Goal: Transaction & Acquisition: Purchase product/service

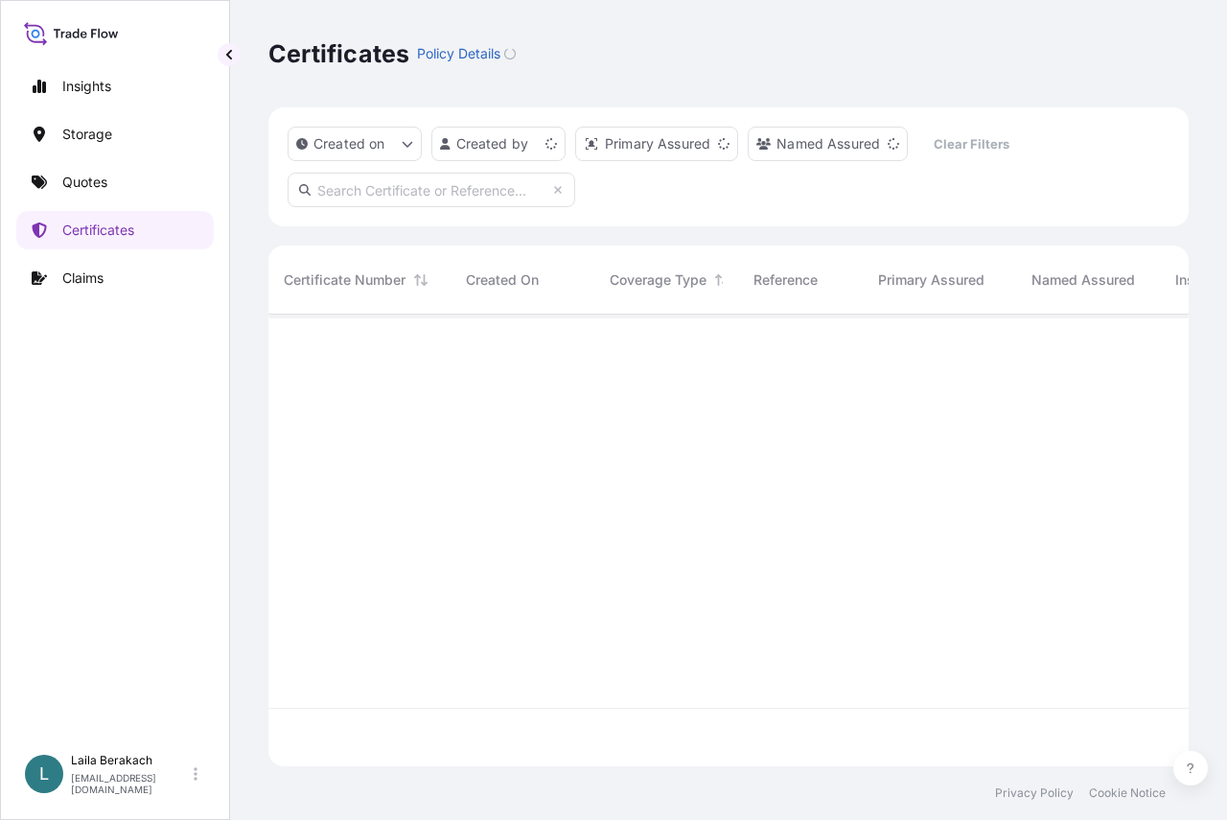
scroll to position [448, 906]
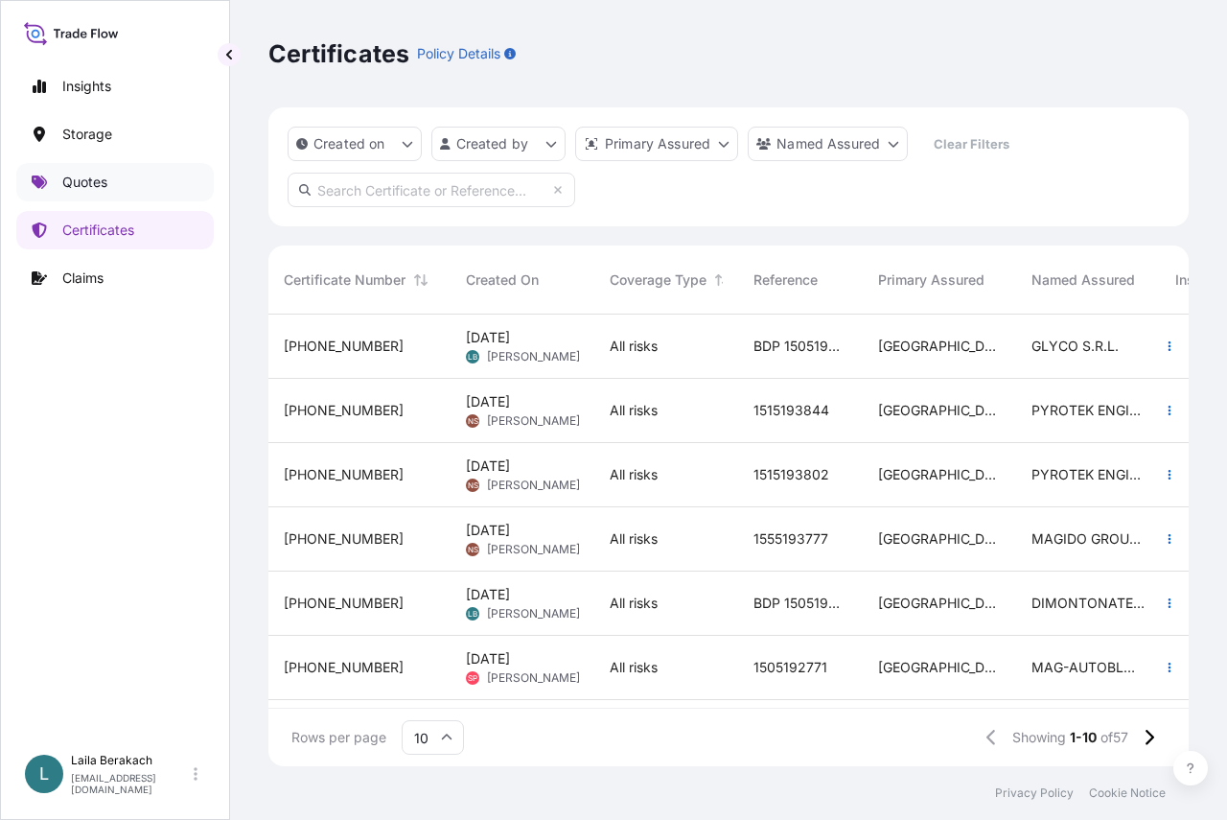
click at [65, 185] on p "Quotes" at bounding box center [84, 182] width 45 height 19
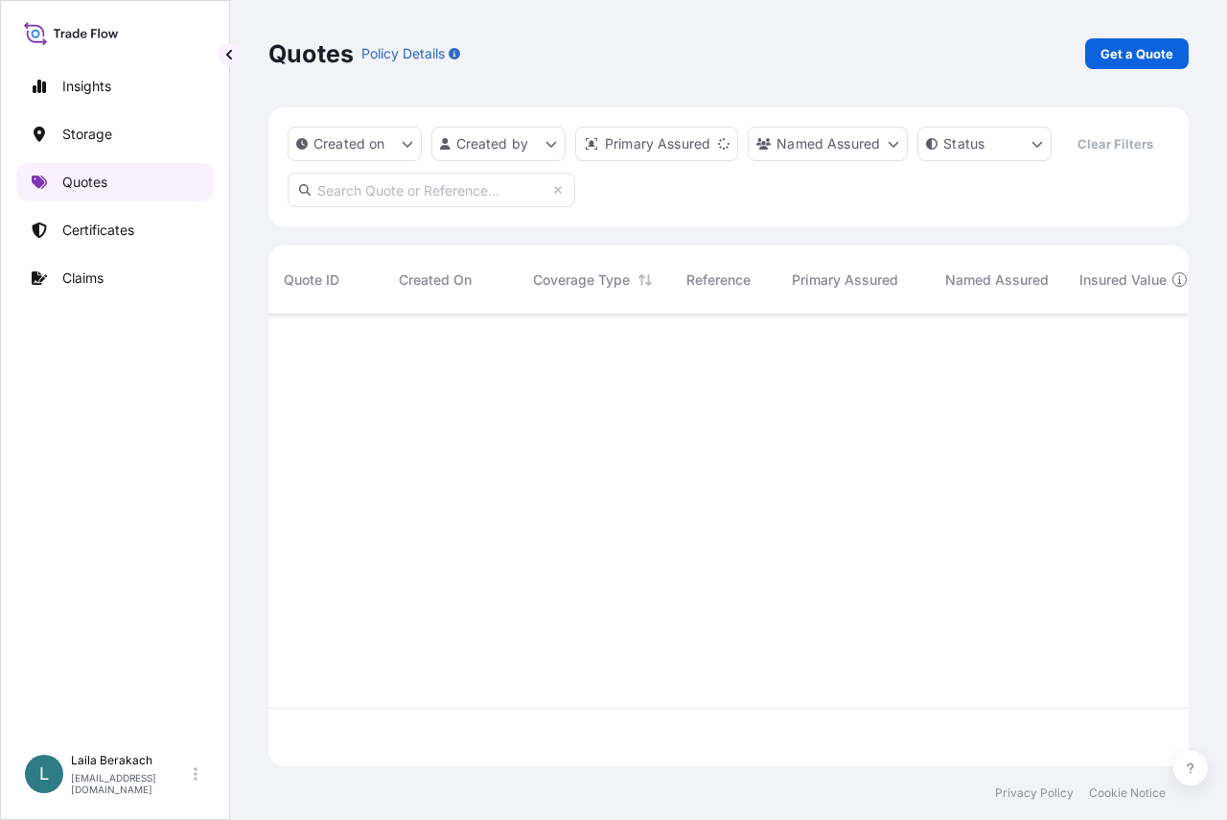
scroll to position [407, 906]
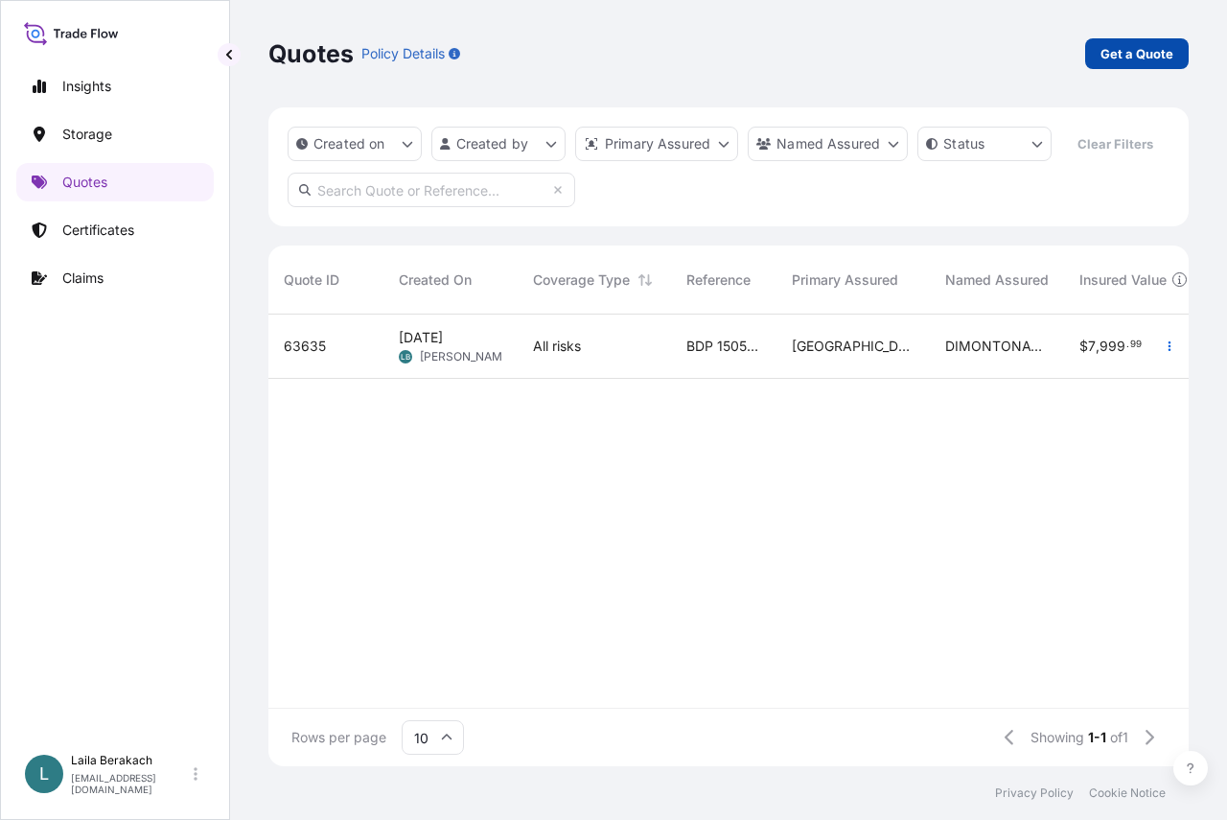
click at [1100, 58] on link "Get a Quote" at bounding box center [1137, 53] width 104 height 31
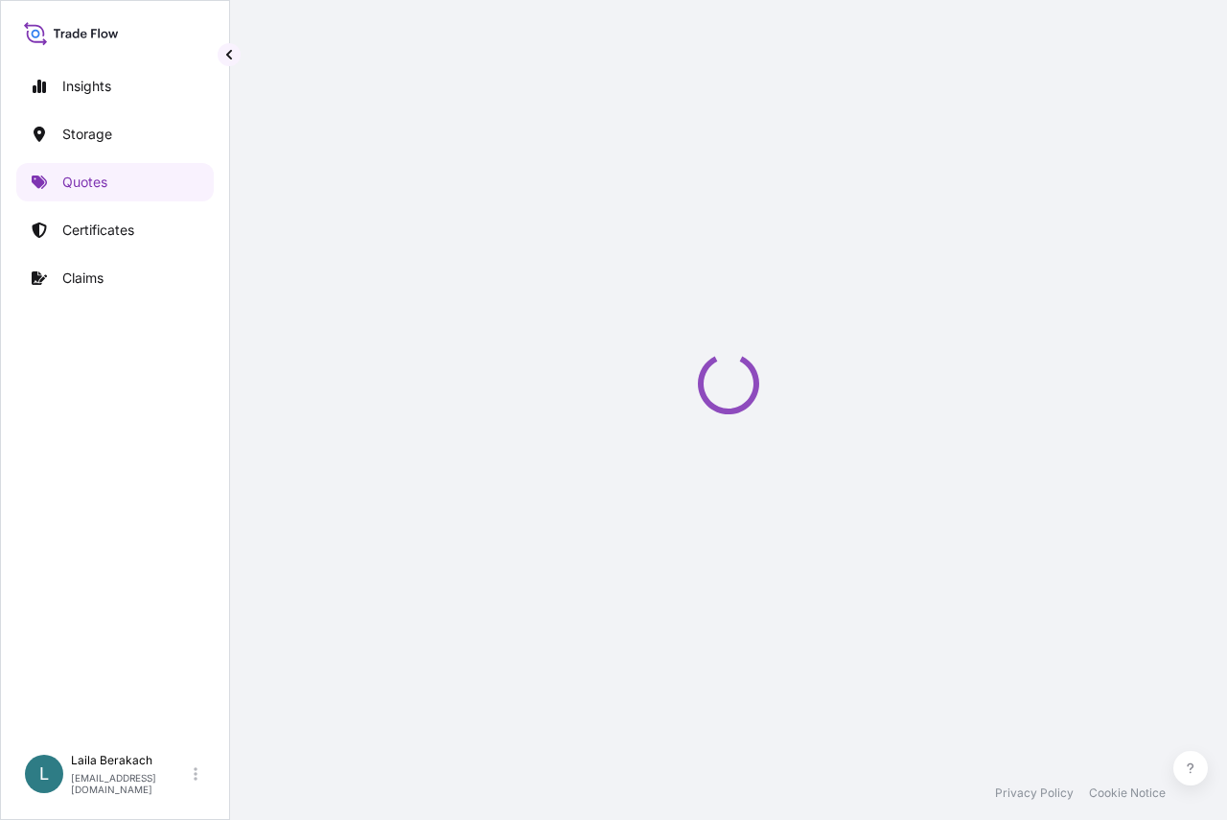
select select "Water"
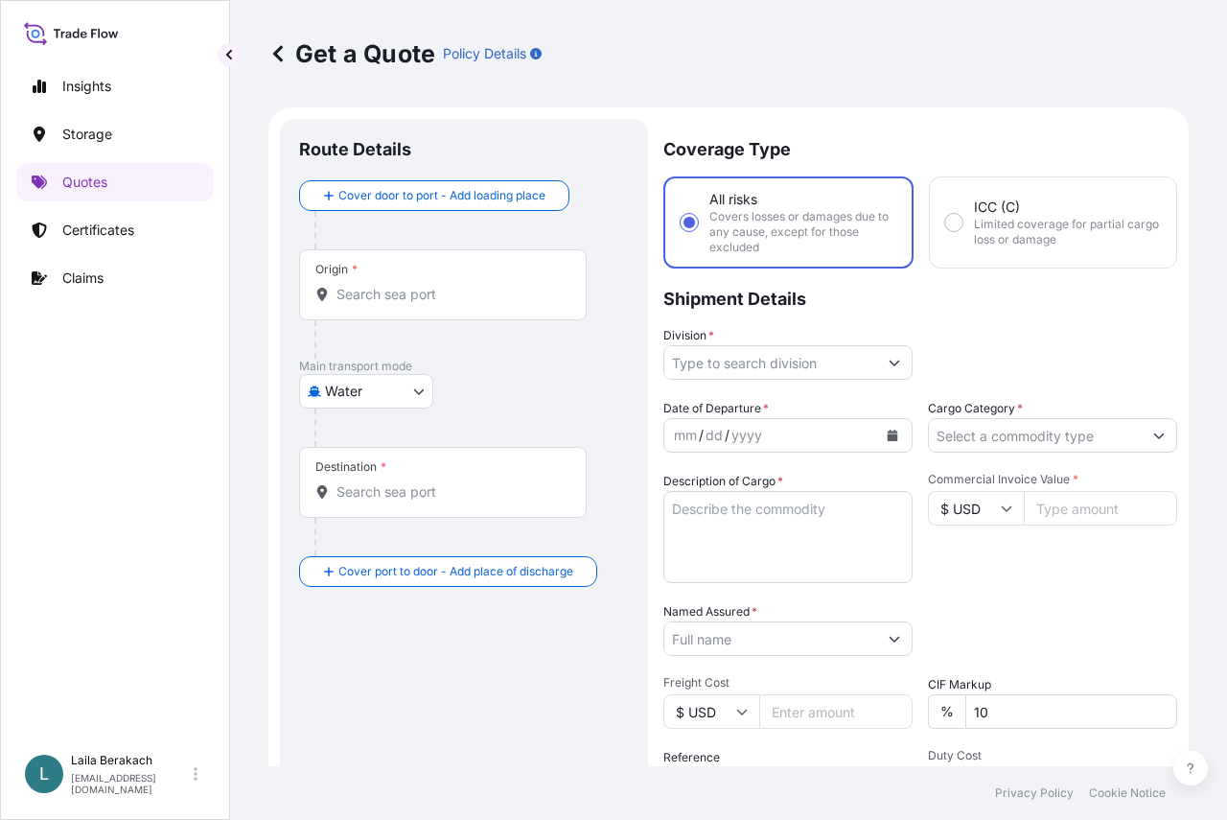
scroll to position [31, 0]
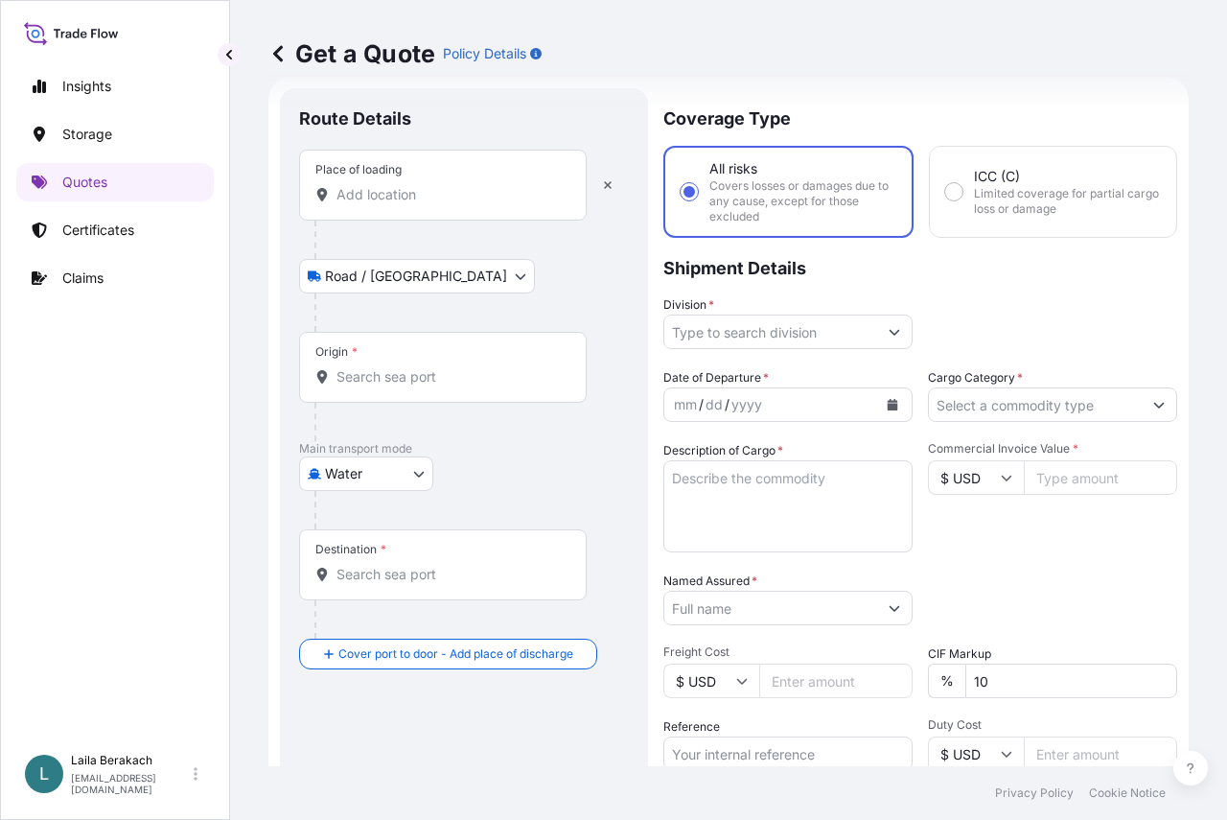
click at [395, 210] on div "Place of loading" at bounding box center [443, 185] width 288 height 71
click at [395, 204] on input "Place of loading" at bounding box center [449, 194] width 226 height 19
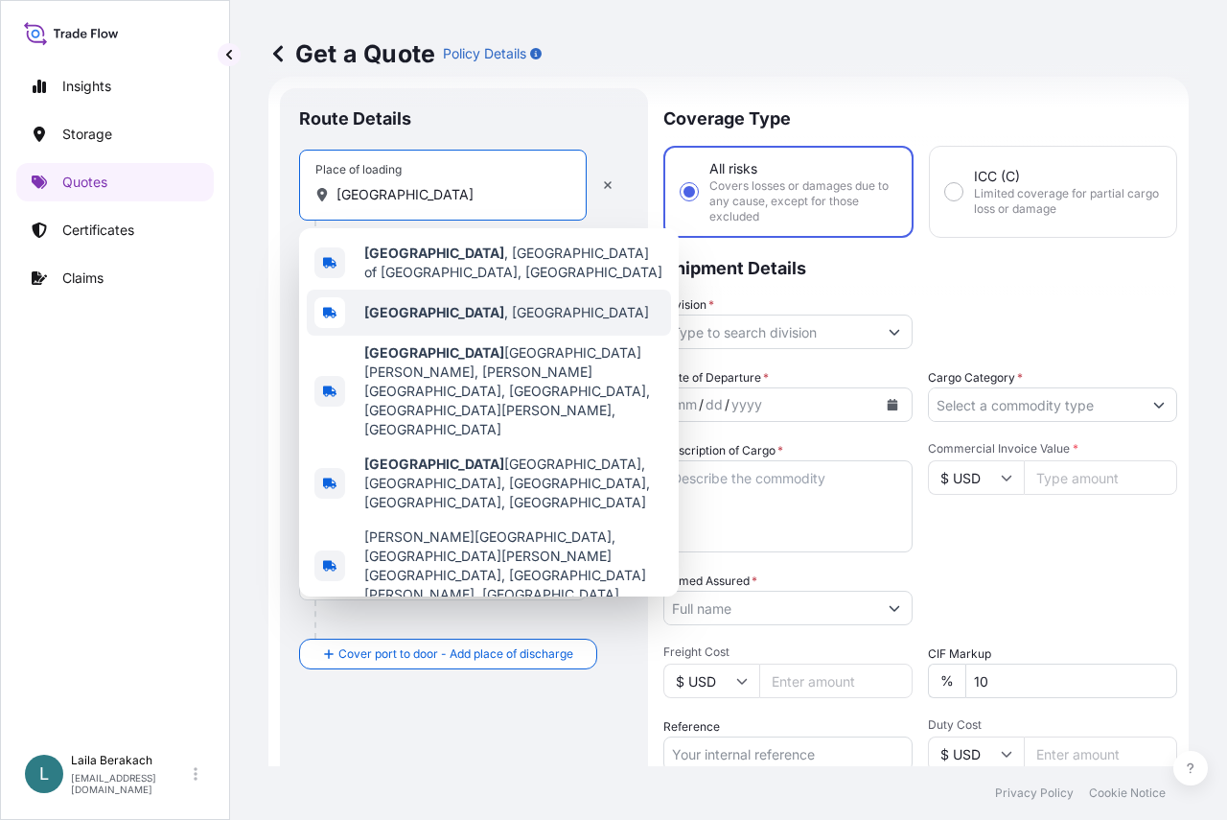
click at [415, 303] on span "[GEOGRAPHIC_DATA] , [GEOGRAPHIC_DATA]" at bounding box center [506, 312] width 285 height 19
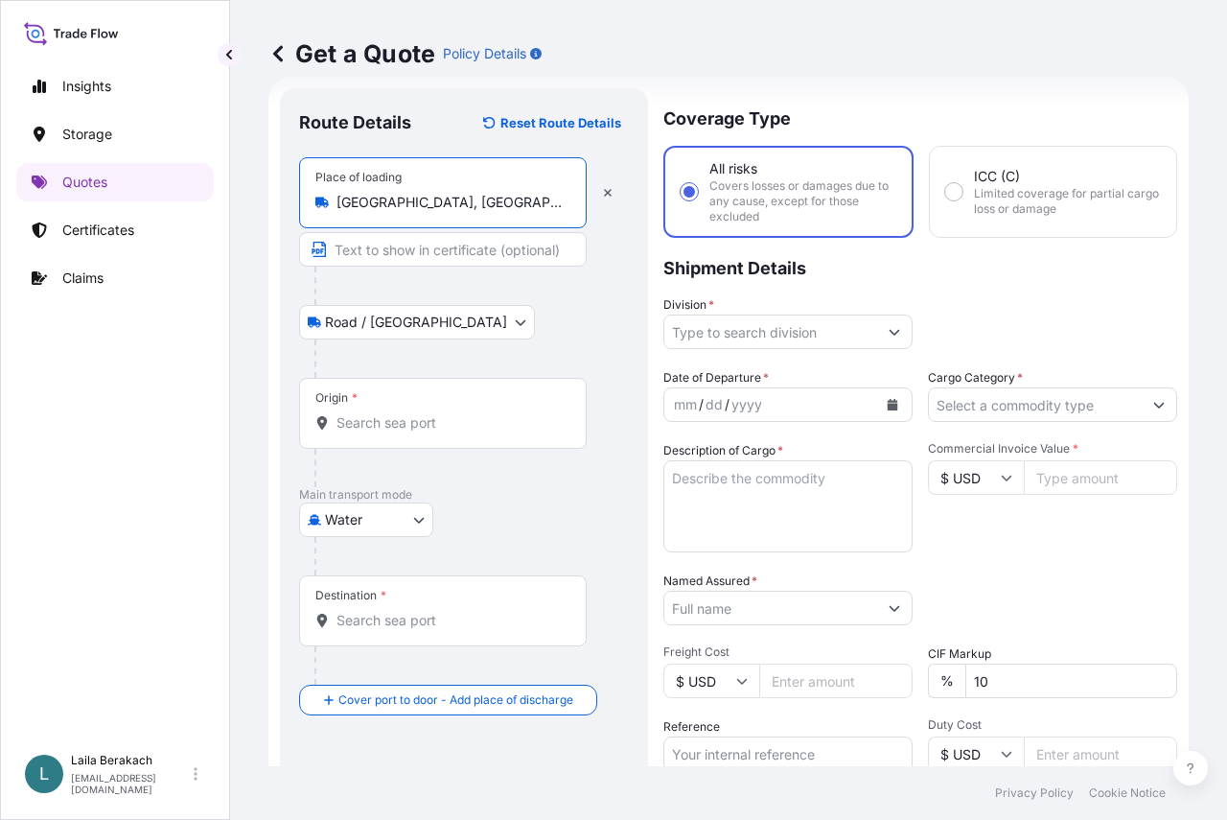
type input "[GEOGRAPHIC_DATA], [GEOGRAPHIC_DATA]"
click at [383, 409] on div "Origin *" at bounding box center [443, 413] width 288 height 71
click at [383, 413] on input "Origin *" at bounding box center [449, 422] width 226 height 19
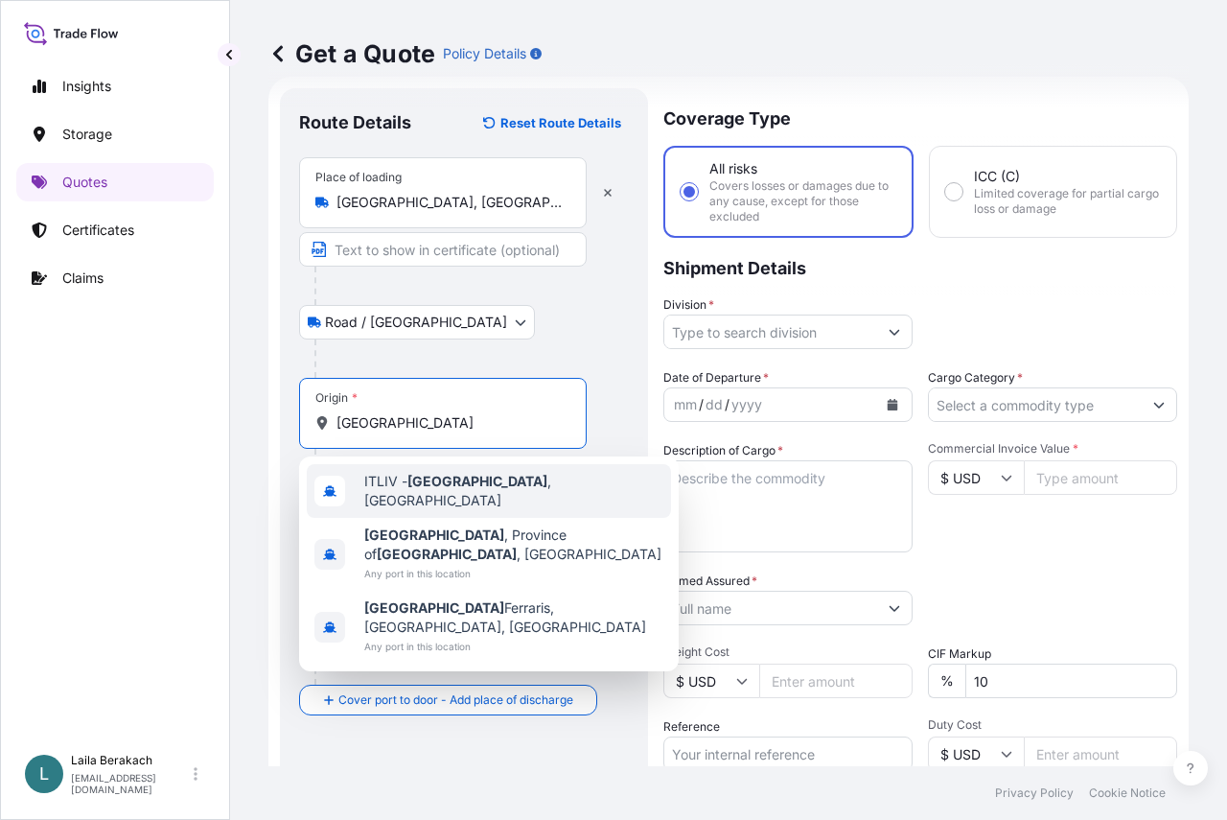
click at [405, 496] on span "ITLIV - [GEOGRAPHIC_DATA] , [GEOGRAPHIC_DATA]" at bounding box center [513, 491] width 299 height 38
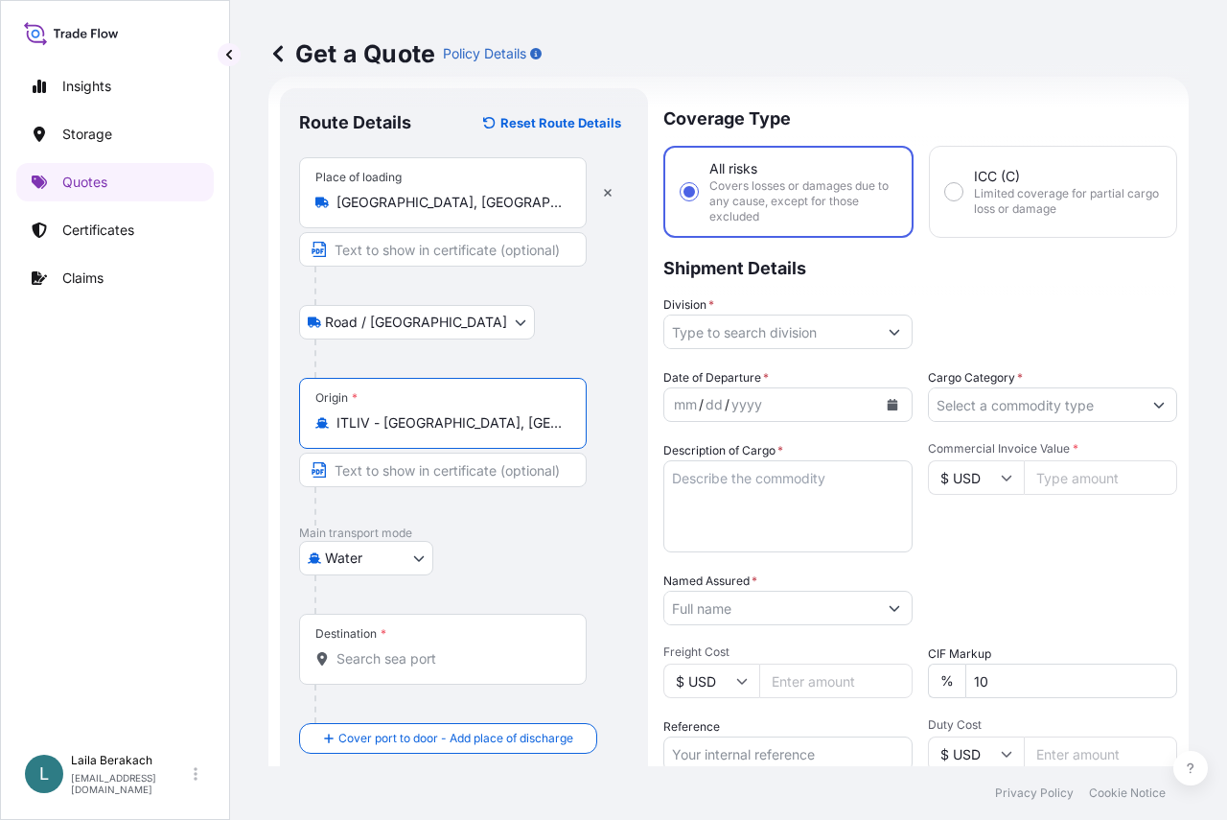
type input "ITLIV - [GEOGRAPHIC_DATA], [GEOGRAPHIC_DATA]"
click at [407, 644] on div "Destination *" at bounding box center [443, 649] width 288 height 71
click at [407, 649] on input "Destination *" at bounding box center [449, 658] width 226 height 19
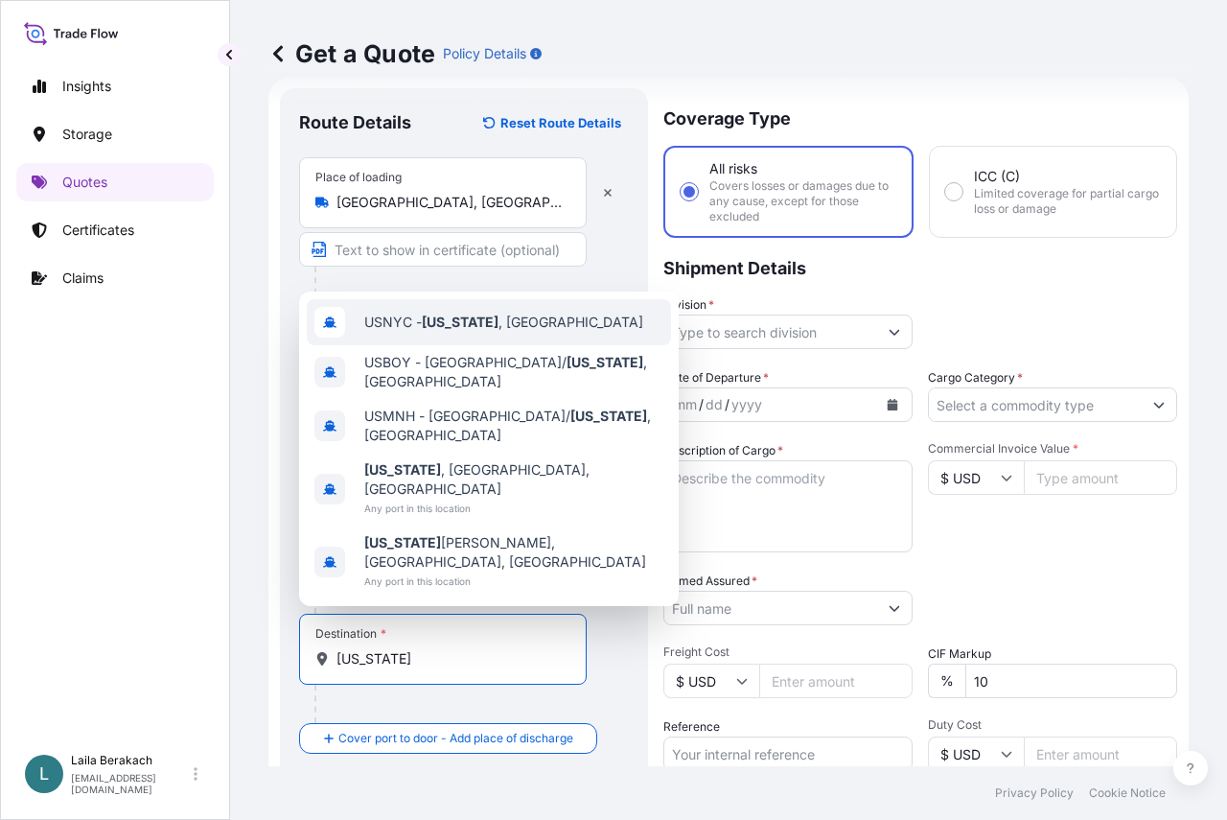
click at [427, 345] on div "USNYC - [US_STATE] , [GEOGRAPHIC_DATA]" at bounding box center [489, 322] width 364 height 46
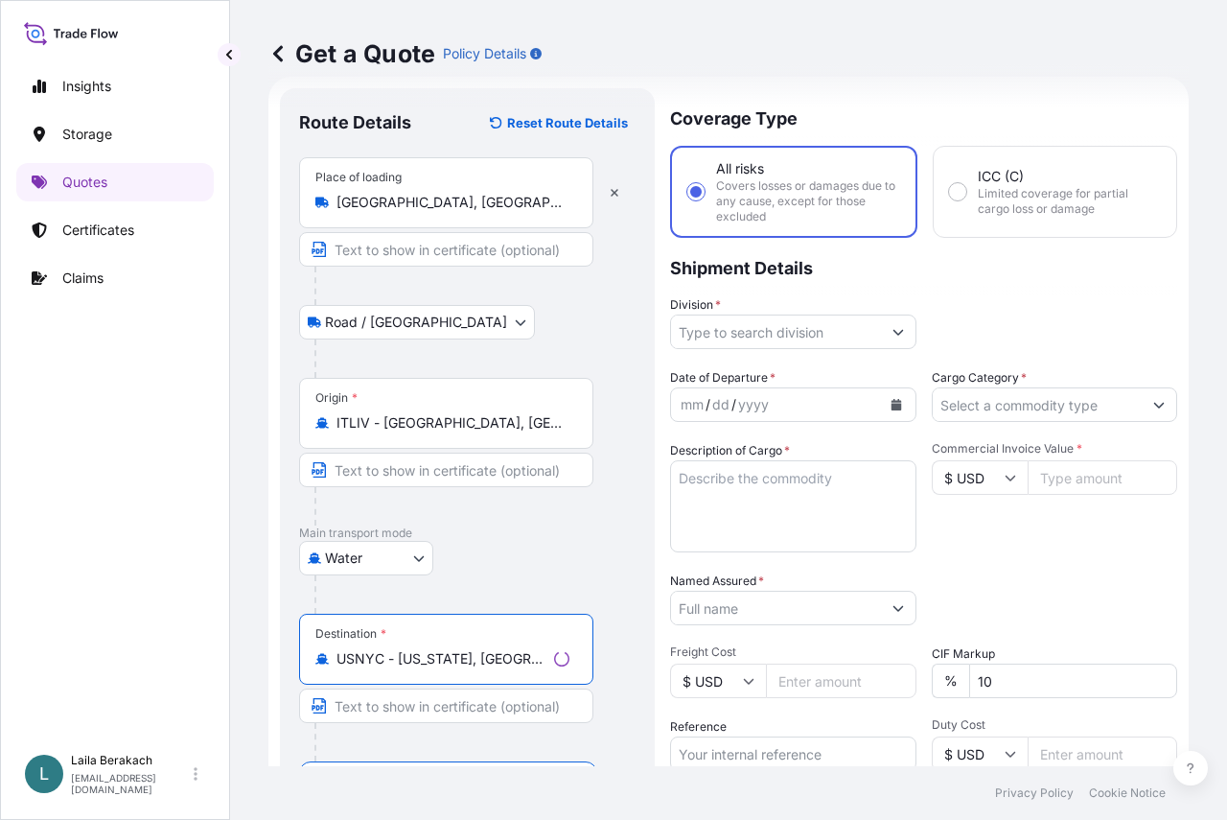
scroll to position [127, 0]
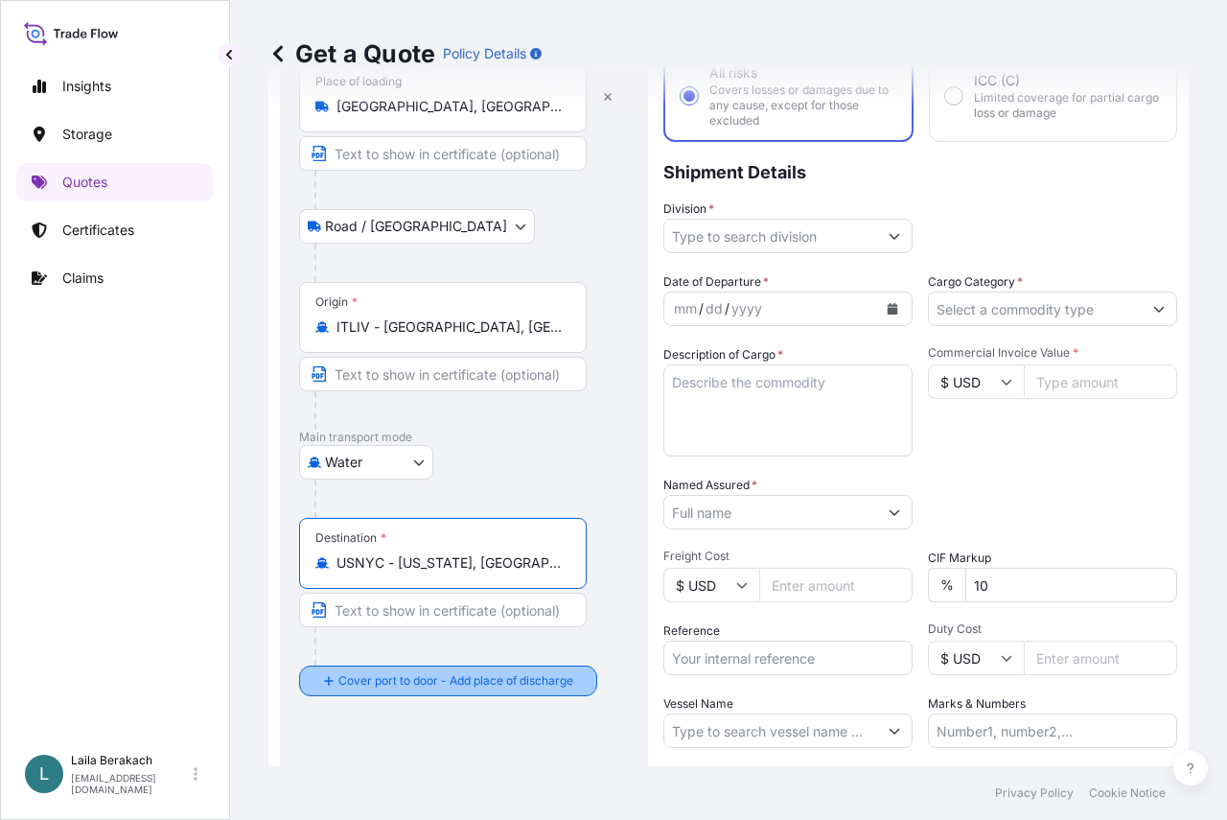
type input "USNYC - [US_STATE], [GEOGRAPHIC_DATA]"
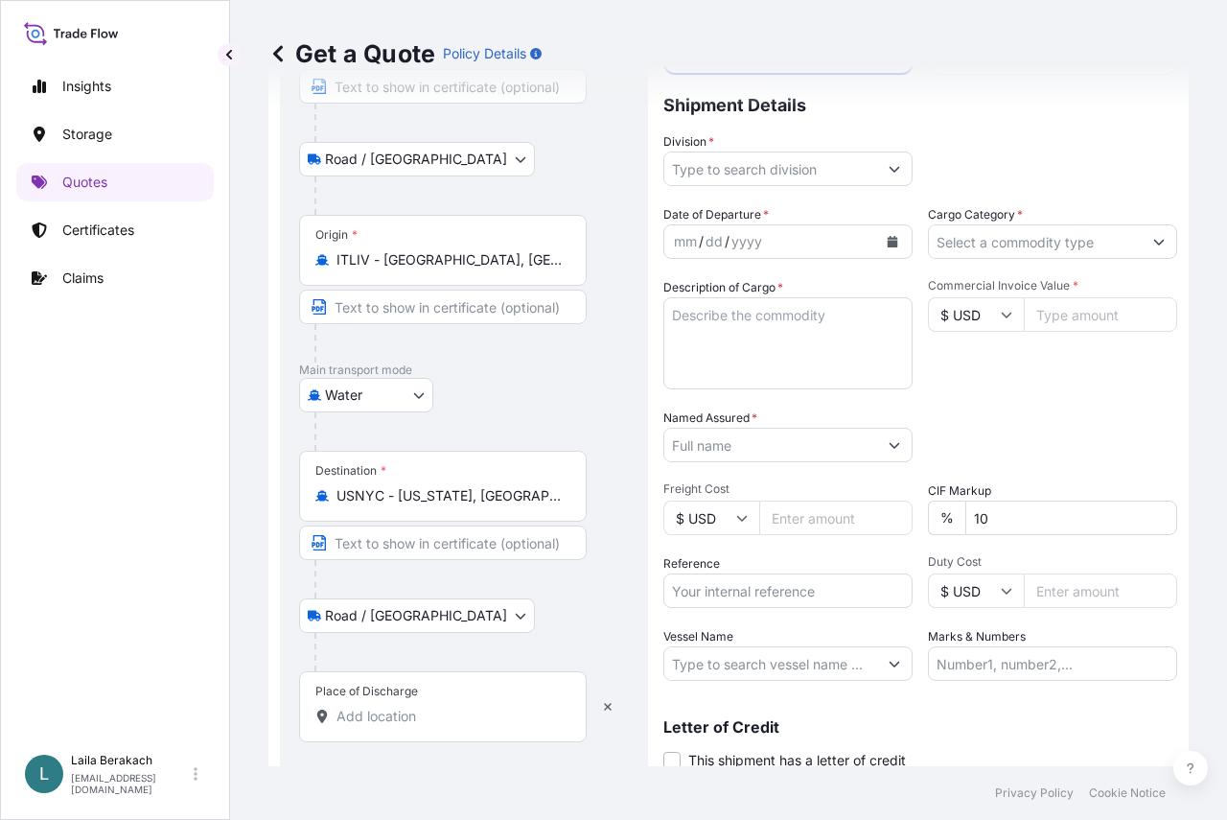
scroll to position [222, 0]
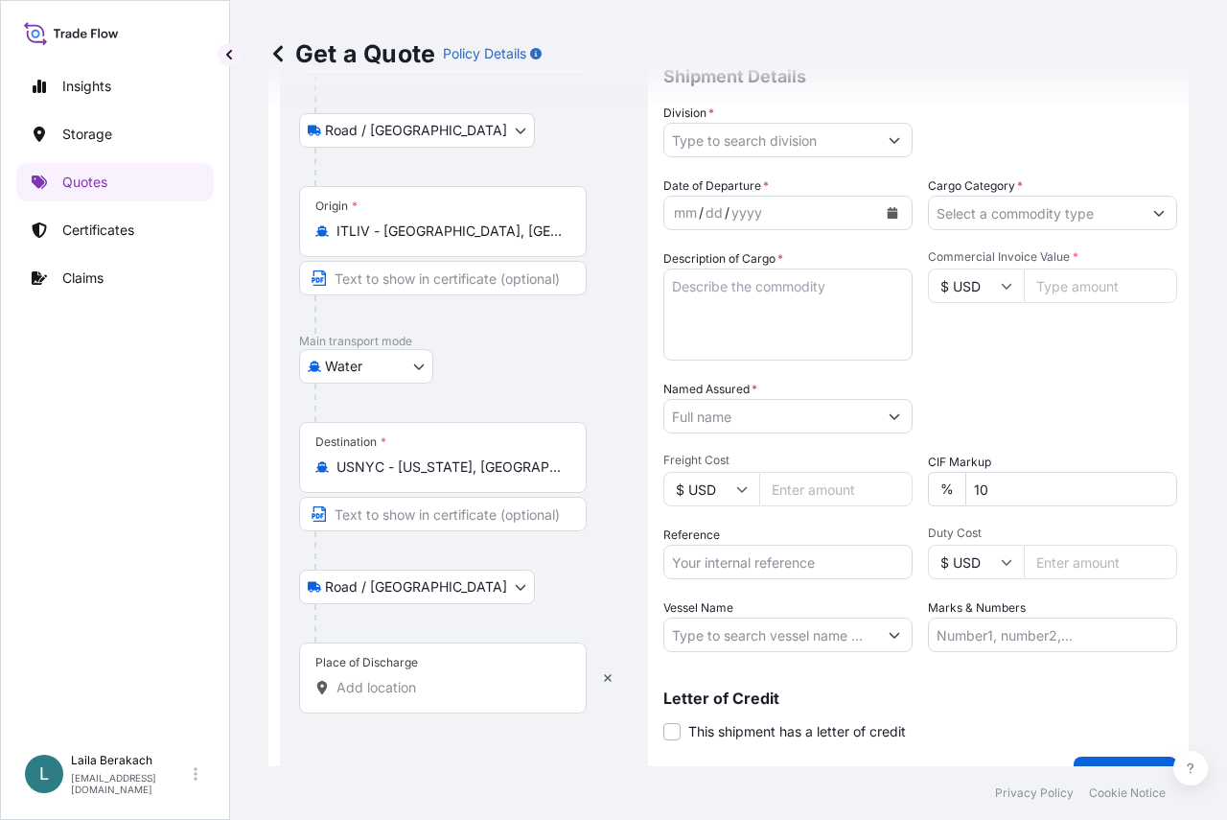
click at [417, 677] on div "Place of Discharge" at bounding box center [443, 677] width 288 height 71
click at [417, 678] on input "Place of Discharge" at bounding box center [449, 687] width 226 height 19
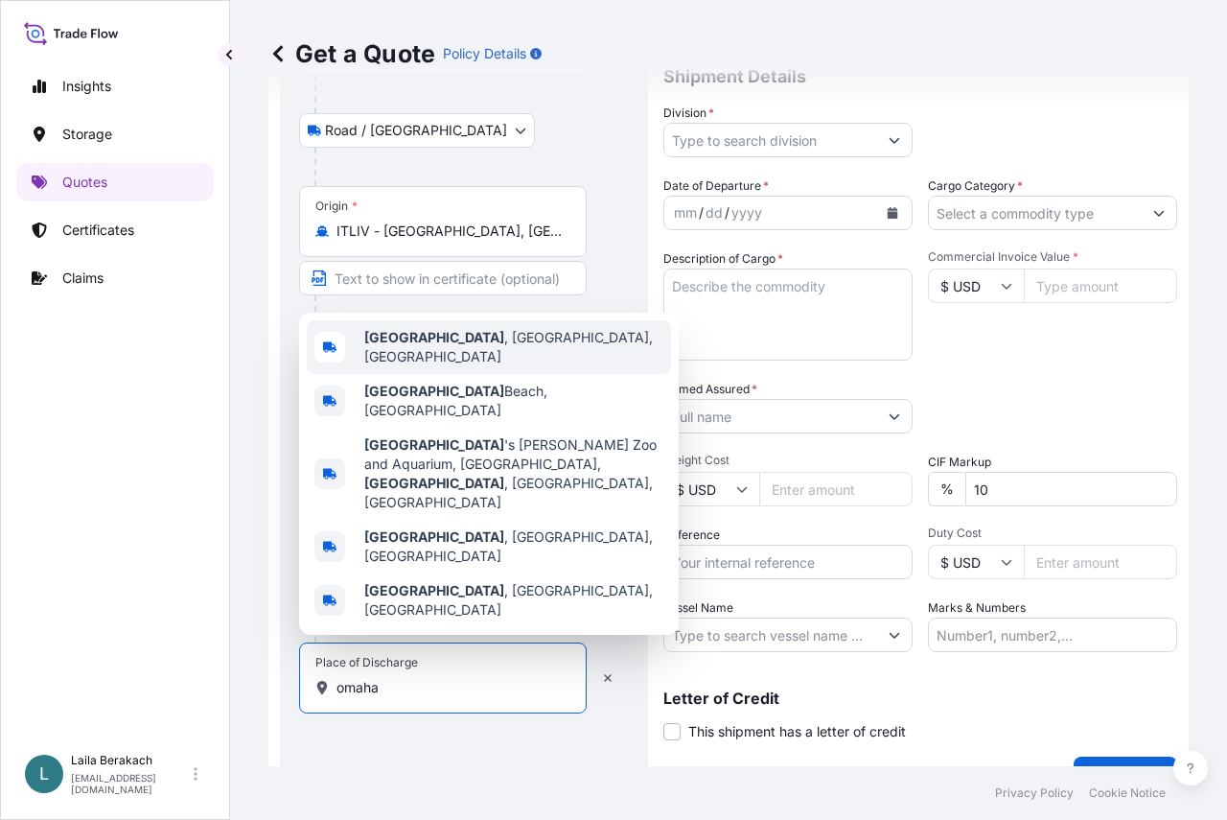
click at [452, 366] on span "[GEOGRAPHIC_DATA] , [GEOGRAPHIC_DATA], [GEOGRAPHIC_DATA]" at bounding box center [513, 347] width 299 height 38
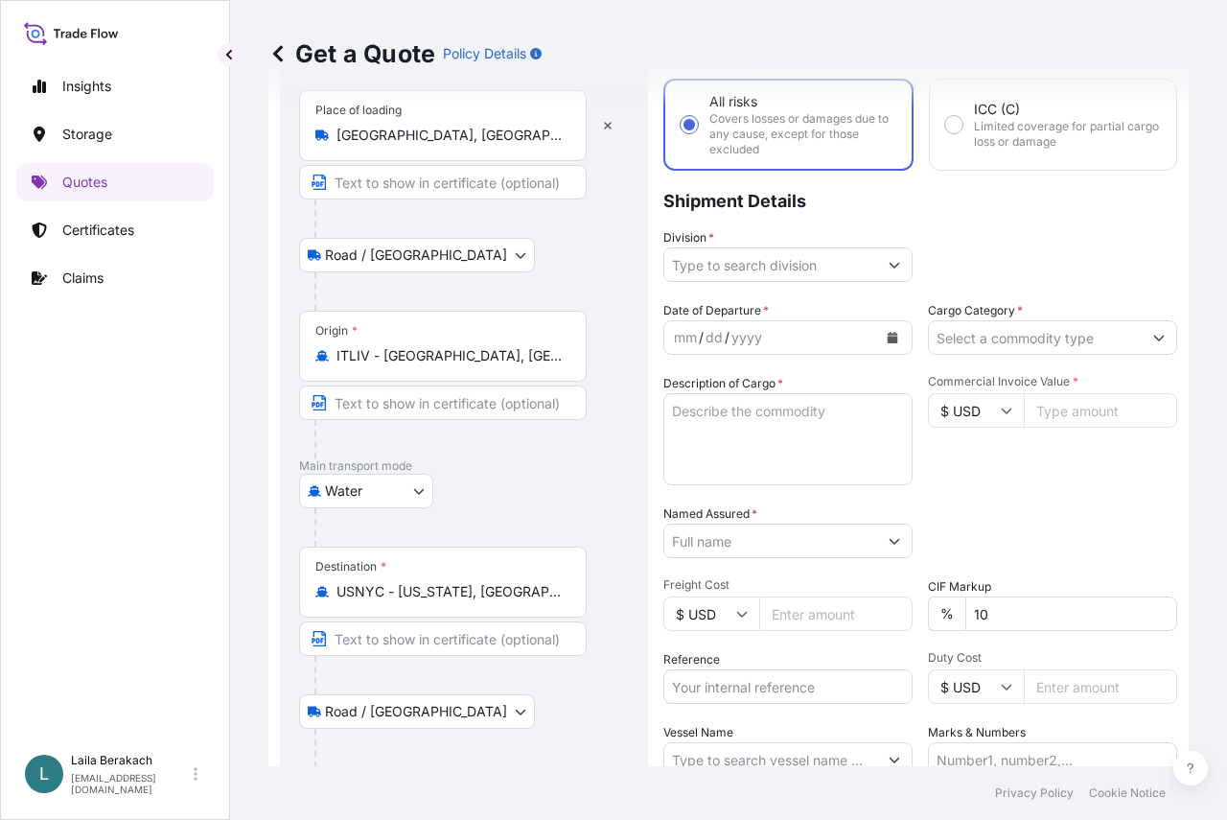
scroll to position [0, 0]
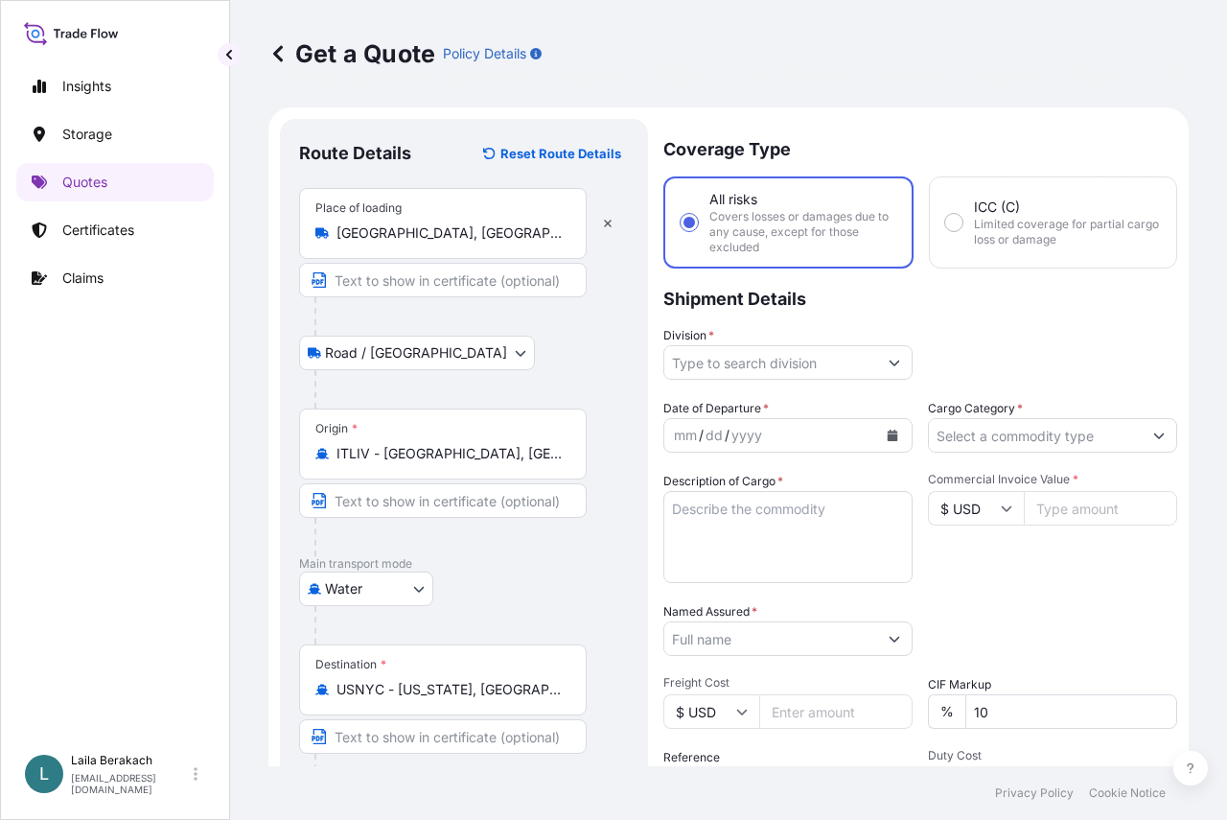
type input "[GEOGRAPHIC_DATA], [GEOGRAPHIC_DATA], [GEOGRAPHIC_DATA]"
click at [734, 359] on input "Division *" at bounding box center [770, 362] width 213 height 35
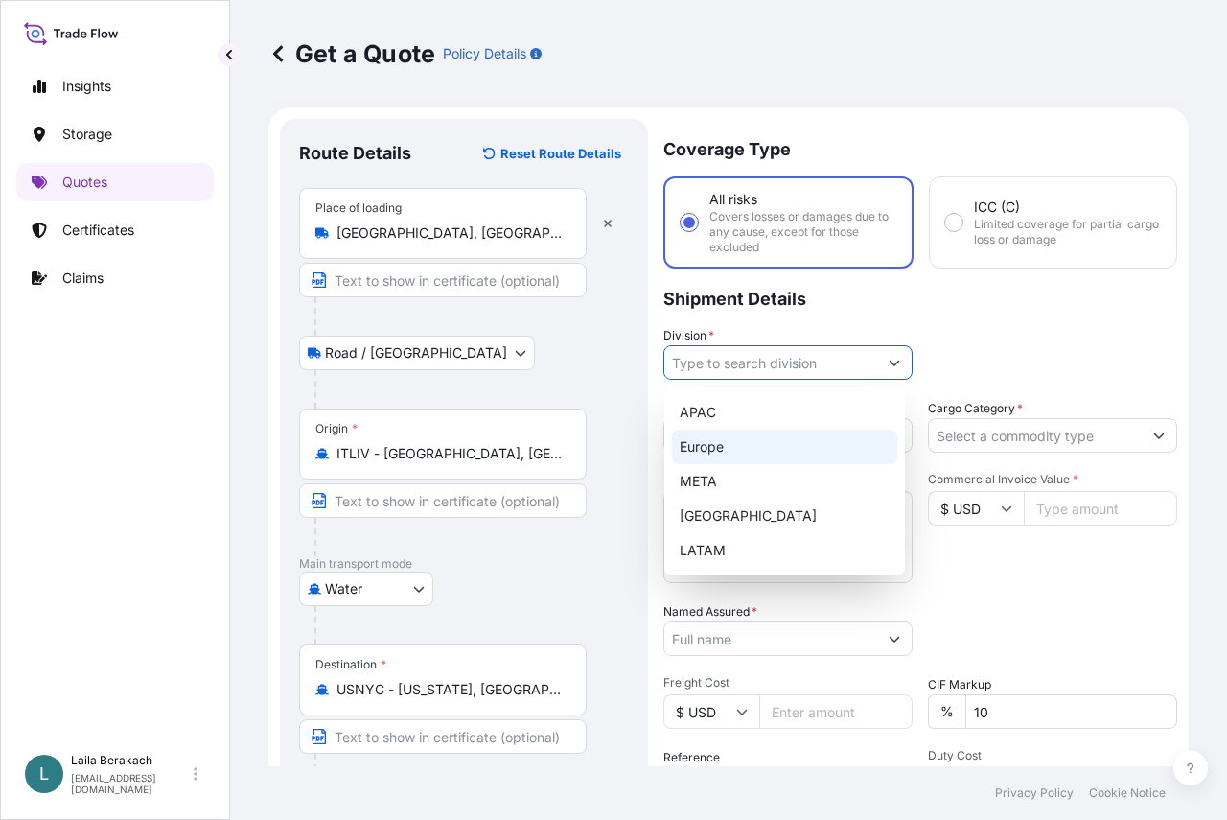
click at [737, 448] on div "Europe" at bounding box center [784, 446] width 225 height 35
type input "Europe"
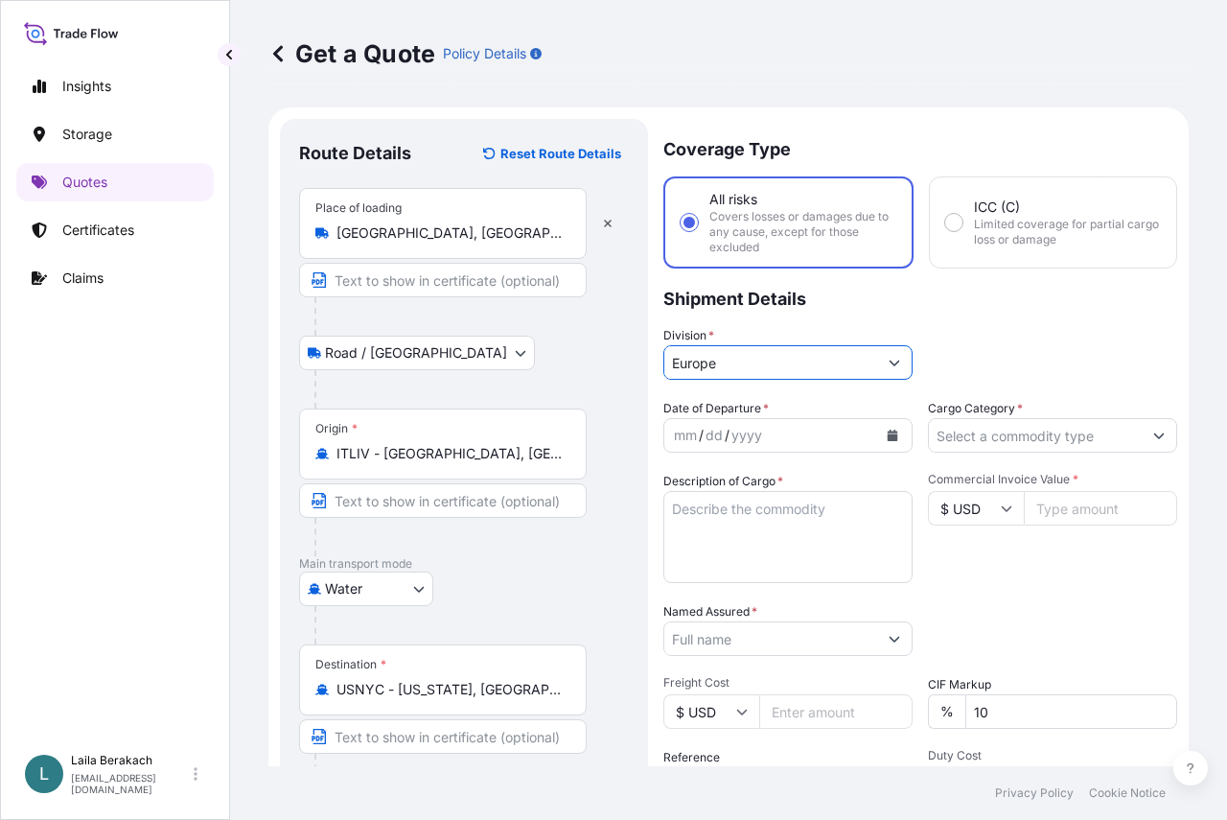
click at [734, 438] on div "yyyy" at bounding box center [747, 435] width 35 height 23
click at [888, 431] on icon "Calendar" at bounding box center [893, 435] width 11 height 12
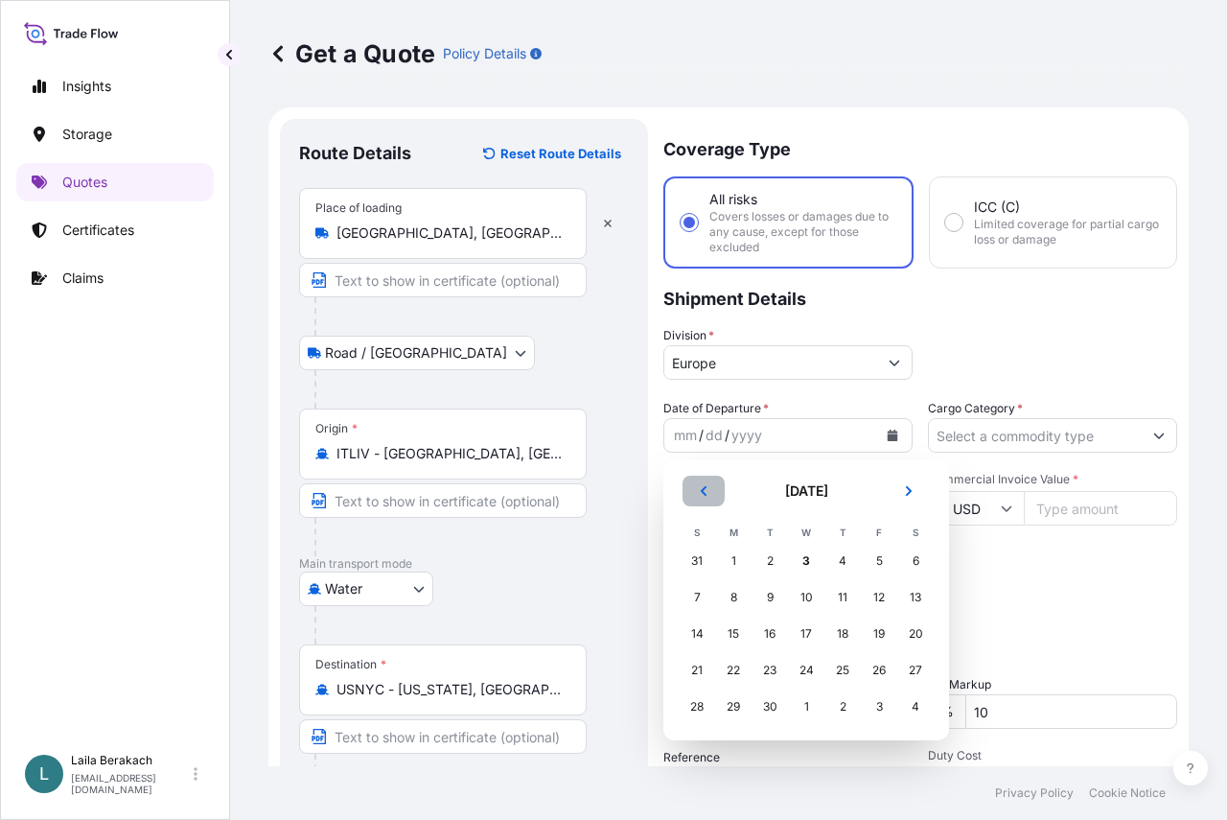
click at [710, 489] on button "Previous" at bounding box center [704, 490] width 42 height 31
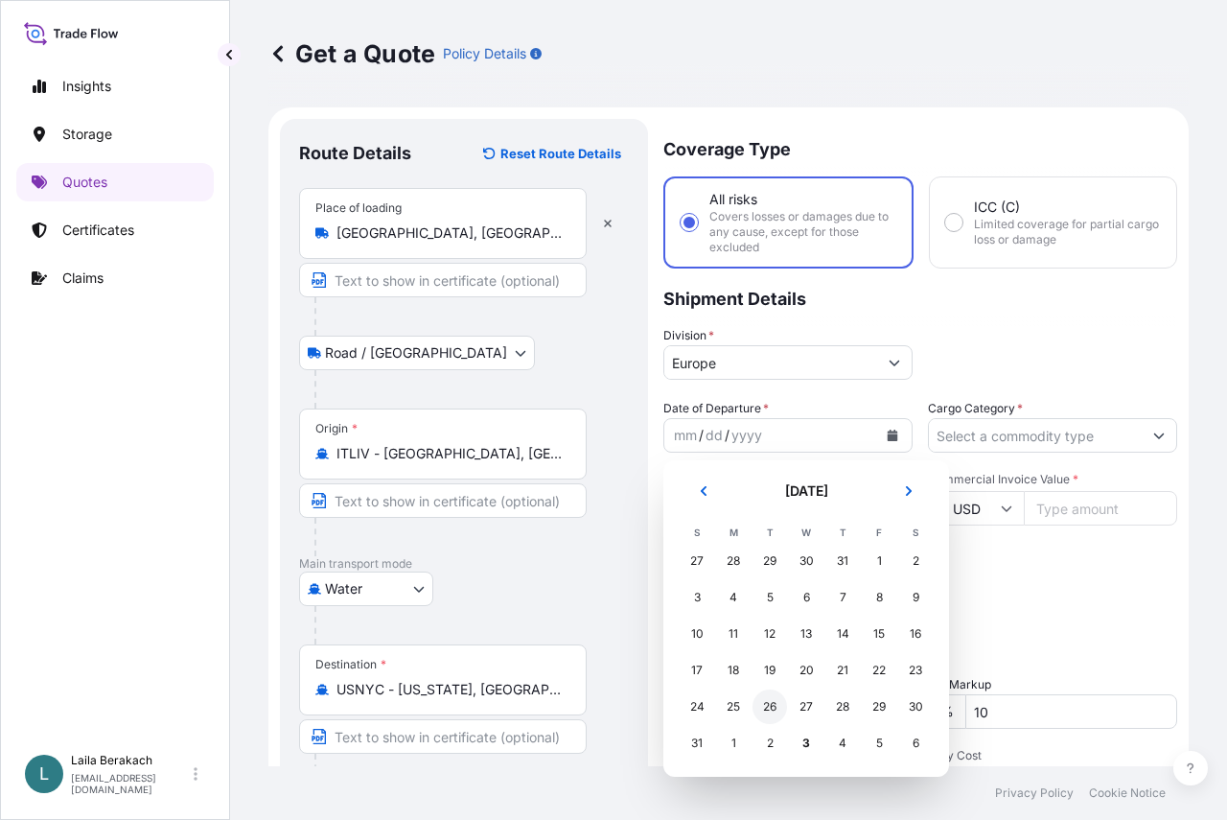
click at [766, 706] on div "26" at bounding box center [770, 706] width 35 height 35
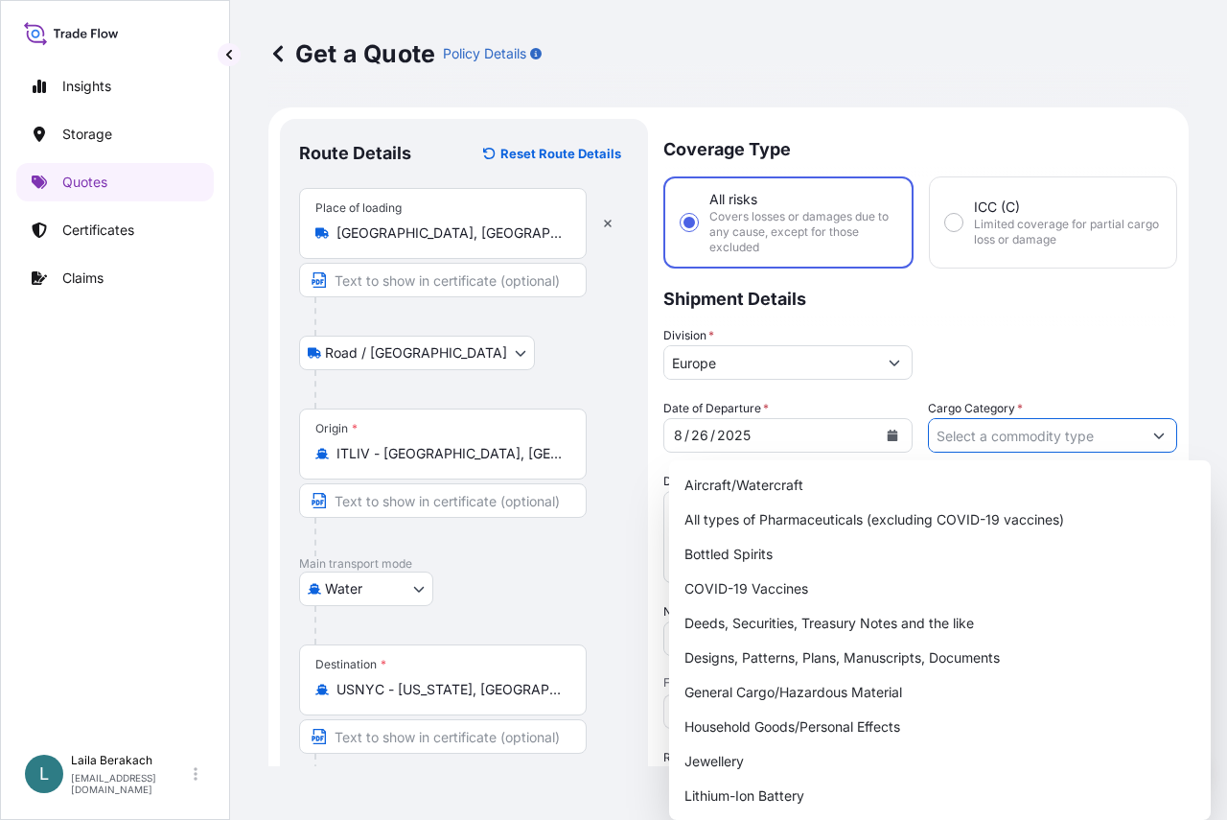
click at [942, 444] on input "Cargo Category *" at bounding box center [1035, 435] width 213 height 35
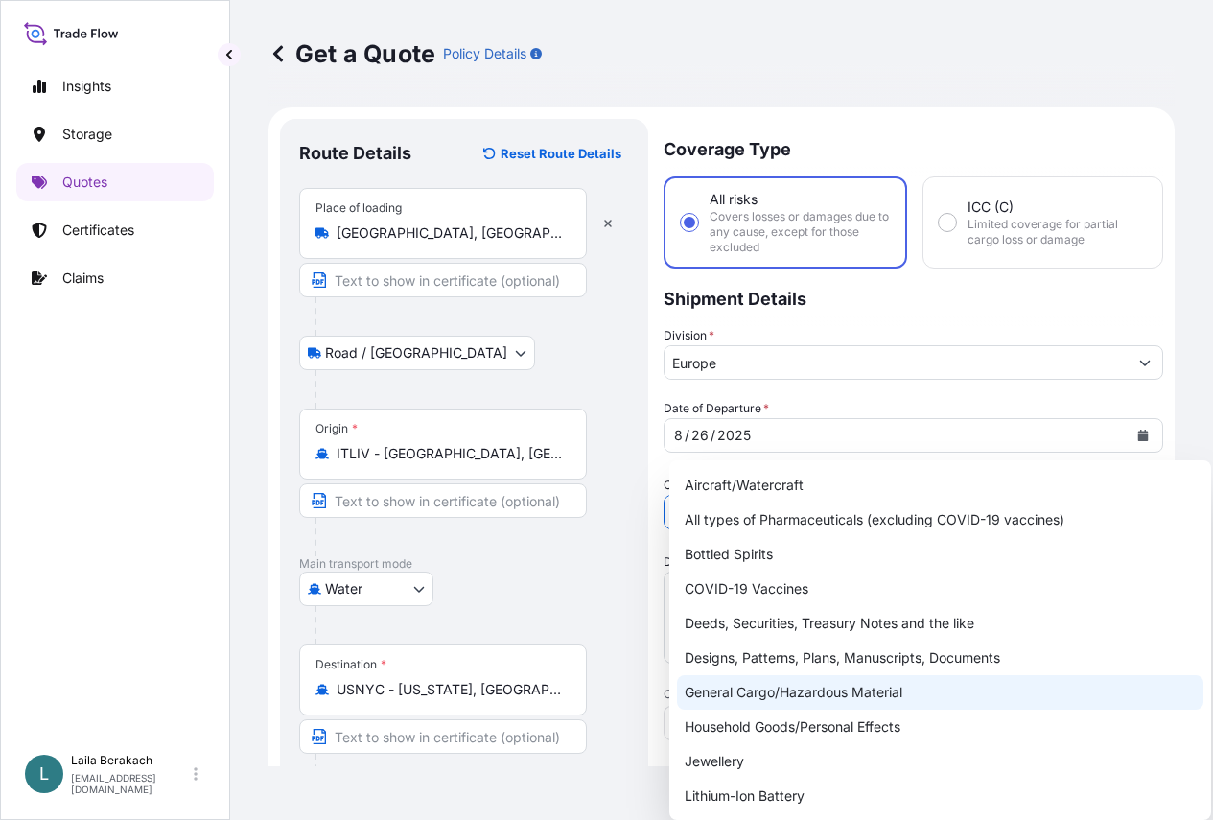
click at [762, 691] on div "General Cargo/Hazardous Material" at bounding box center [940, 692] width 526 height 35
type input "General Cargo/Hazardous Material"
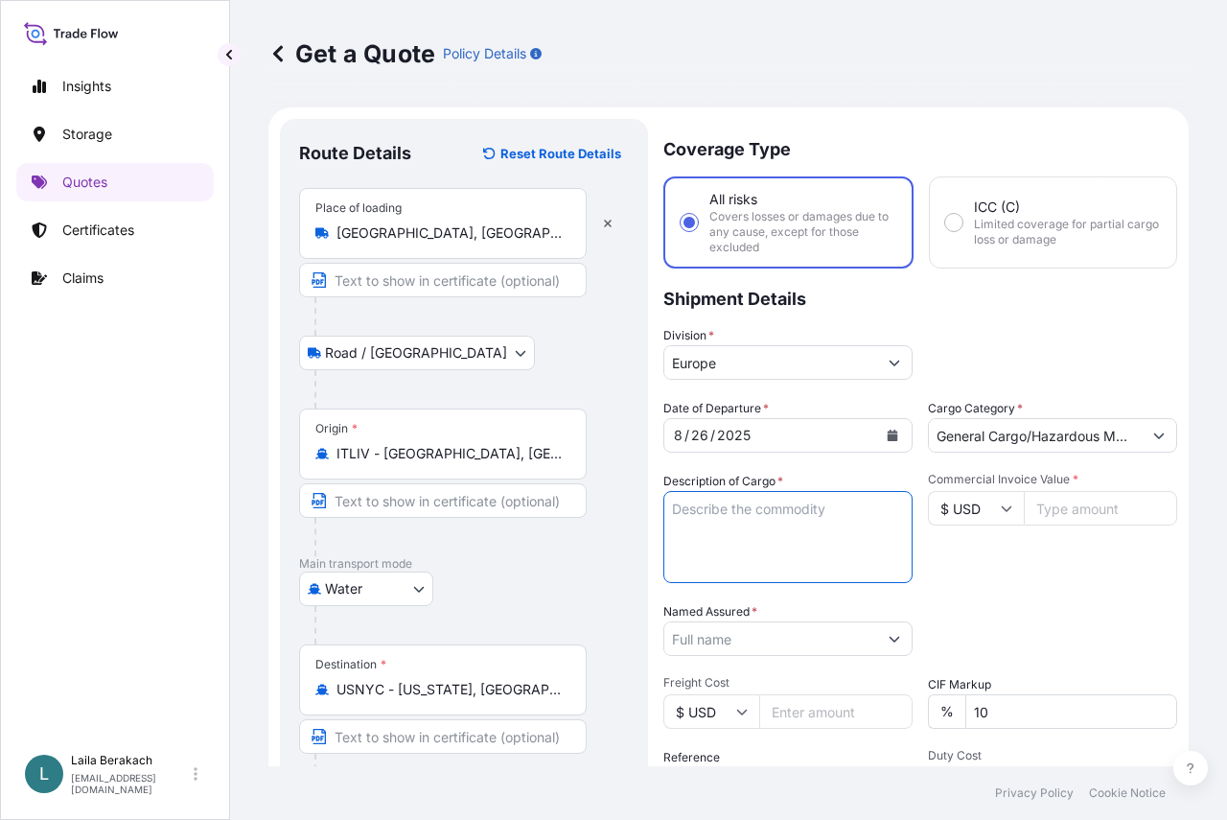
click at [739, 532] on textarea "Description of Cargo *" at bounding box center [787, 537] width 249 height 92
type textarea "f"
click at [748, 566] on textarea "FCL / FCL 1X40BX MEDU4207642-SEAL A208068 1X40HC DFSU6685214 - SEAL 5161517 ." at bounding box center [787, 537] width 249 height 92
paste textarea "EMULSIFIER BLEND FOR FURTHER MANUFACTURE"
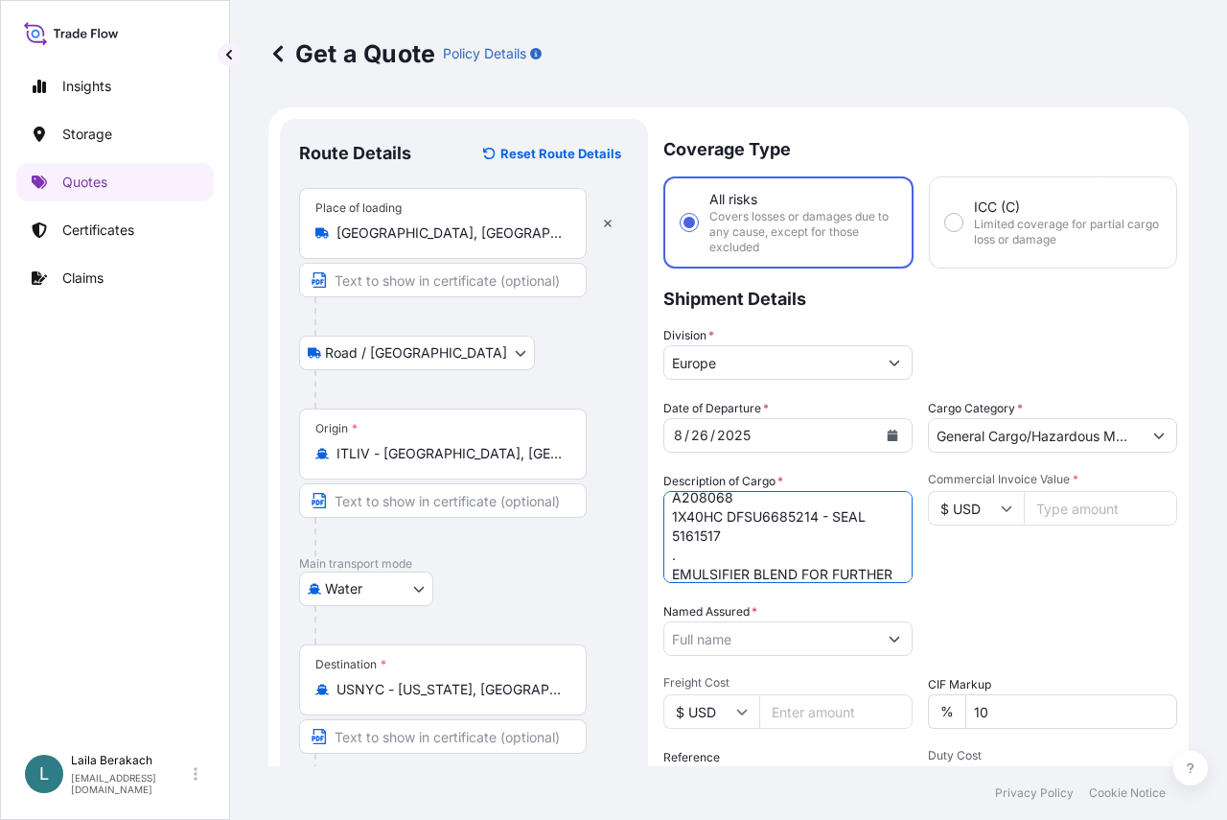
scroll to position [69, 0]
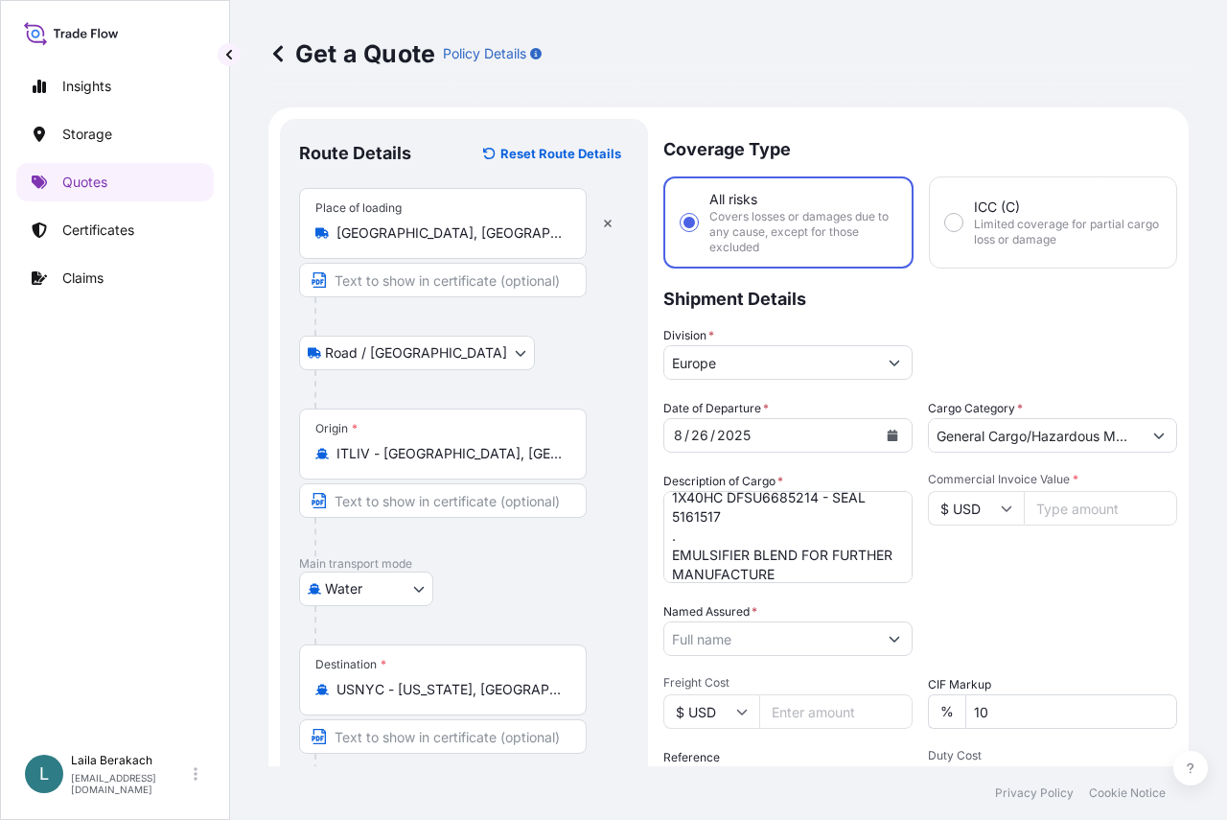
click at [850, 569] on textarea "FCL / FCL 1X40BX MEDU4207642-SEAL A208068 1X40HC DFSU6685214 - SEAL 5161517 . E…" at bounding box center [787, 537] width 249 height 92
paste textarea "OF POULTRY AND SWINE FEED"
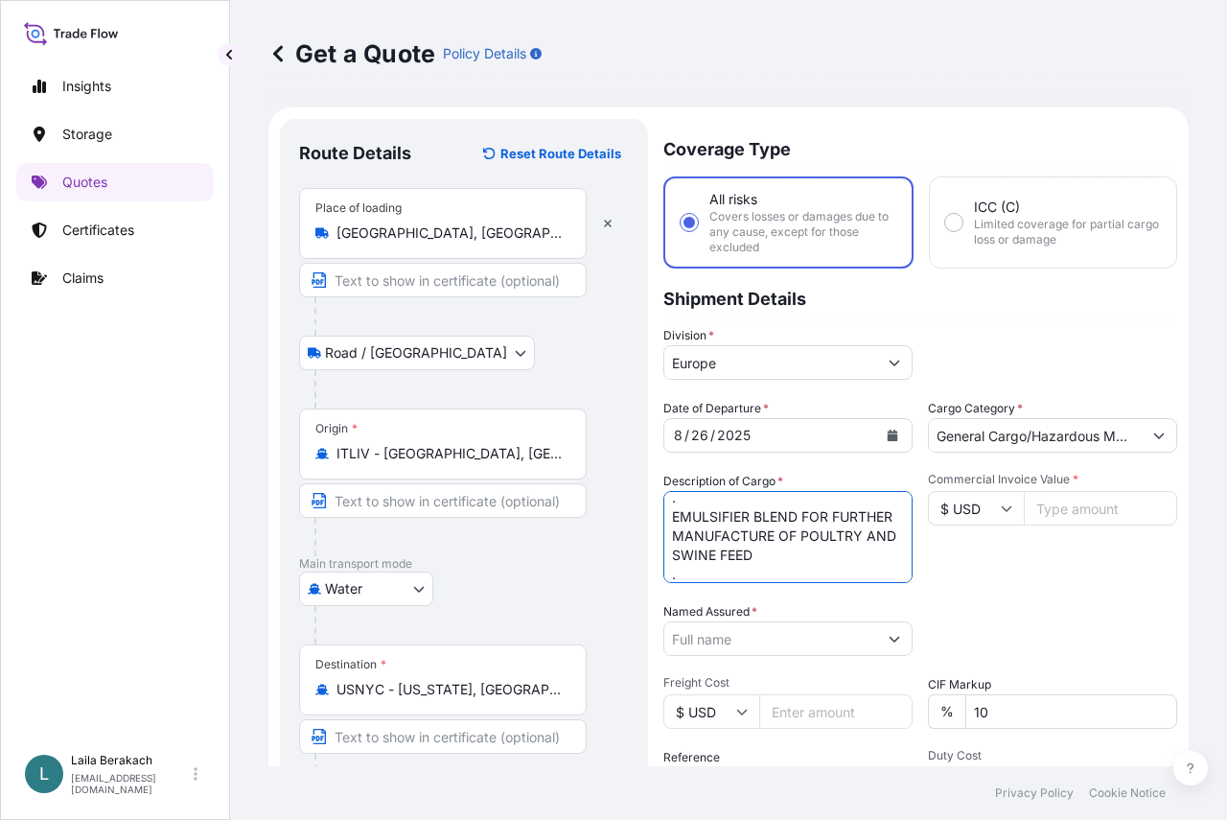
scroll to position [127, 0]
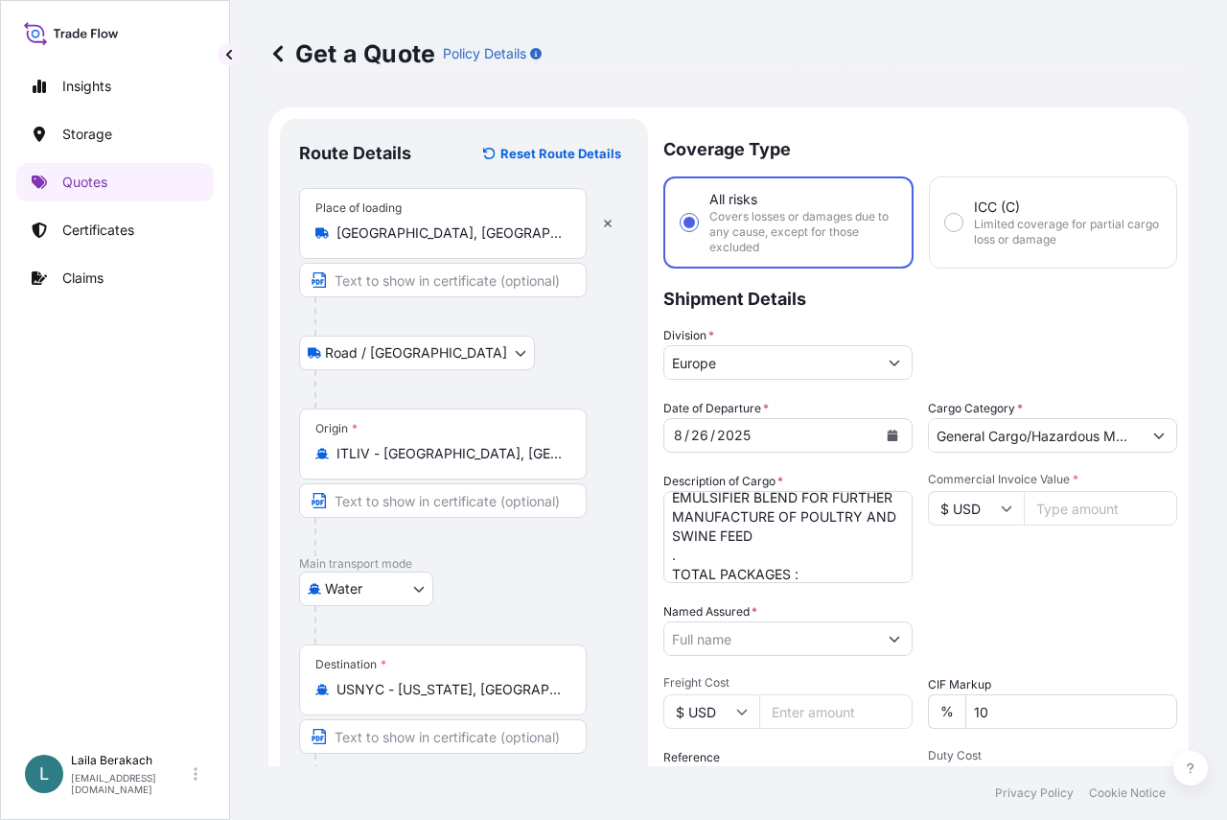
click at [823, 568] on textarea "FCL / FCL 1X40BX MEDU4207642-SEAL A208068 1X40HC DFSU6685214 - SEAL 5161517 . E…" at bounding box center [787, 537] width 249 height 92
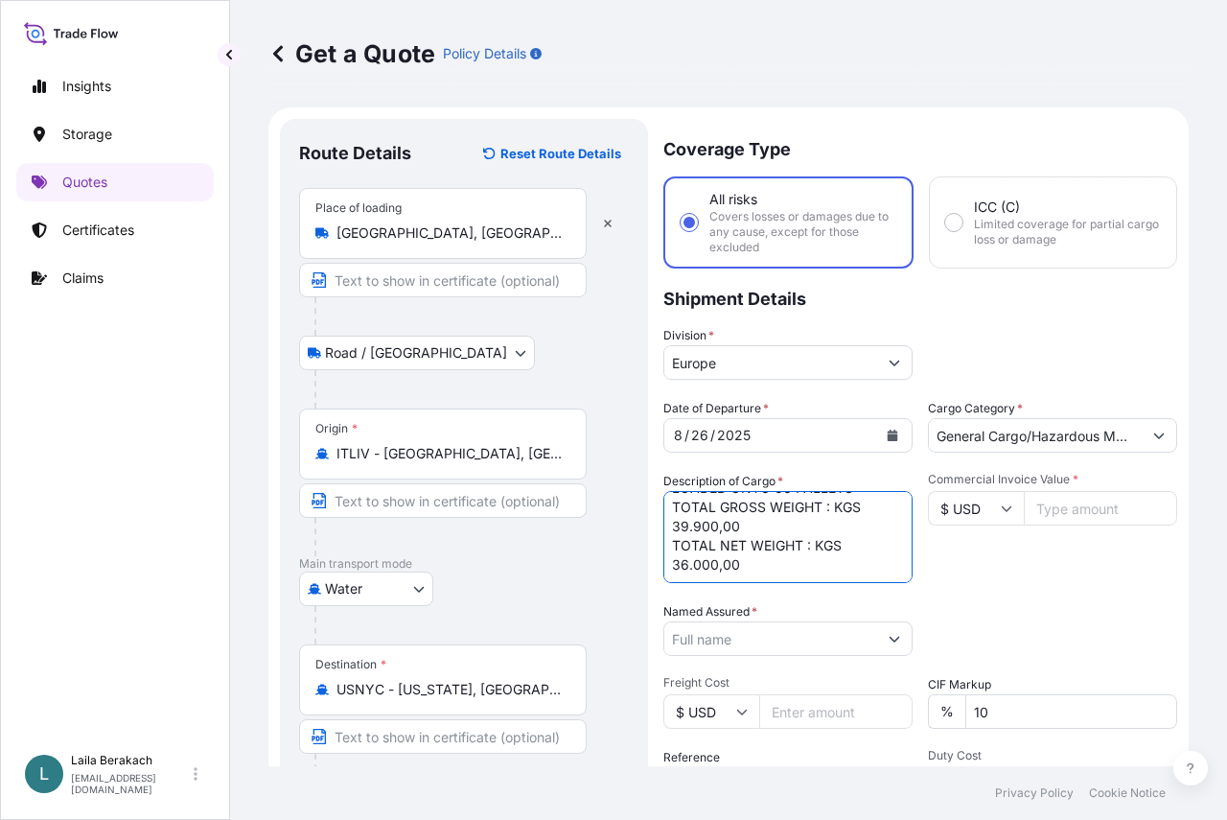
type textarea "FCL / FCL 1X40BX MEDU4207642-SEAL A208068 1X40HC DFSU6685214 - SEAL 5161517 . E…"
click at [762, 627] on input "Named Assured *" at bounding box center [770, 638] width 213 height 35
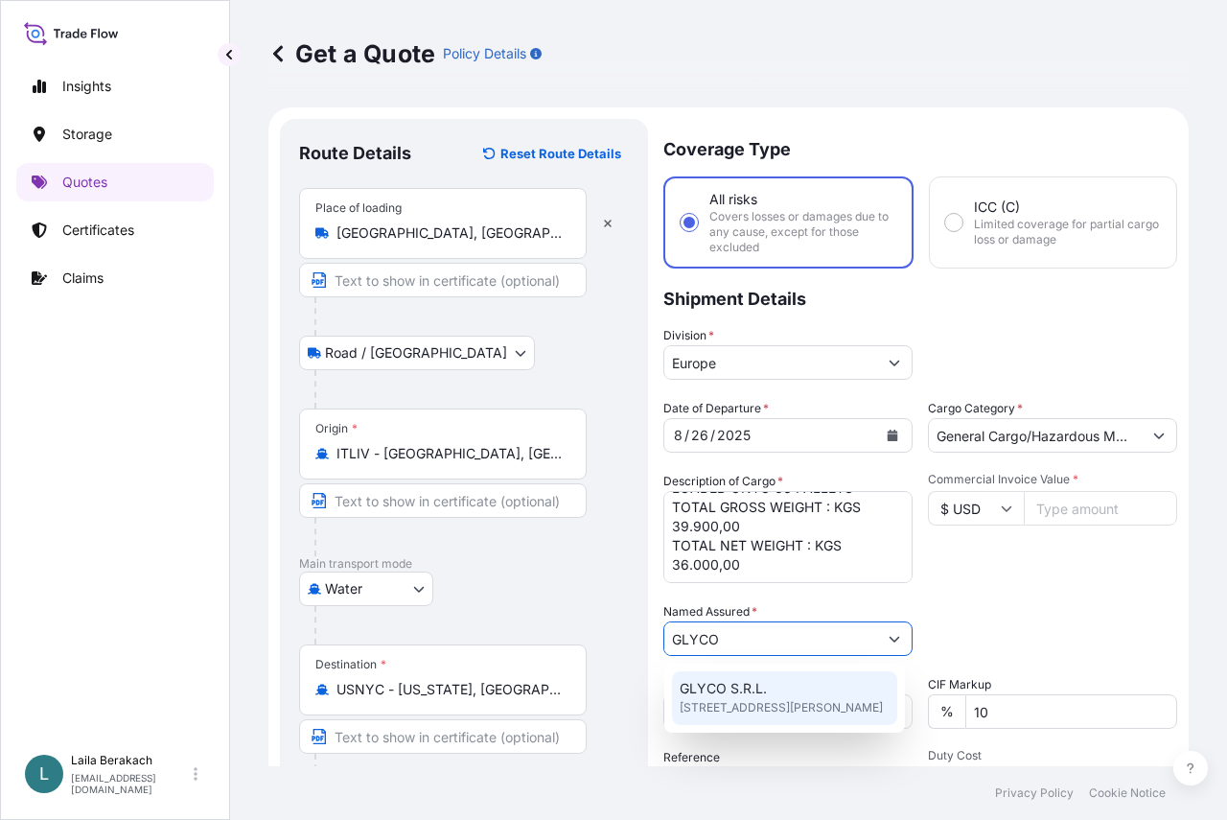
click at [763, 692] on span "GLYCO S.R.L." at bounding box center [723, 688] width 87 height 19
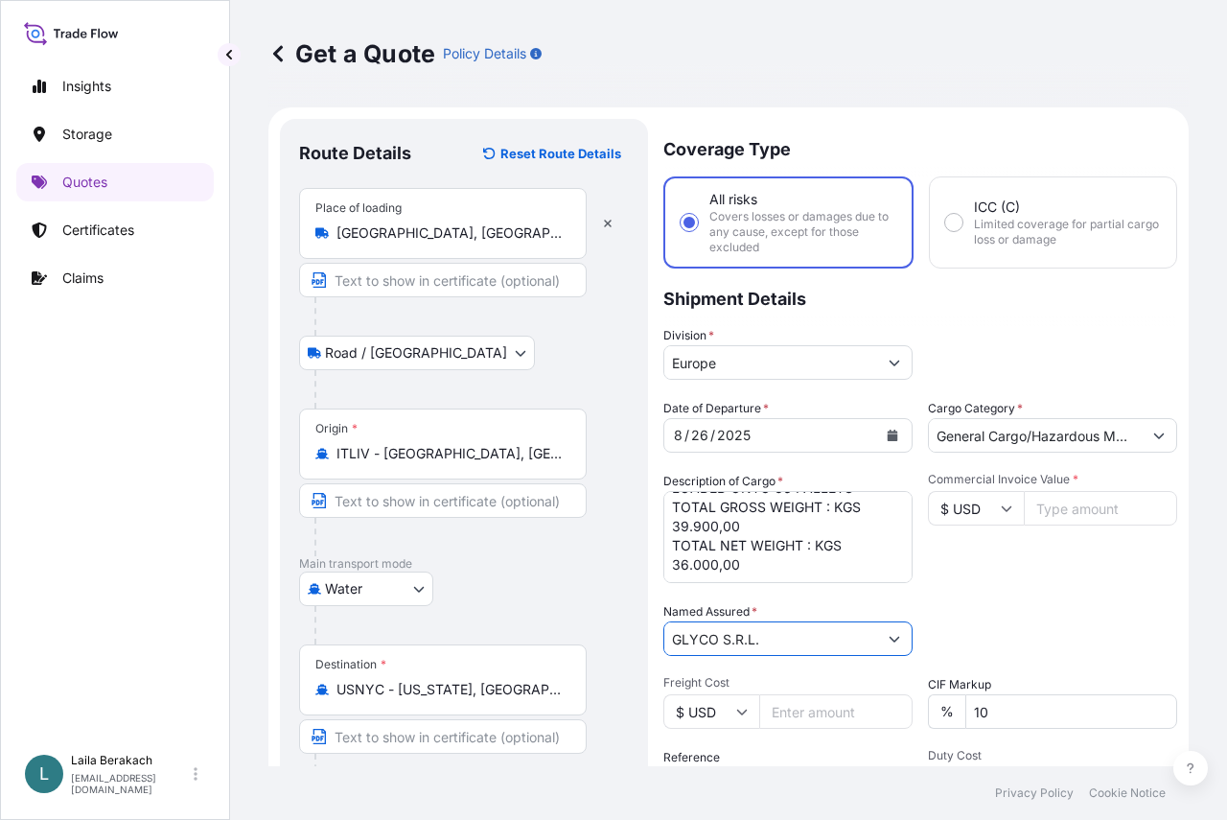
type input "GLYCO S.R.L."
click at [1000, 516] on input "$ USD" at bounding box center [976, 508] width 96 height 35
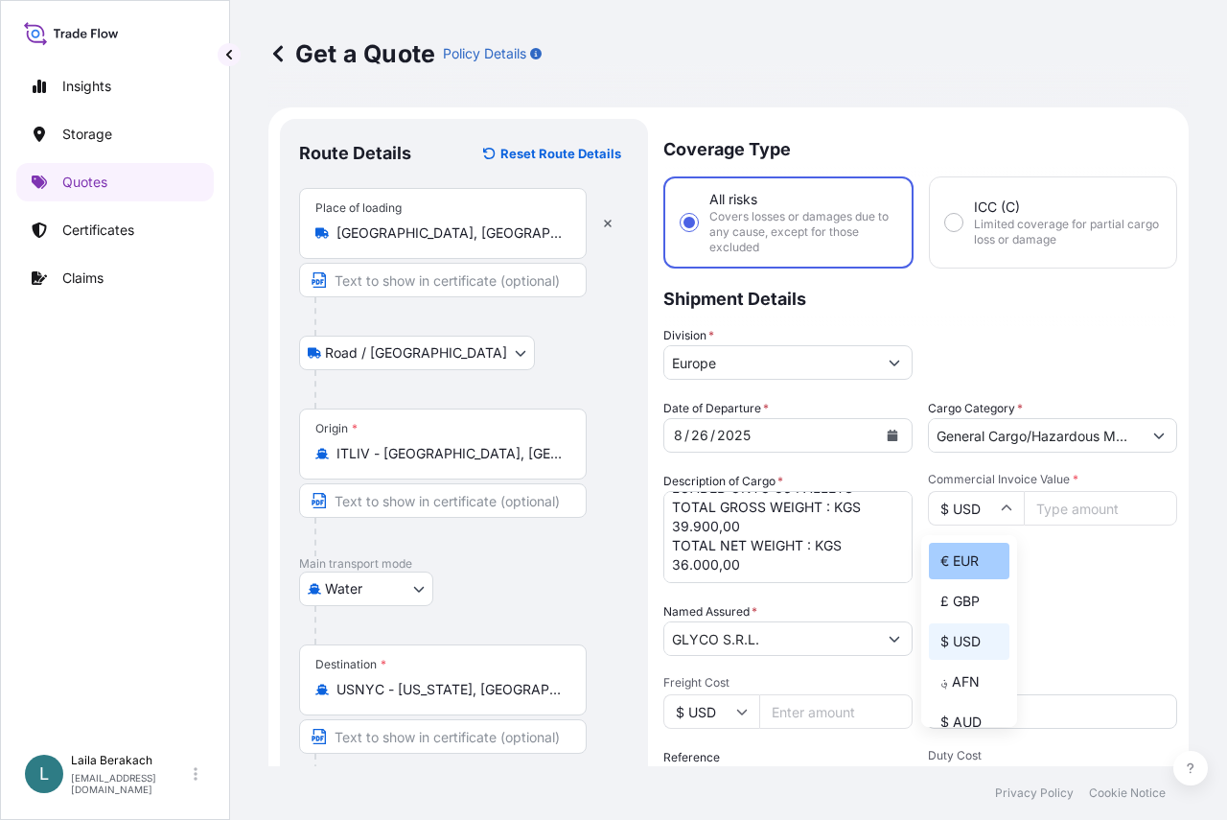
click at [954, 558] on div "€ EUR" at bounding box center [969, 561] width 81 height 36
type input "€ EUR"
click at [1085, 511] on input "Commercial Invoice Value *" at bounding box center [1100, 508] width 153 height 35
type input "118972"
click at [1029, 662] on div "Date of Departure * [DATE] Cargo Category * General Cargo/Hazardous Material De…" at bounding box center [920, 636] width 514 height 475
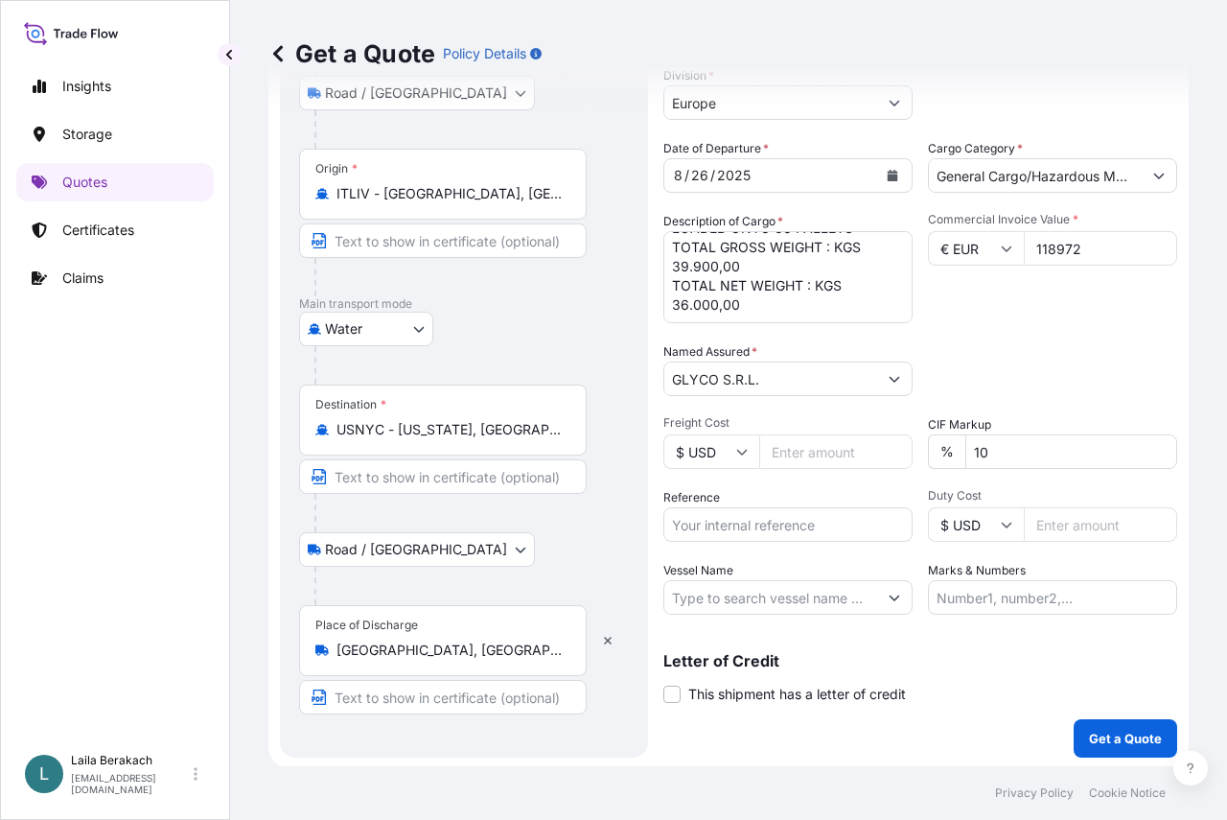
scroll to position [263, 0]
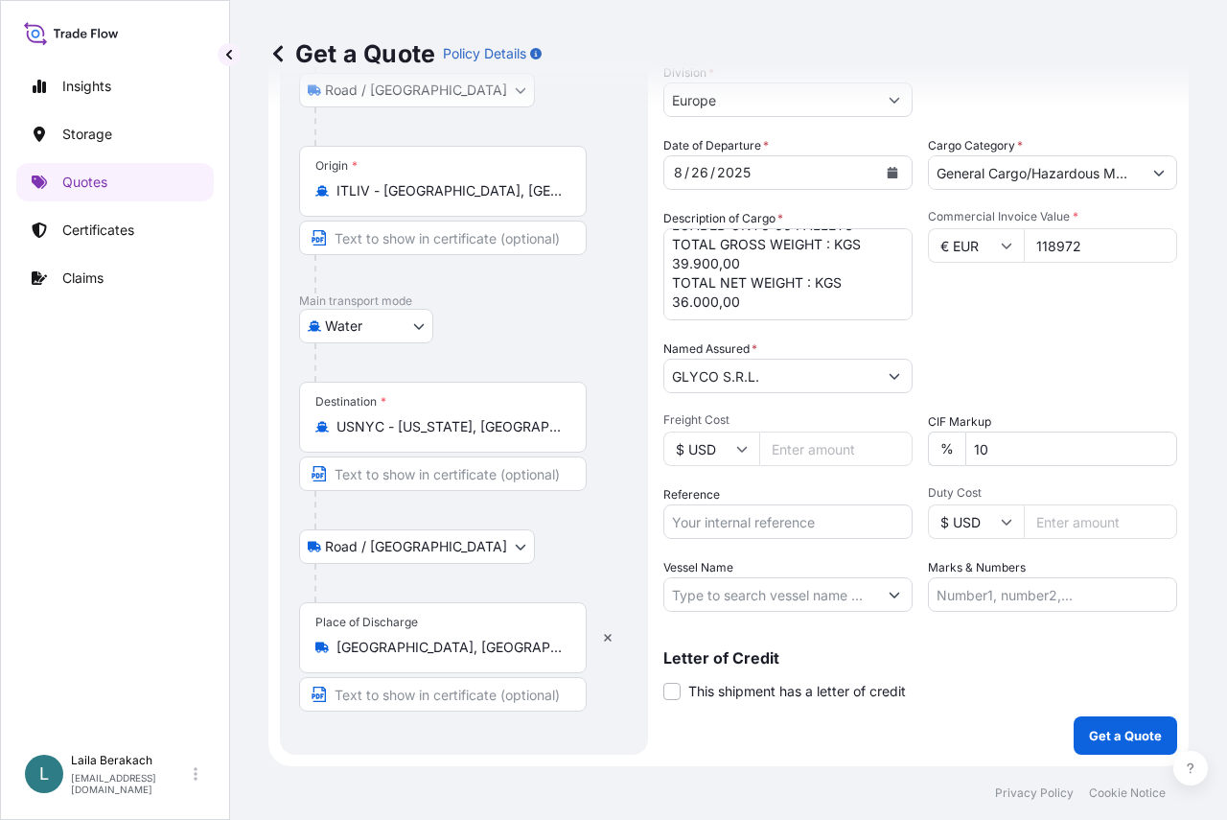
click at [739, 515] on input "Reference" at bounding box center [787, 521] width 249 height 35
type input "BDP 1505193531"
click at [764, 591] on input "Vessel Name" at bounding box center [770, 594] width 213 height 35
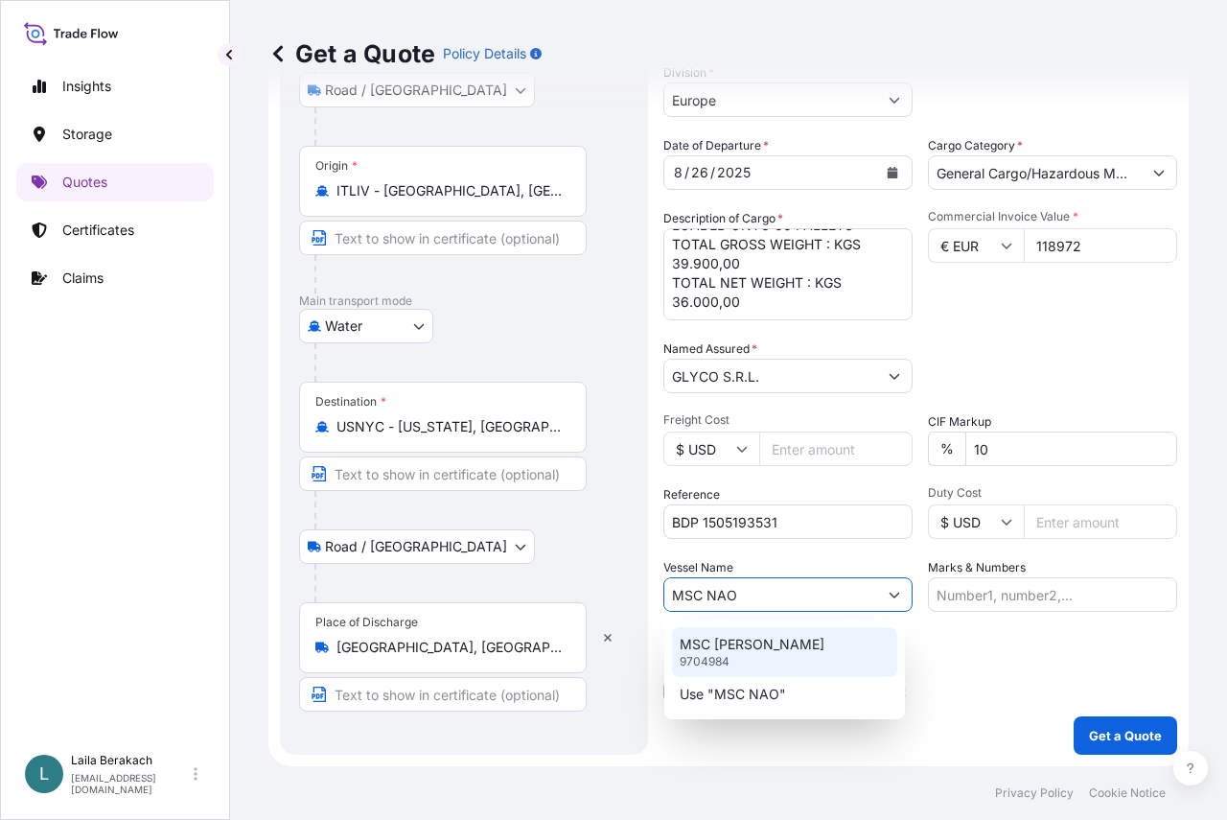
click at [759, 655] on div "MSC [PERSON_NAME] 9704984" at bounding box center [784, 652] width 225 height 50
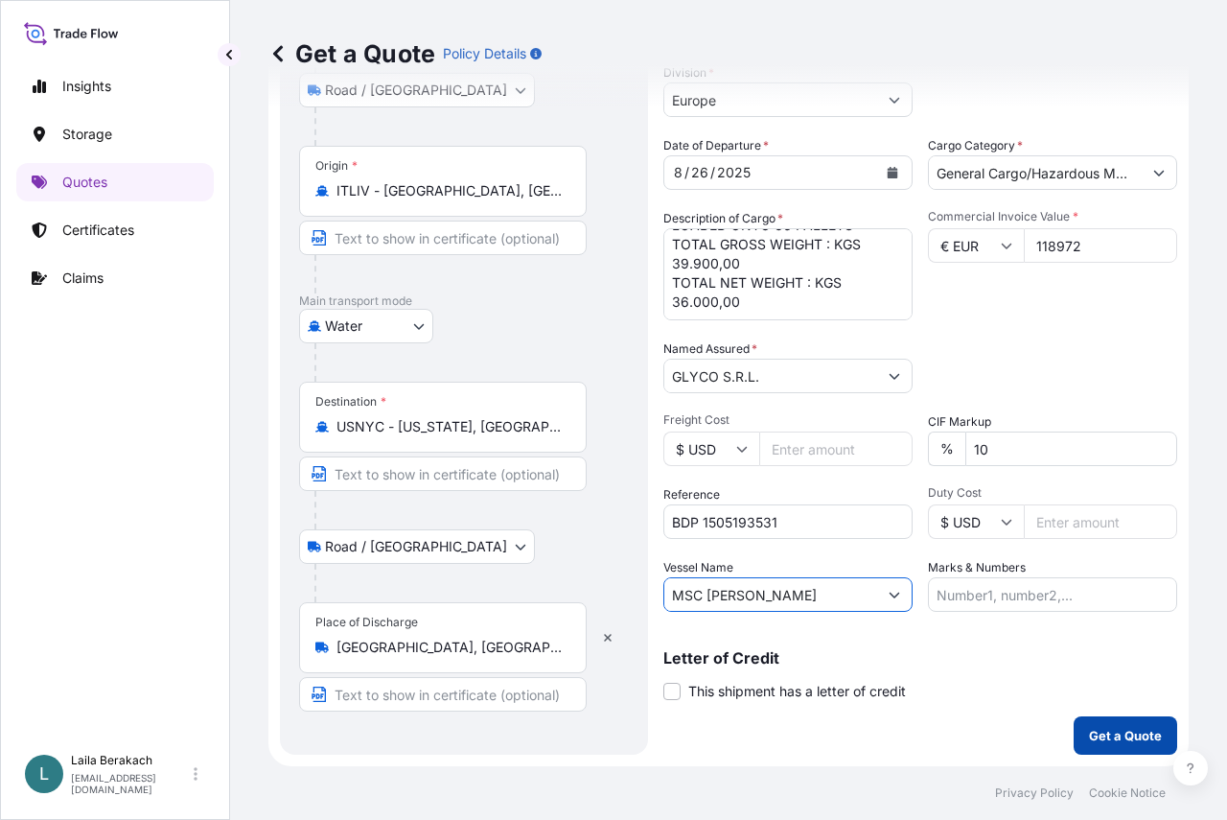
type input "MSC [PERSON_NAME]"
click at [1095, 731] on p "Get a Quote" at bounding box center [1125, 735] width 73 height 19
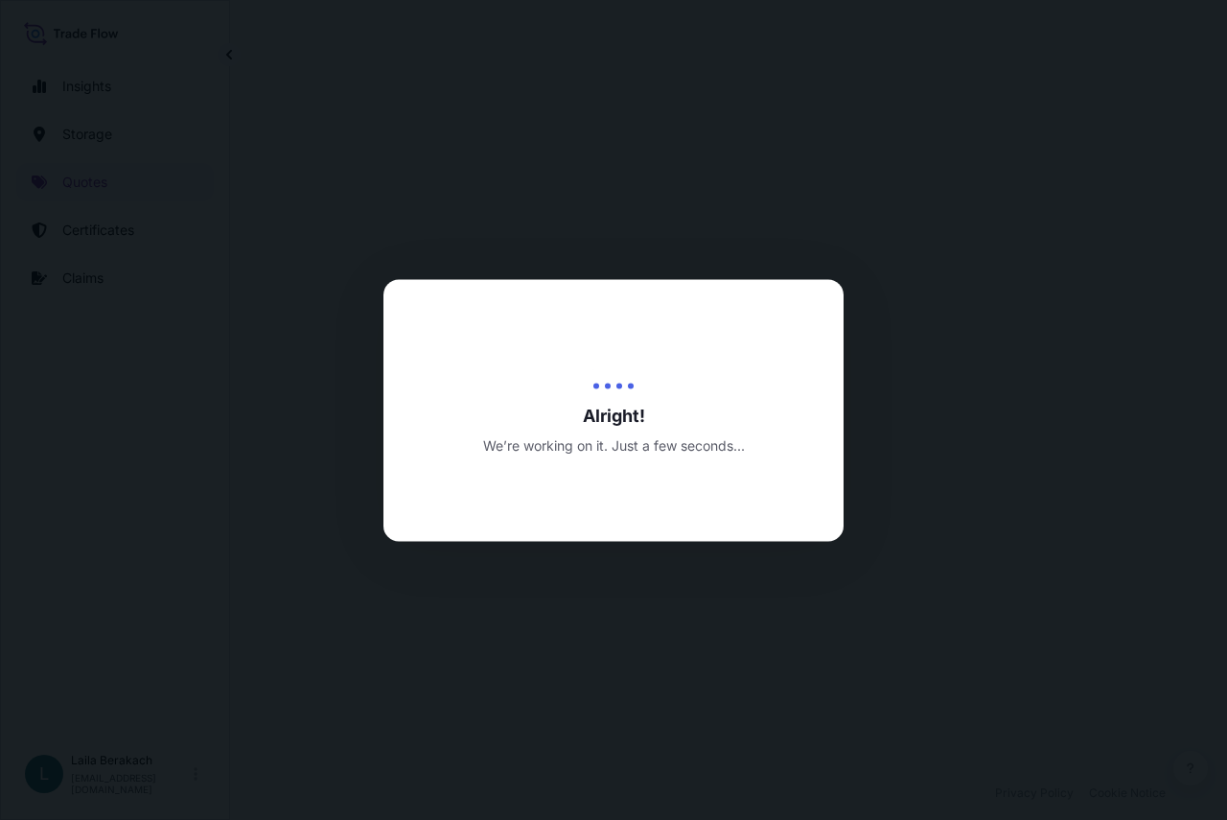
select select "Road / [GEOGRAPHIC_DATA]"
select select "Water"
select select "Road / [GEOGRAPHIC_DATA]"
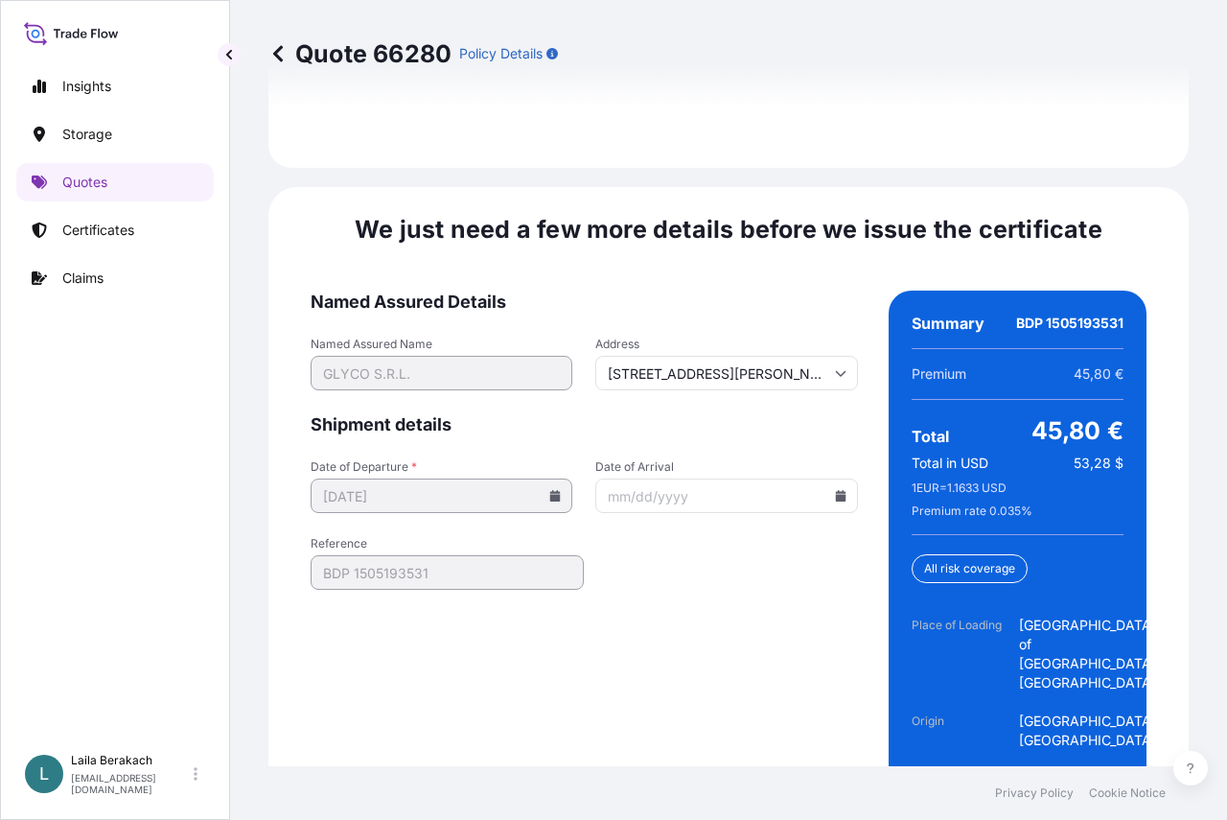
scroll to position [3205, 0]
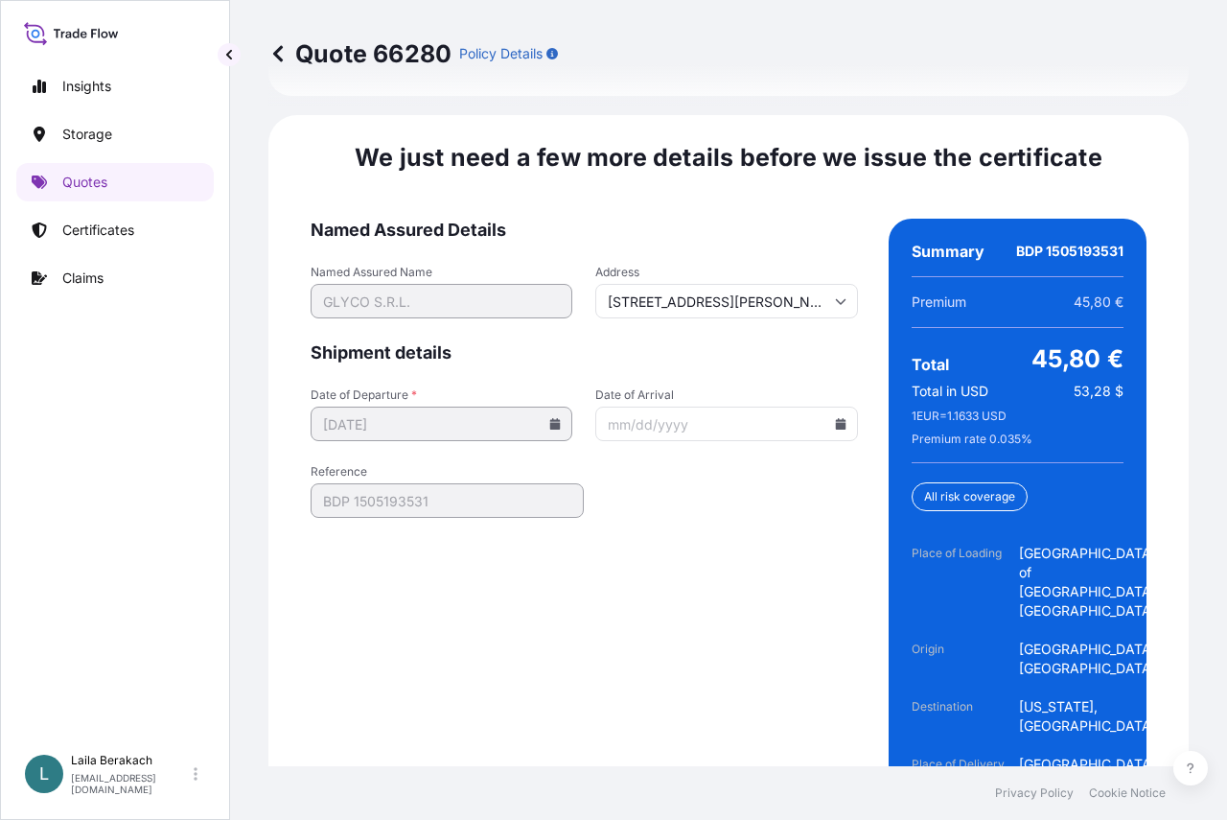
click at [699, 406] on input "Date of Arrival" at bounding box center [726, 423] width 262 height 35
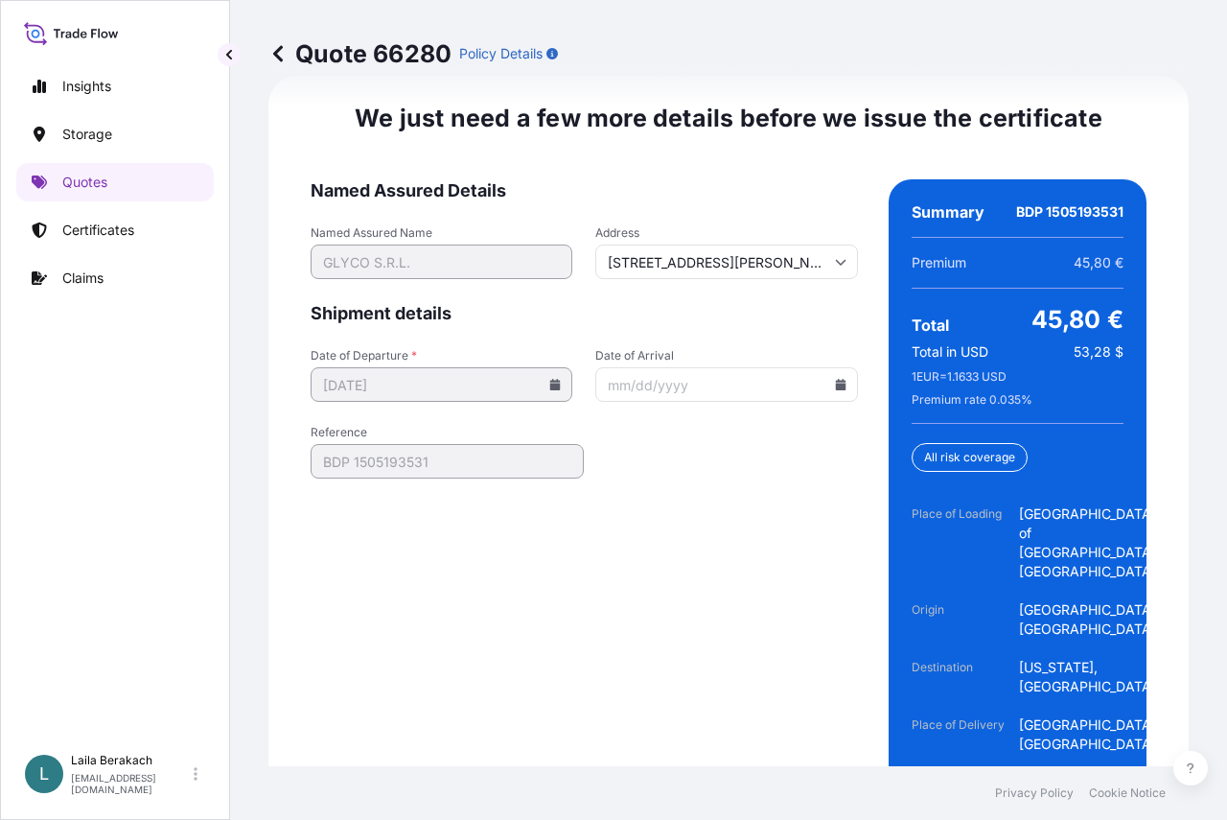
scroll to position [3262, 0]
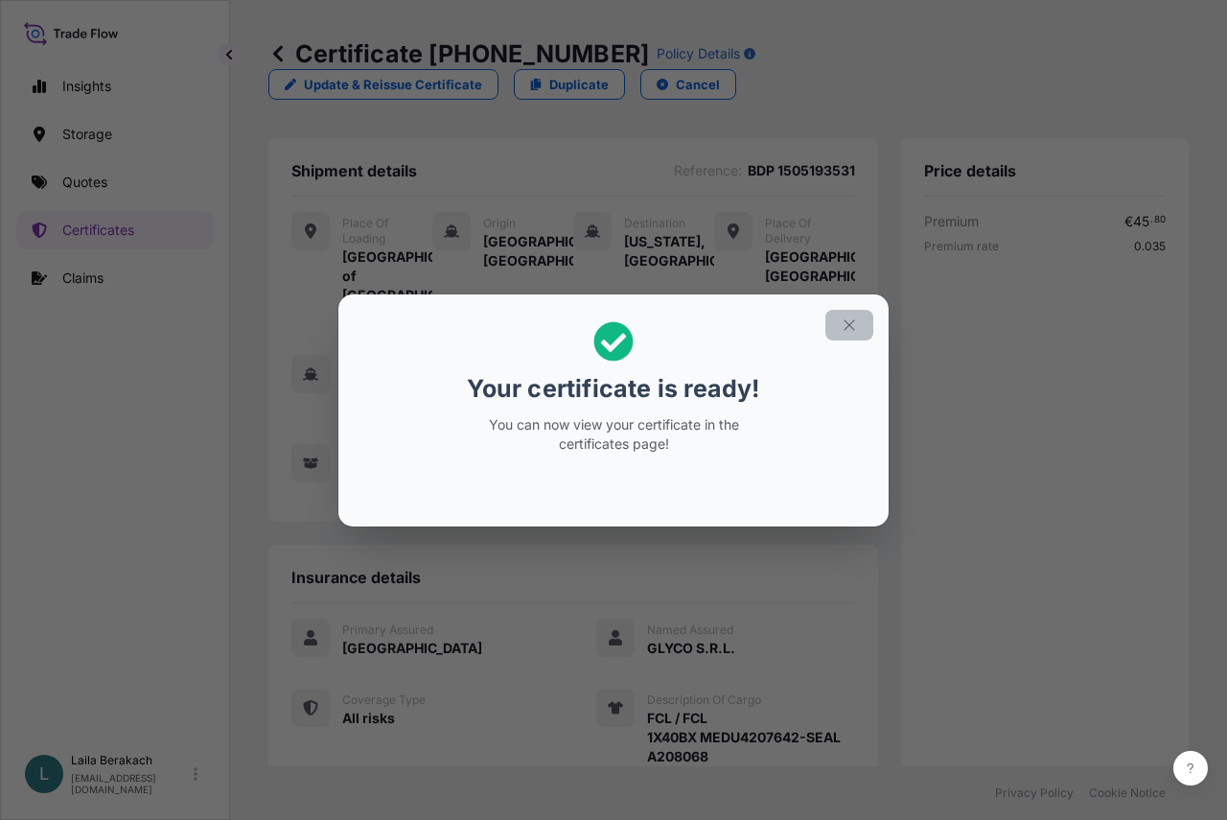
click at [855, 322] on icon "button" at bounding box center [849, 324] width 17 height 17
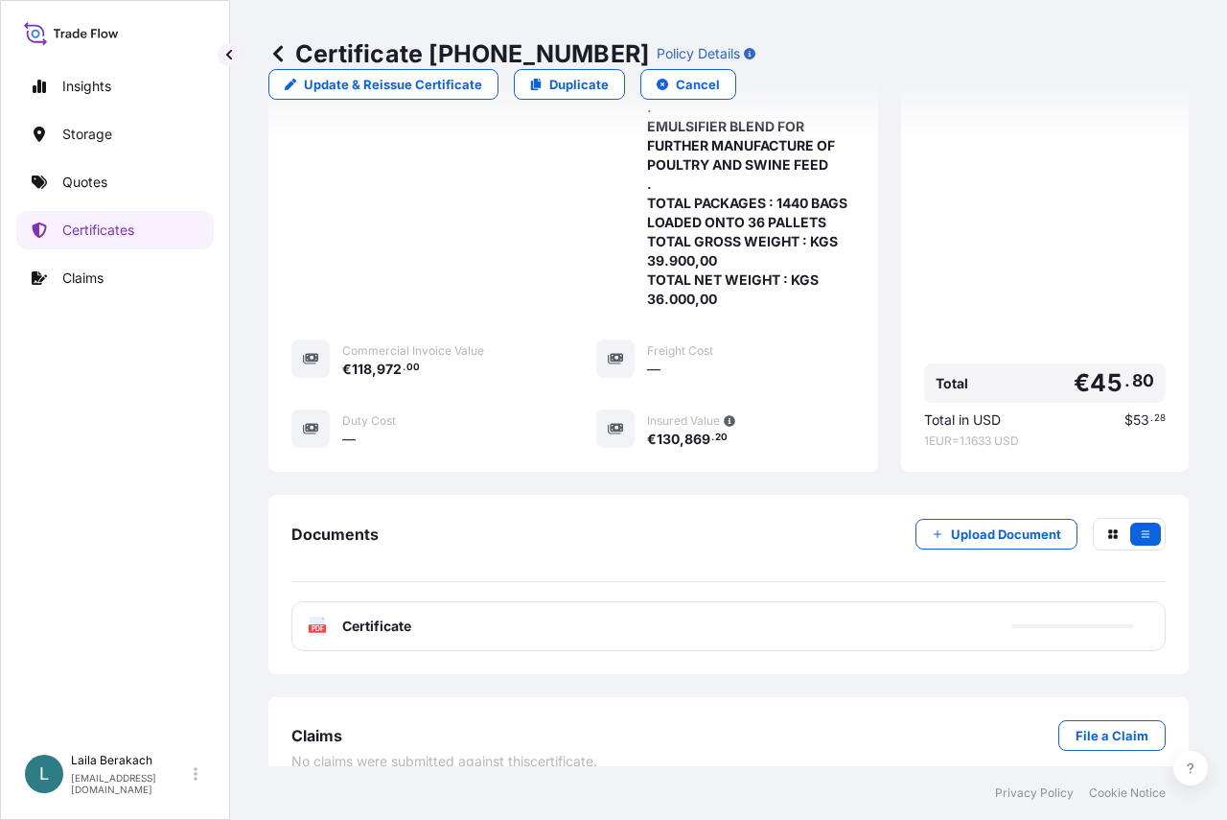
scroll to position [719, 0]
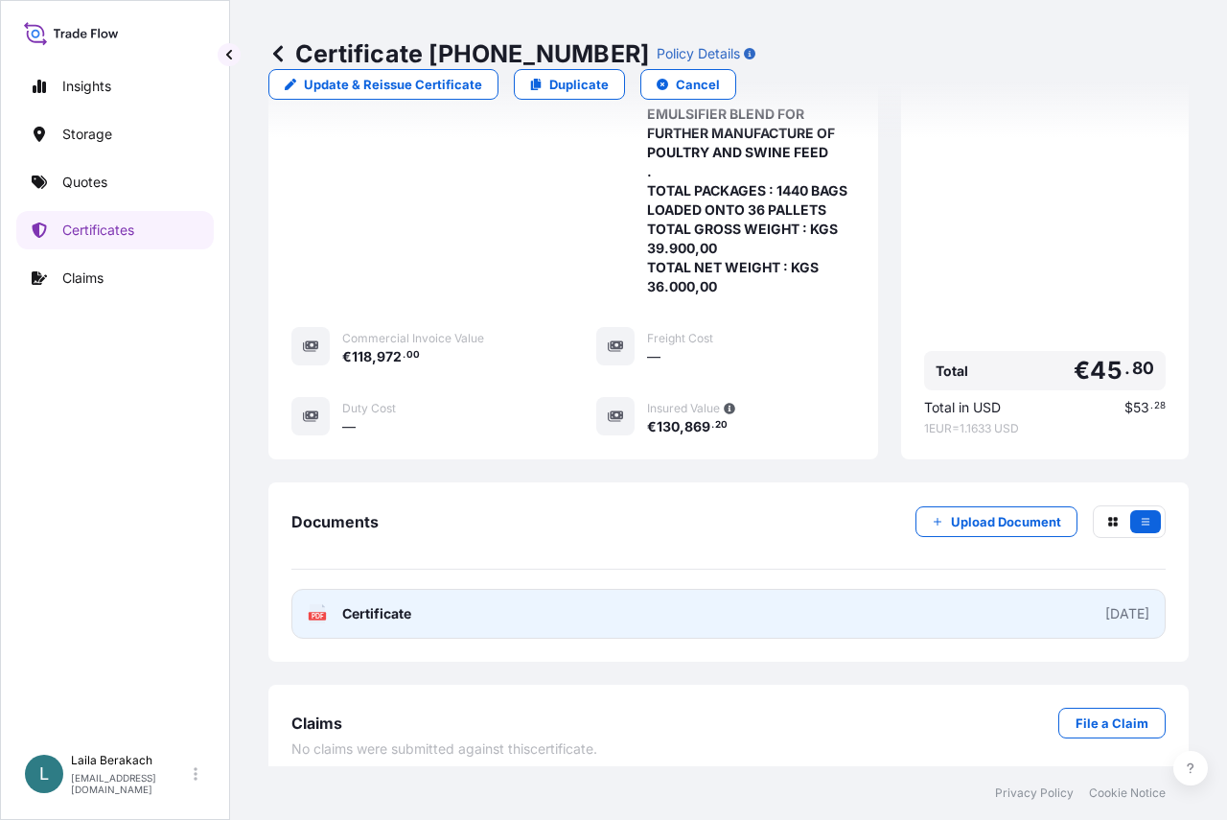
click at [621, 599] on link "PDF Certificate [DATE]" at bounding box center [728, 614] width 874 height 50
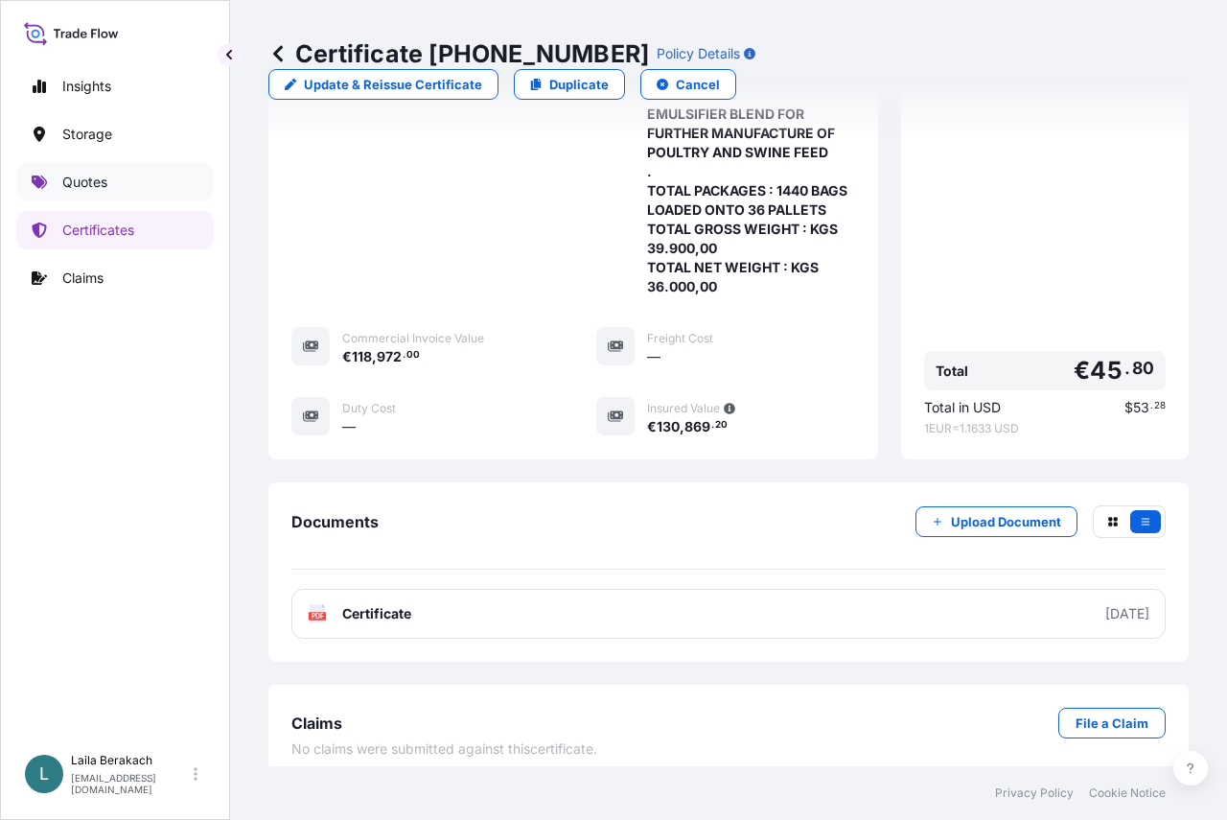
click at [113, 186] on link "Quotes" at bounding box center [114, 182] width 197 height 38
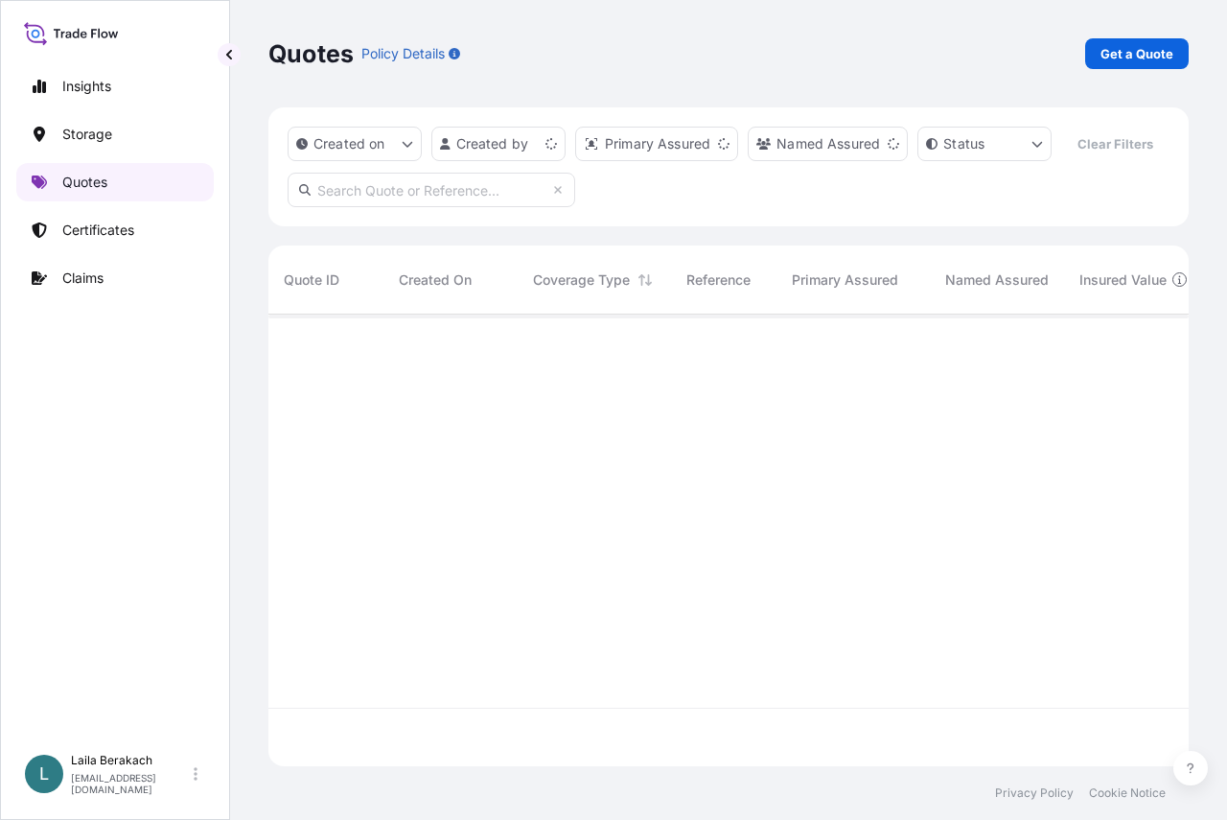
scroll to position [407, 906]
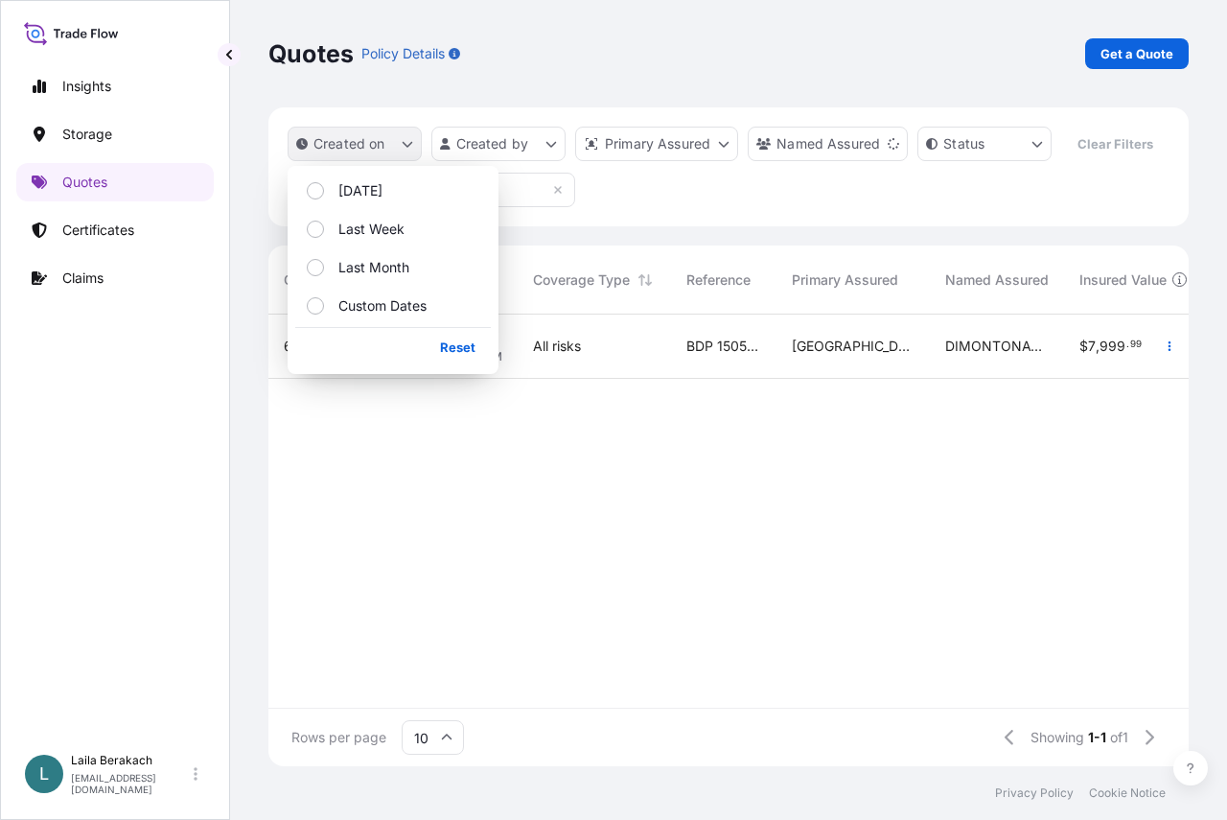
click at [389, 145] on button "Created on" at bounding box center [355, 144] width 134 height 35
click at [387, 186] on button "[DATE]" at bounding box center [393, 191] width 196 height 35
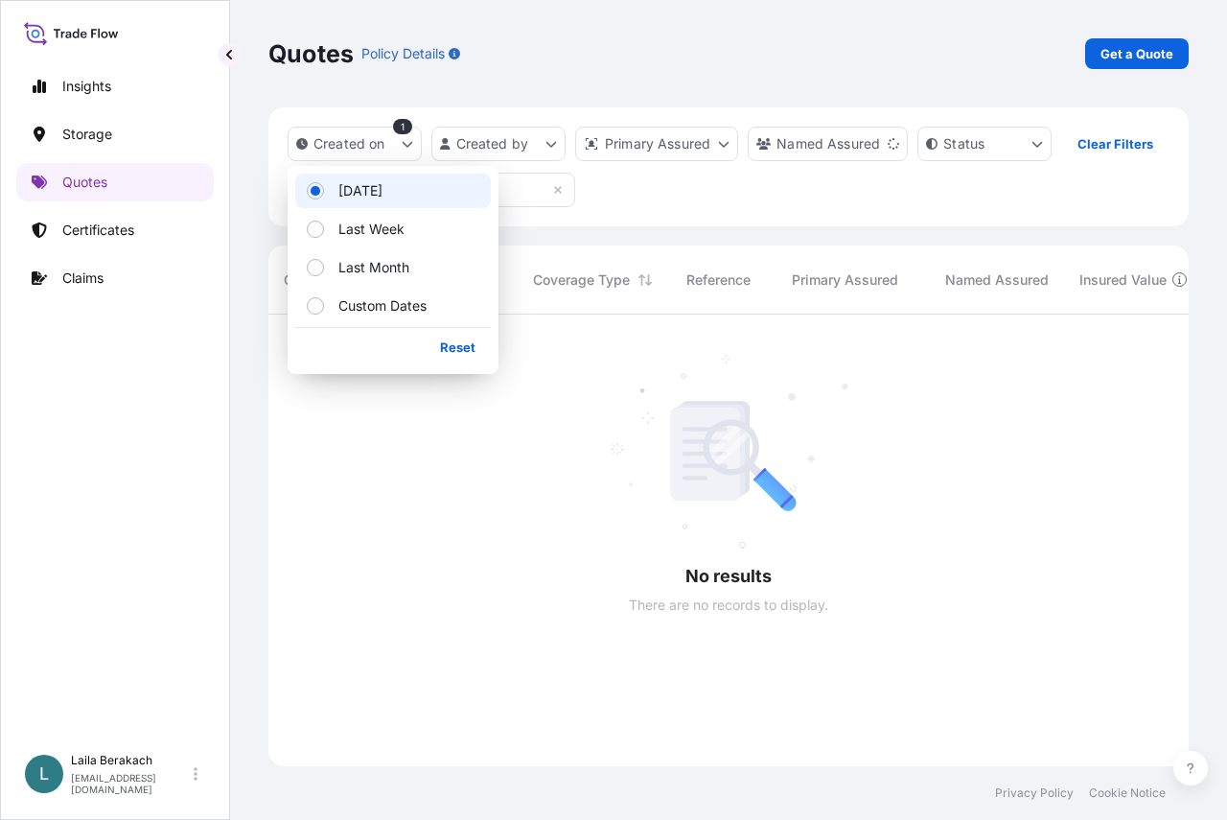
scroll to position [466, 906]
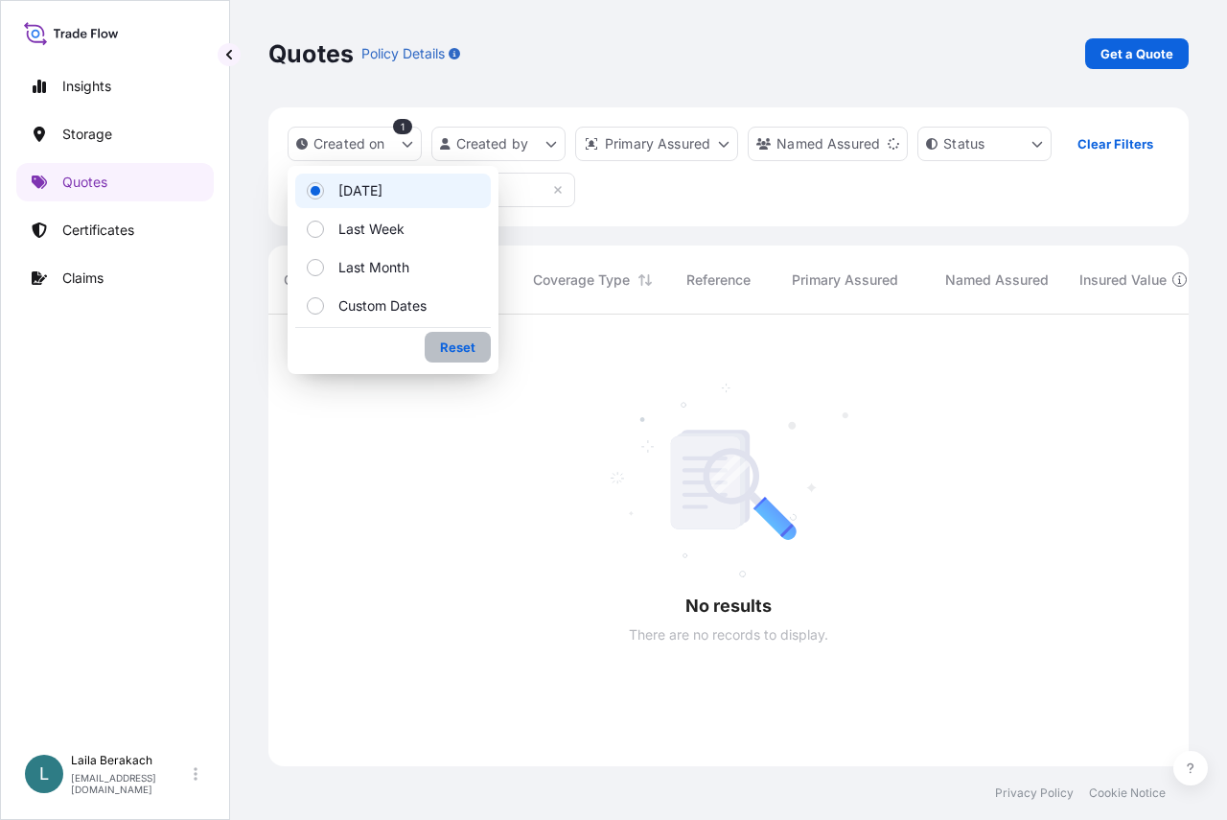
click at [445, 348] on p "Reset" at bounding box center [457, 346] width 35 height 19
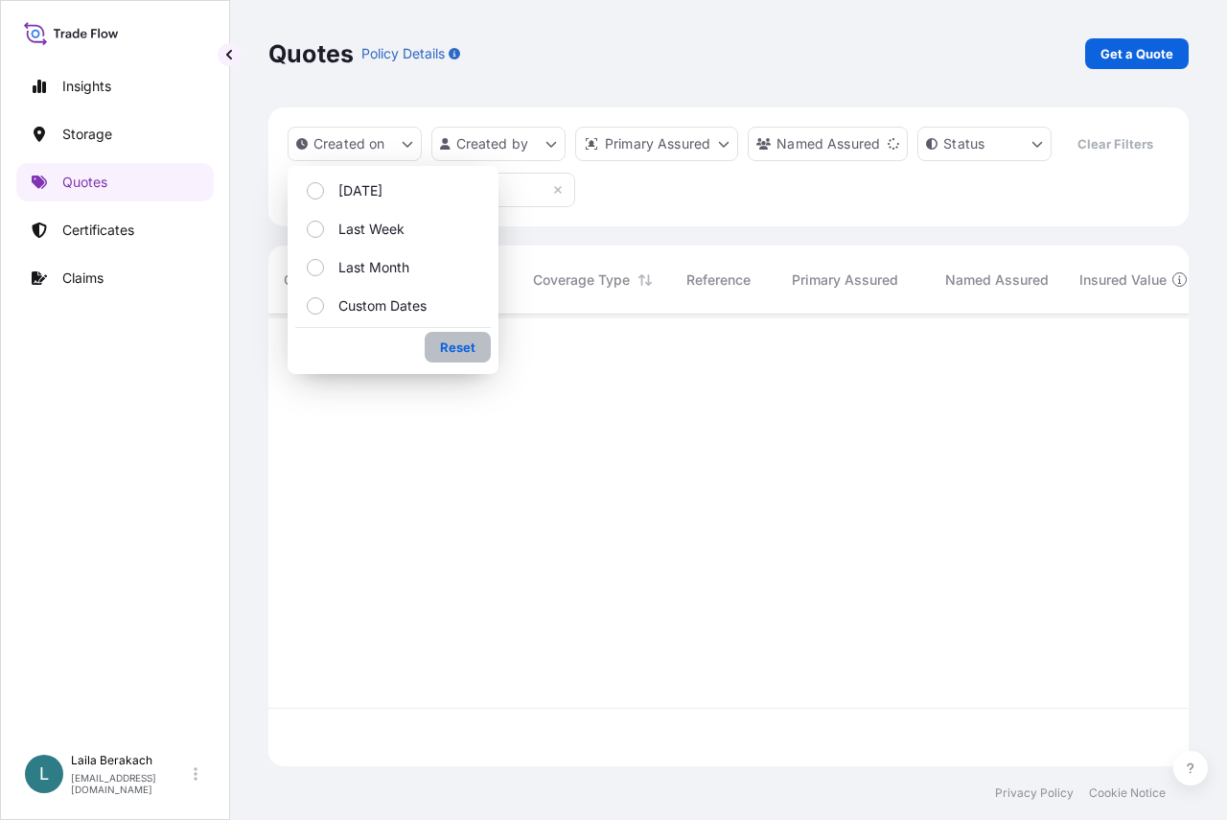
scroll to position [407, 906]
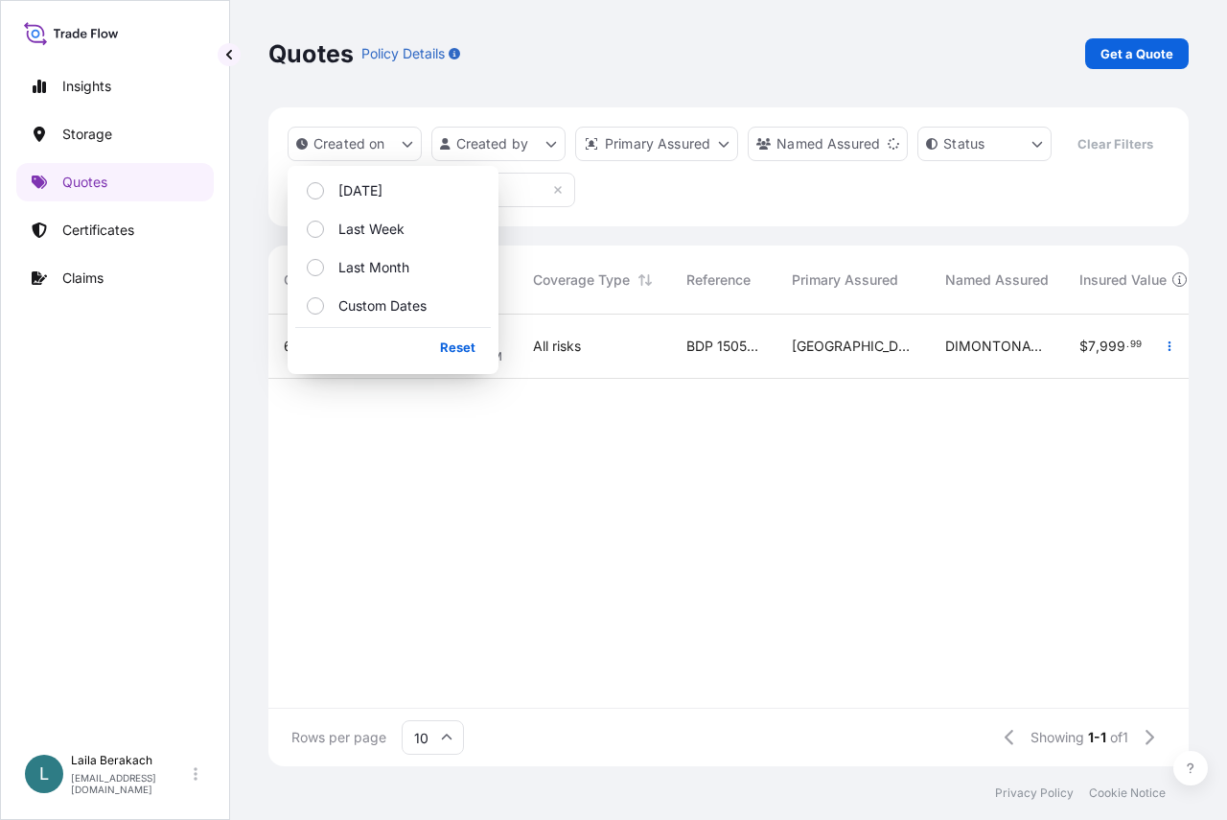
click at [459, 496] on div "63635 [DATE] LB [PERSON_NAME] All risks BDP 1505192917 [GEOGRAPHIC_DATA] DIMONT…" at bounding box center [1121, 490] width 1706 height 353
click at [103, 141] on p "Storage" at bounding box center [87, 134] width 50 height 19
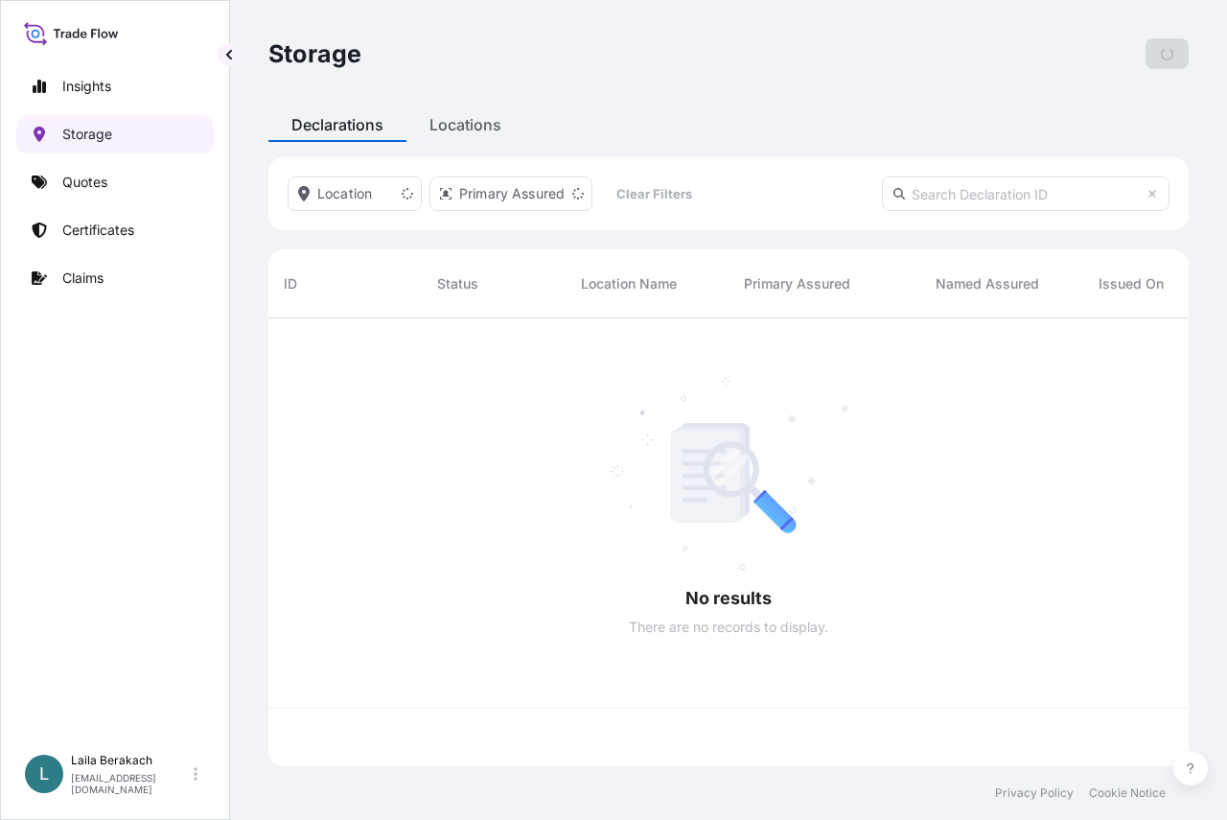
scroll to position [444, 906]
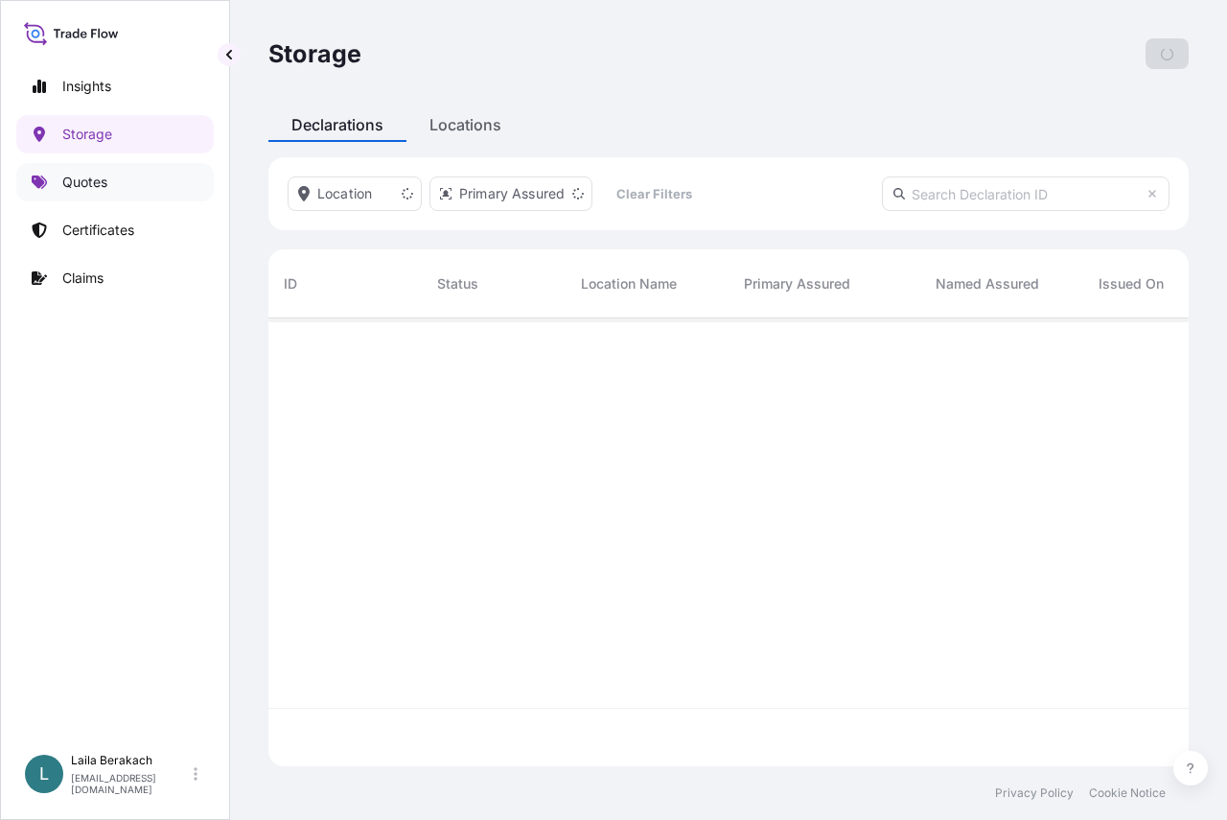
click at [111, 185] on link "Quotes" at bounding box center [114, 182] width 197 height 38
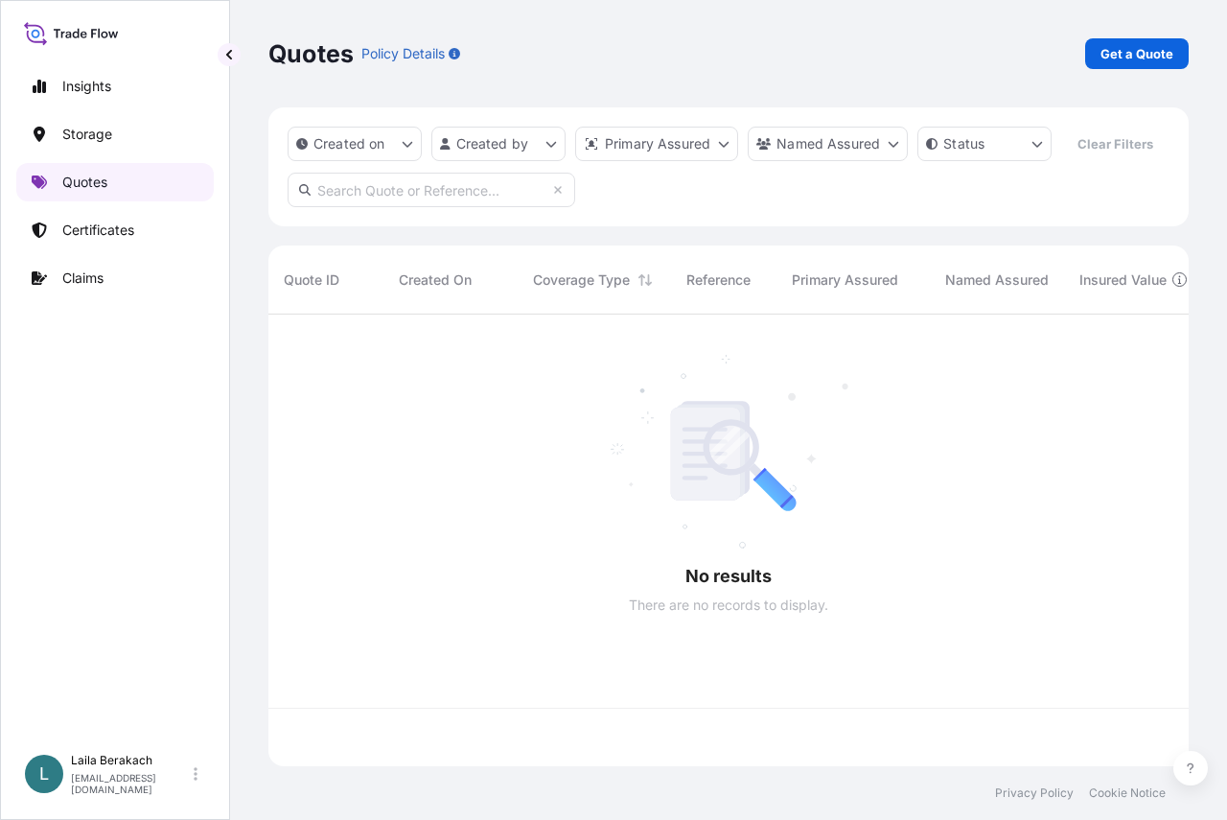
scroll to position [407, 906]
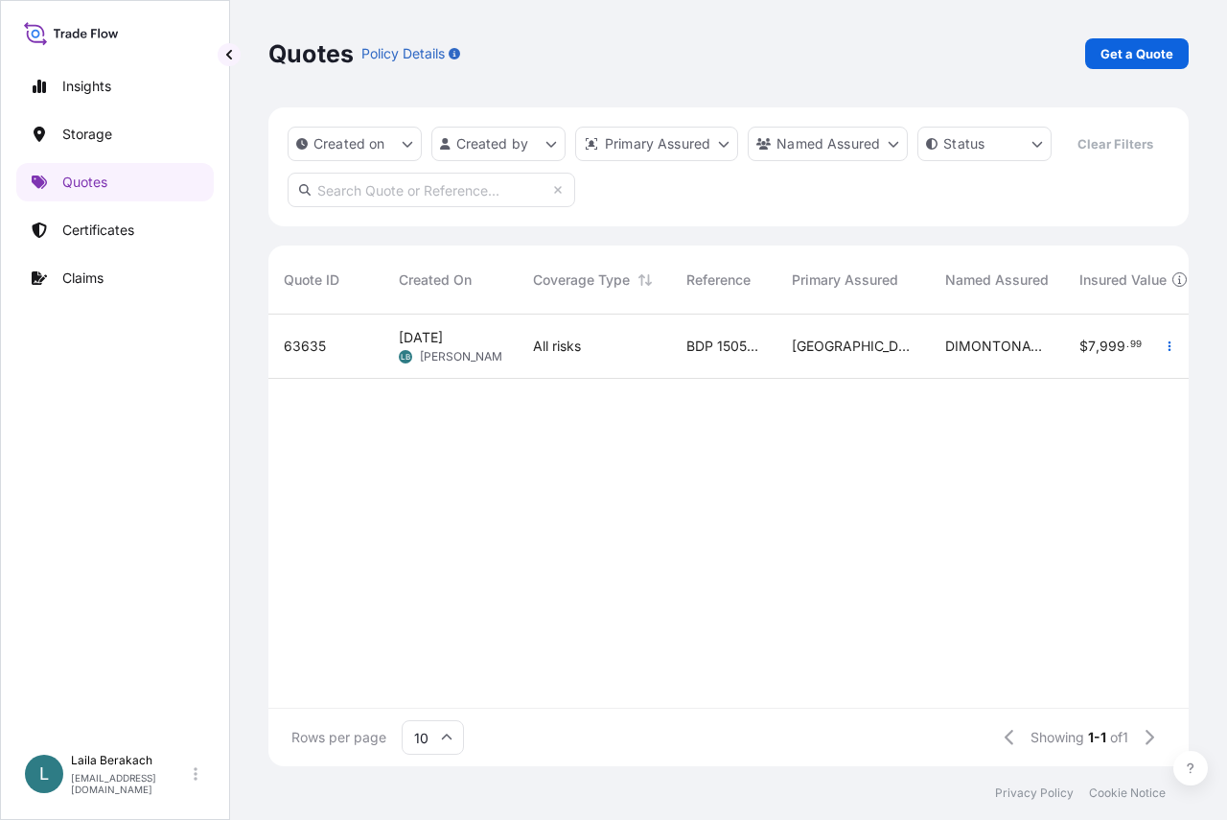
click at [437, 207] on input "text" at bounding box center [432, 190] width 288 height 35
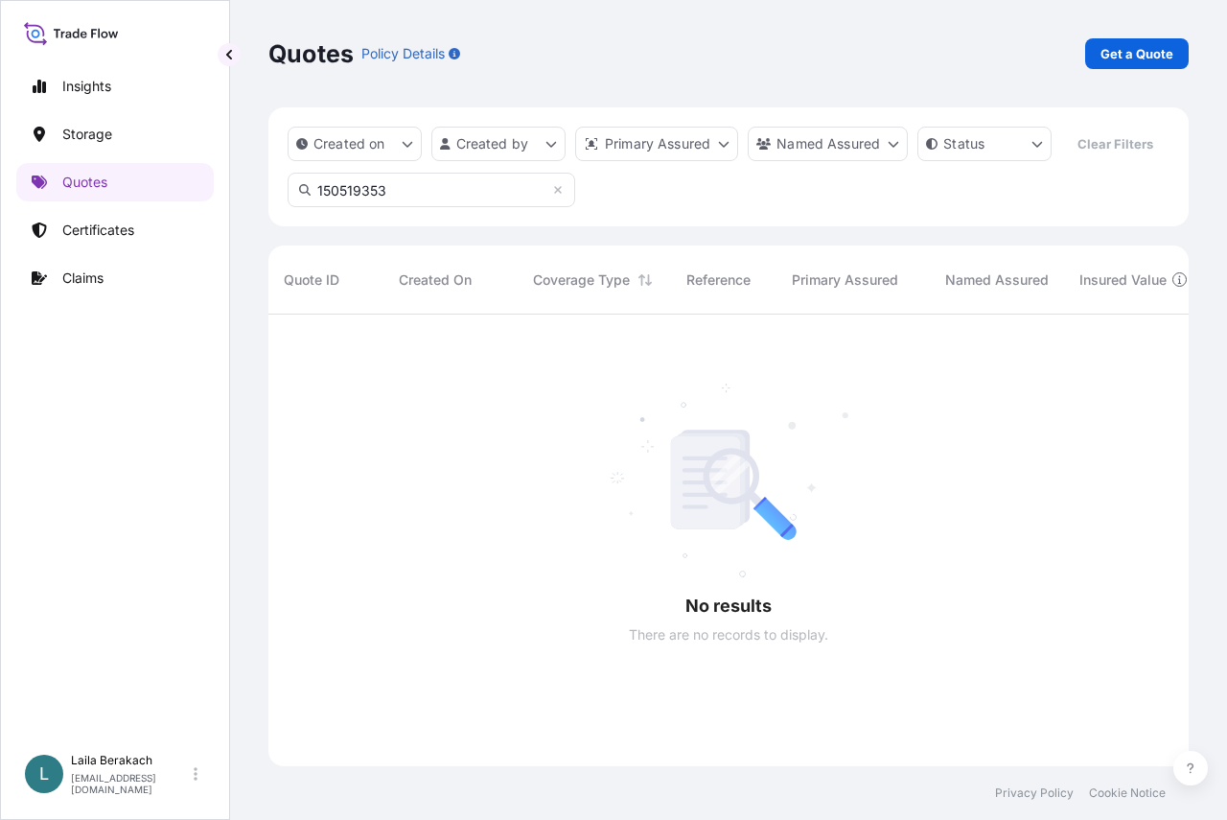
click at [386, 207] on input "150519353" at bounding box center [432, 190] width 288 height 35
type input "1505193531"
click at [113, 142] on link "Storage" at bounding box center [114, 134] width 197 height 38
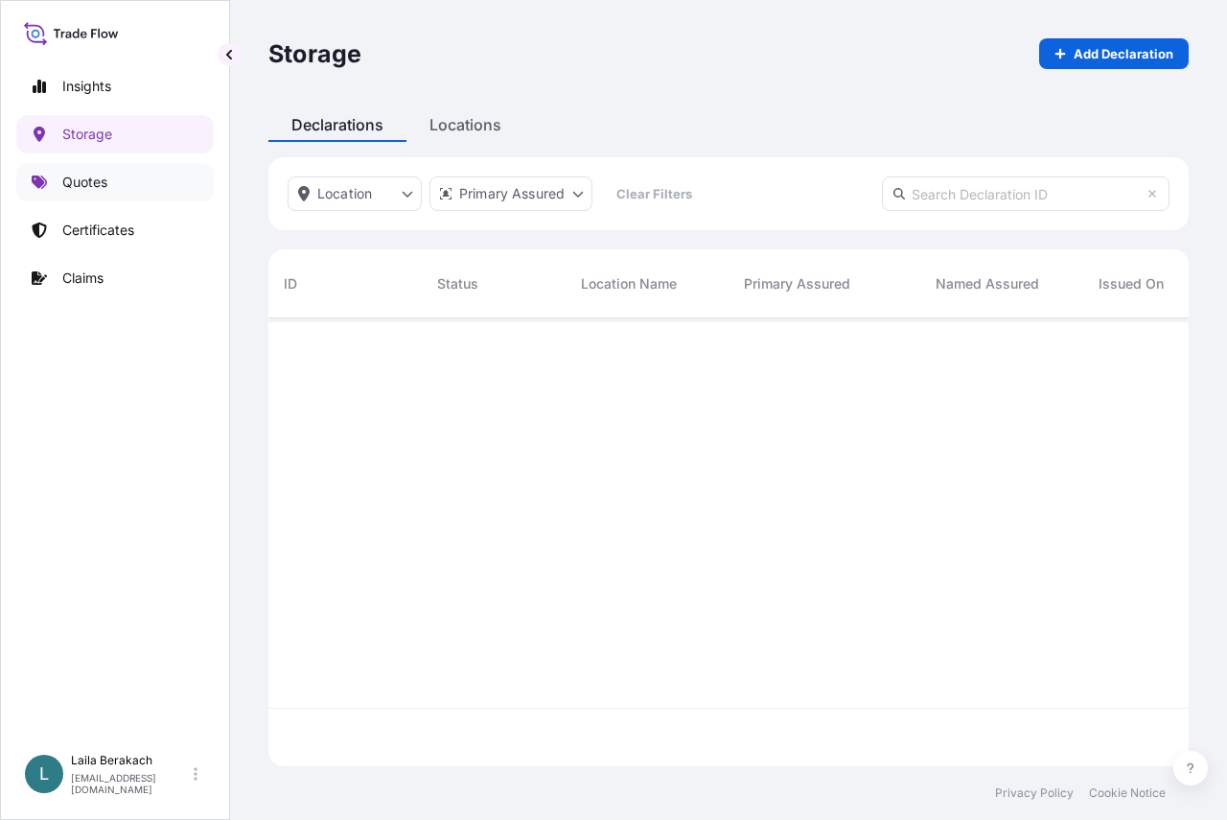
scroll to position [502, 906]
click at [123, 180] on link "Quotes" at bounding box center [114, 182] width 197 height 38
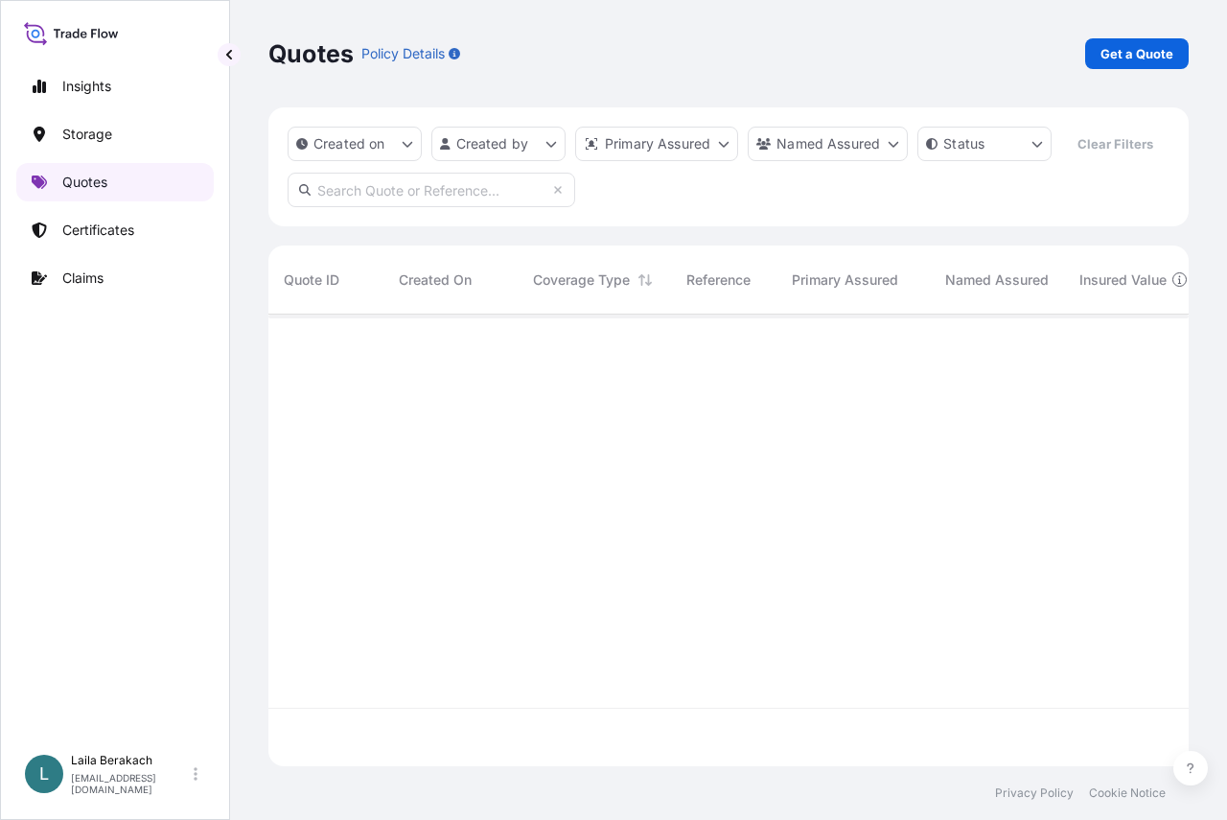
scroll to position [407, 906]
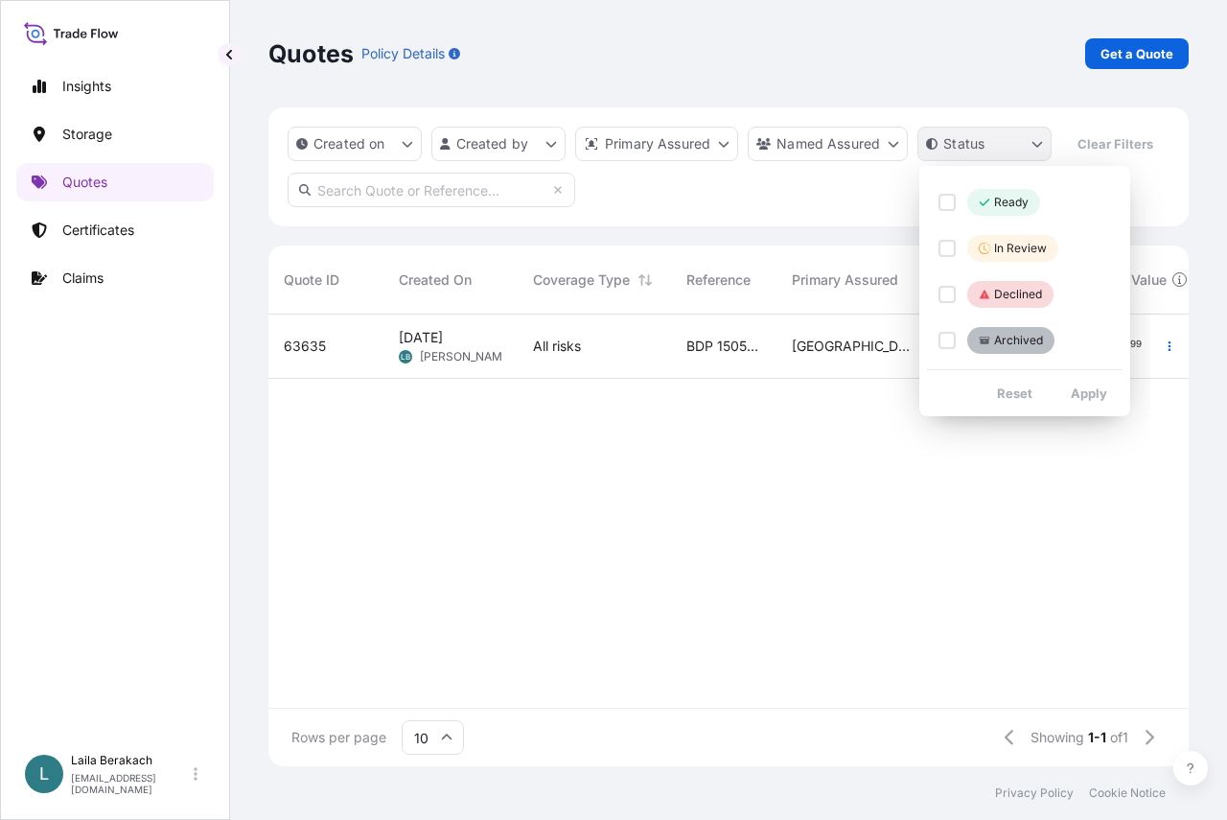
click at [968, 141] on html "Insights Storage Quotes Certificates Claims L Laila Berakach [EMAIL_ADDRESS][DO…" at bounding box center [613, 410] width 1227 height 820
click at [989, 195] on span "Ready" at bounding box center [1004, 202] width 50 height 19
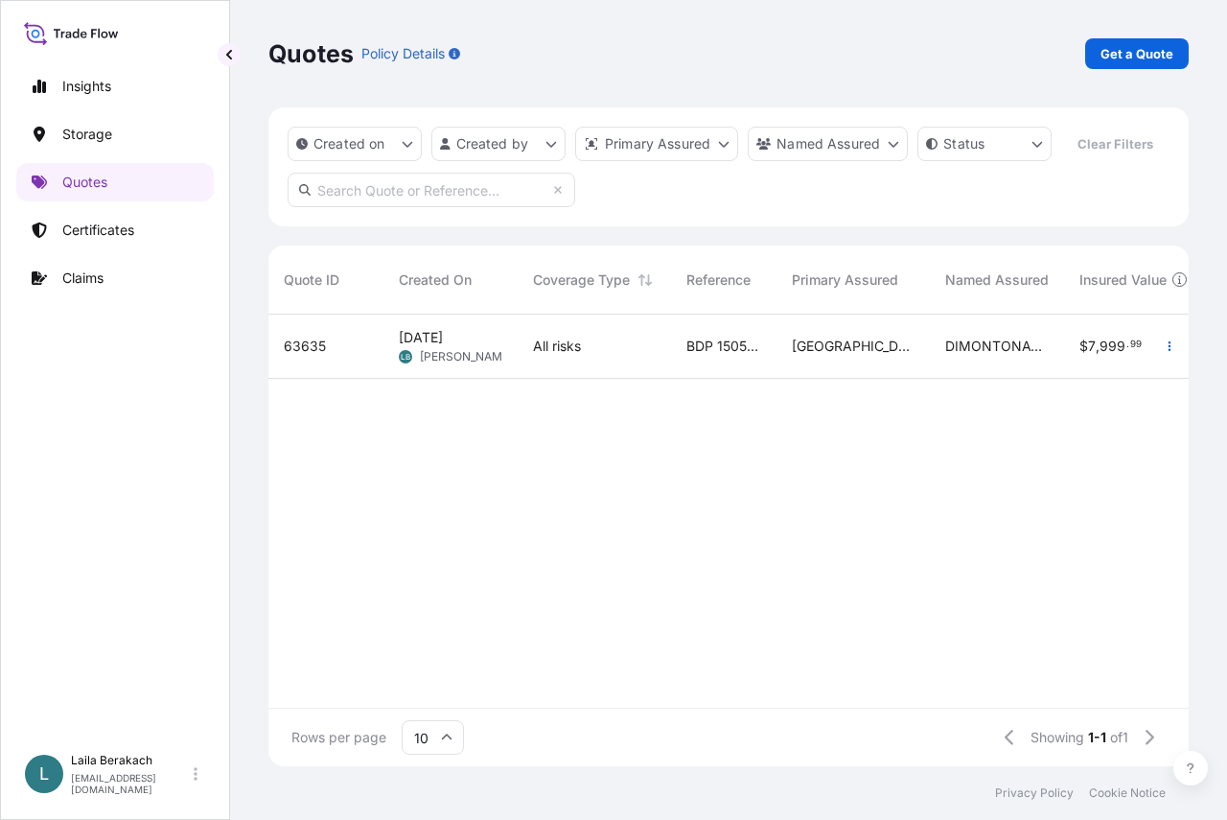
click at [848, 200] on html "Insights Storage Quotes Certificates Claims L Laila Berakach [EMAIL_ADDRESS][DO…" at bounding box center [613, 410] width 1227 height 820
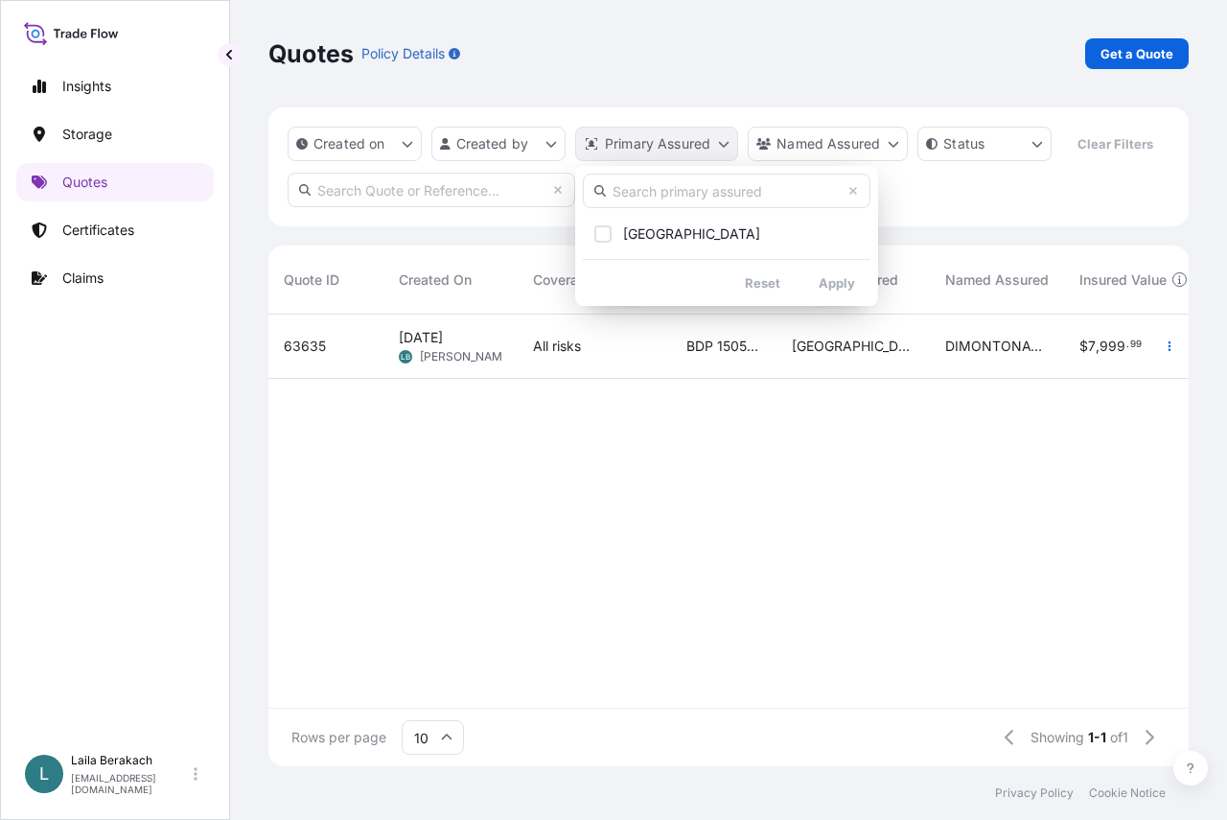
click at [620, 139] on html "Insights Storage Quotes Certificates Claims L Laila Berakach [EMAIL_ADDRESS][DO…" at bounding box center [613, 410] width 1227 height 820
click at [642, 195] on input "text" at bounding box center [727, 191] width 288 height 35
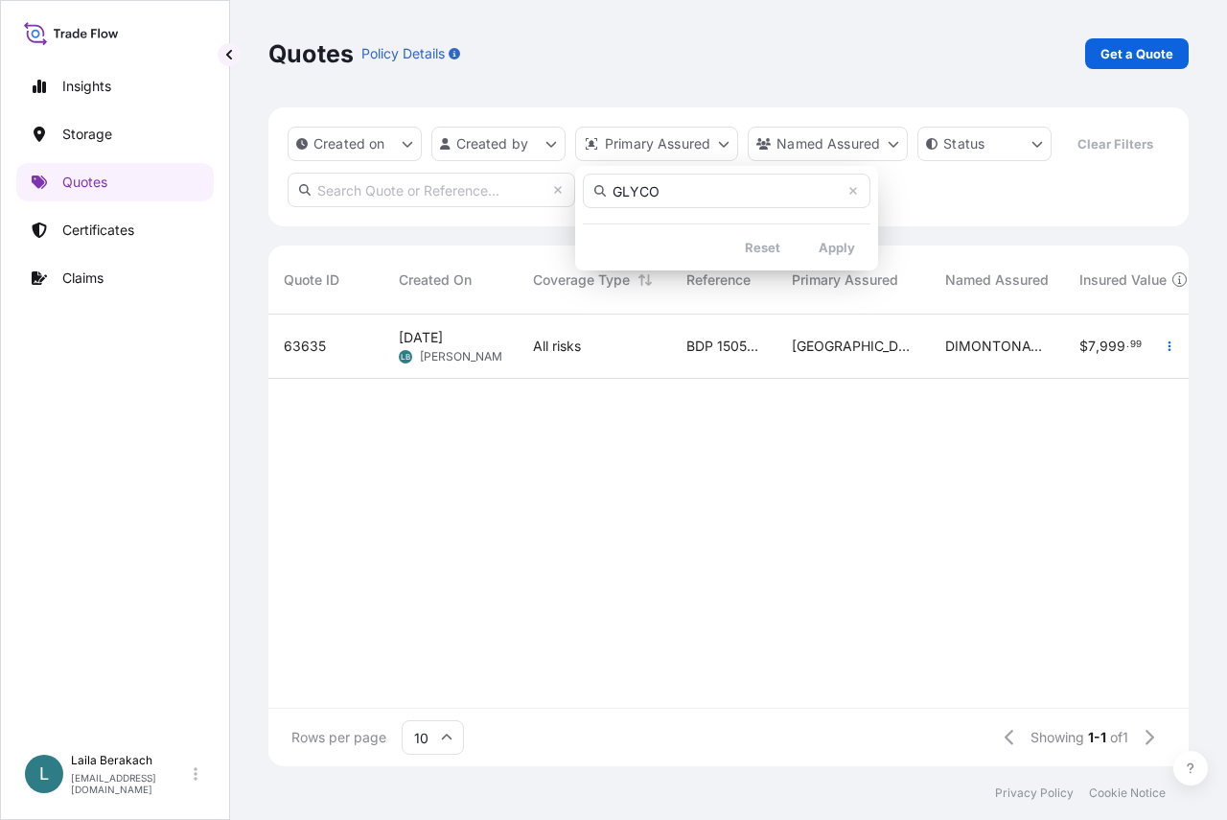
drag, startPoint x: 690, startPoint y: 201, endPoint x: 561, endPoint y: 200, distance: 129.4
click at [561, 200] on html "Insights Storage Quotes Certificates Claims L Laila Berakach [EMAIL_ADDRESS][DO…" at bounding box center [613, 410] width 1227 height 820
drag, startPoint x: 687, startPoint y: 171, endPoint x: 567, endPoint y: 179, distance: 121.1
click at [567, 179] on html "Insights Storage Quotes Certificates Claims L Laila Berakach [EMAIL_ADDRESS][DO…" at bounding box center [613, 410] width 1227 height 820
click at [649, 186] on input "GLYCO" at bounding box center [727, 191] width 288 height 35
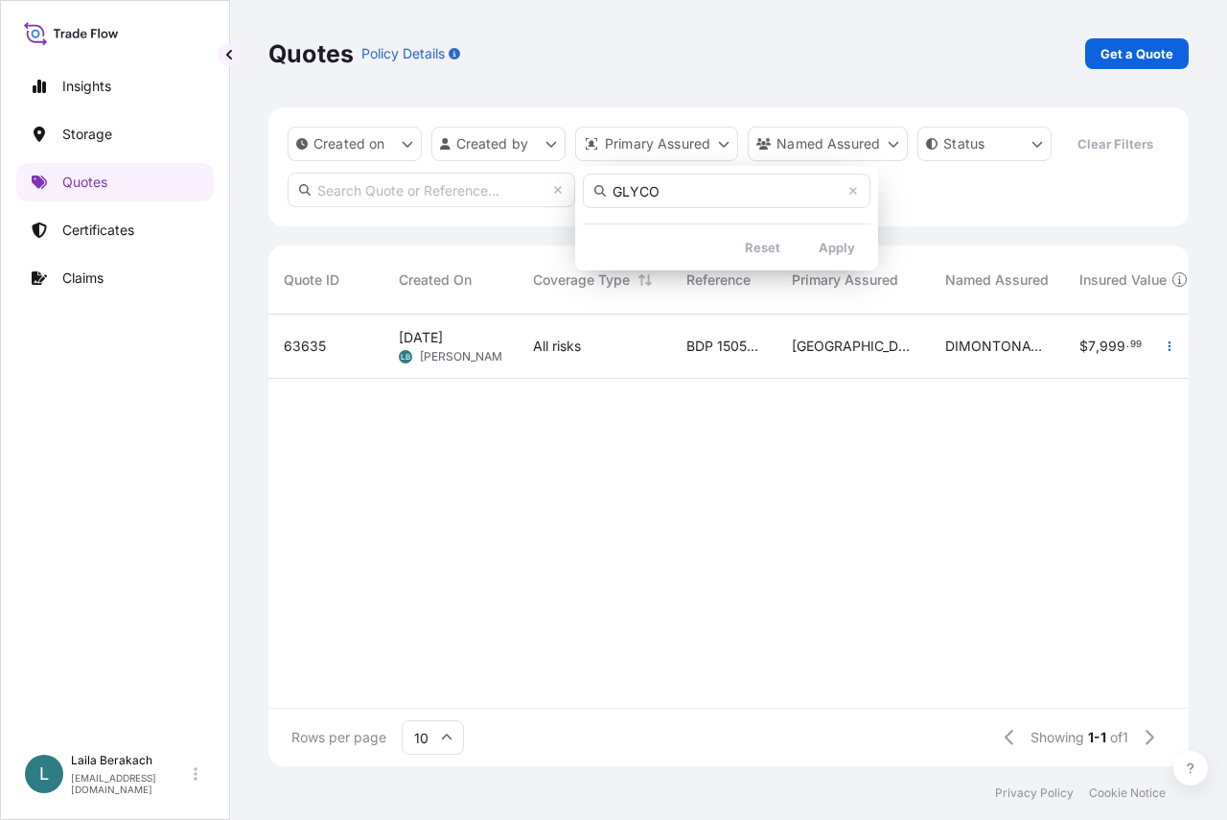
drag, startPoint x: 679, startPoint y: 186, endPoint x: 596, endPoint y: 186, distance: 82.4
click at [604, 188] on div "GLYCO" at bounding box center [727, 191] width 288 height 35
type input "G"
type input "D"
type input "DIMON"
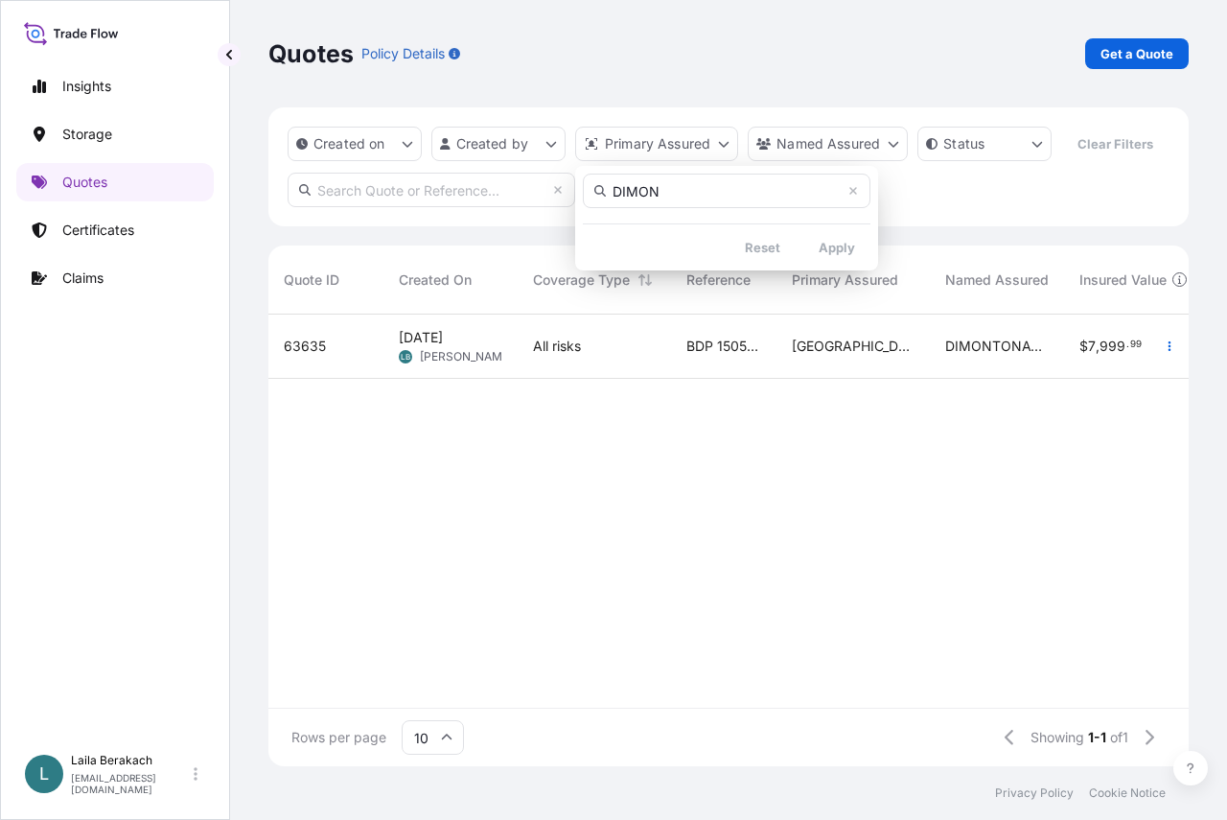
click at [472, 657] on html "Insights Storage Quotes Certificates Claims L Laila Berakach [EMAIL_ADDRESS][DO…" at bounding box center [613, 410] width 1227 height 820
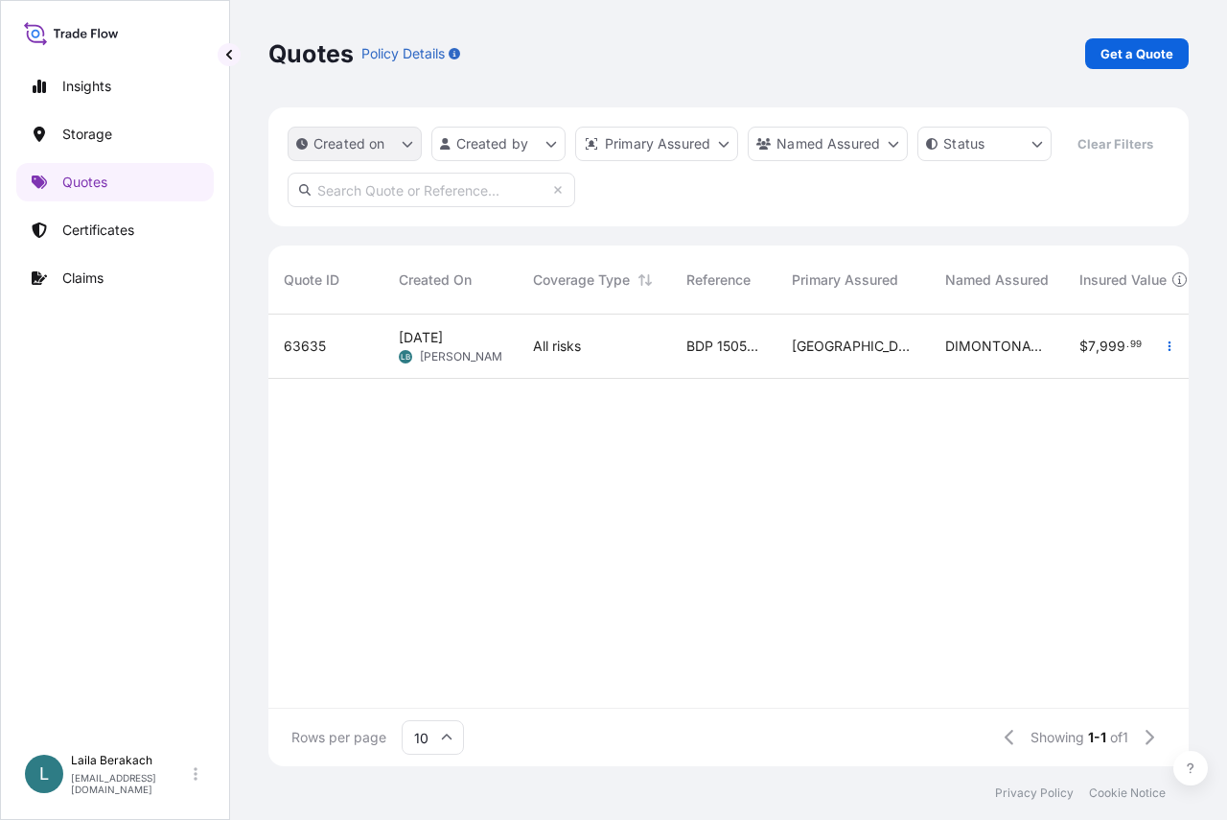
click at [409, 151] on button "Created on" at bounding box center [355, 144] width 134 height 35
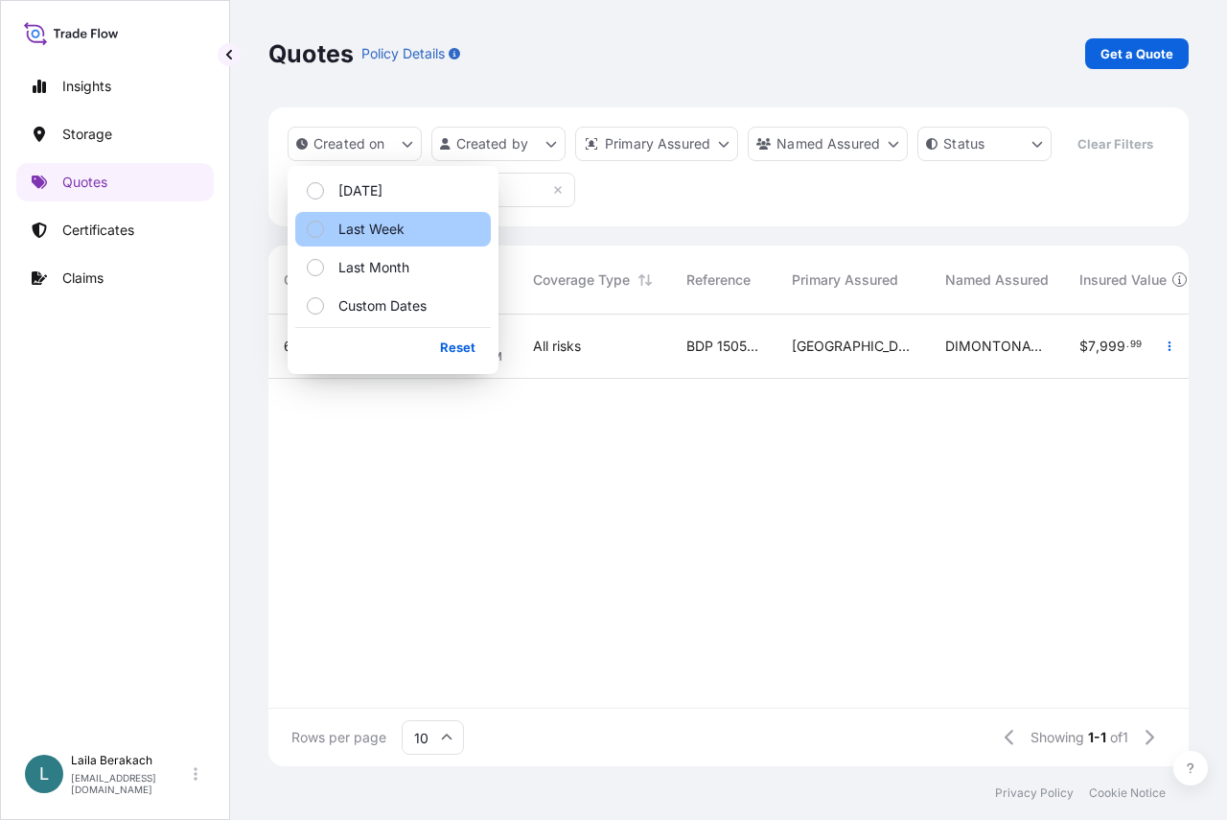
click at [368, 228] on p "Last Week" at bounding box center [371, 229] width 66 height 19
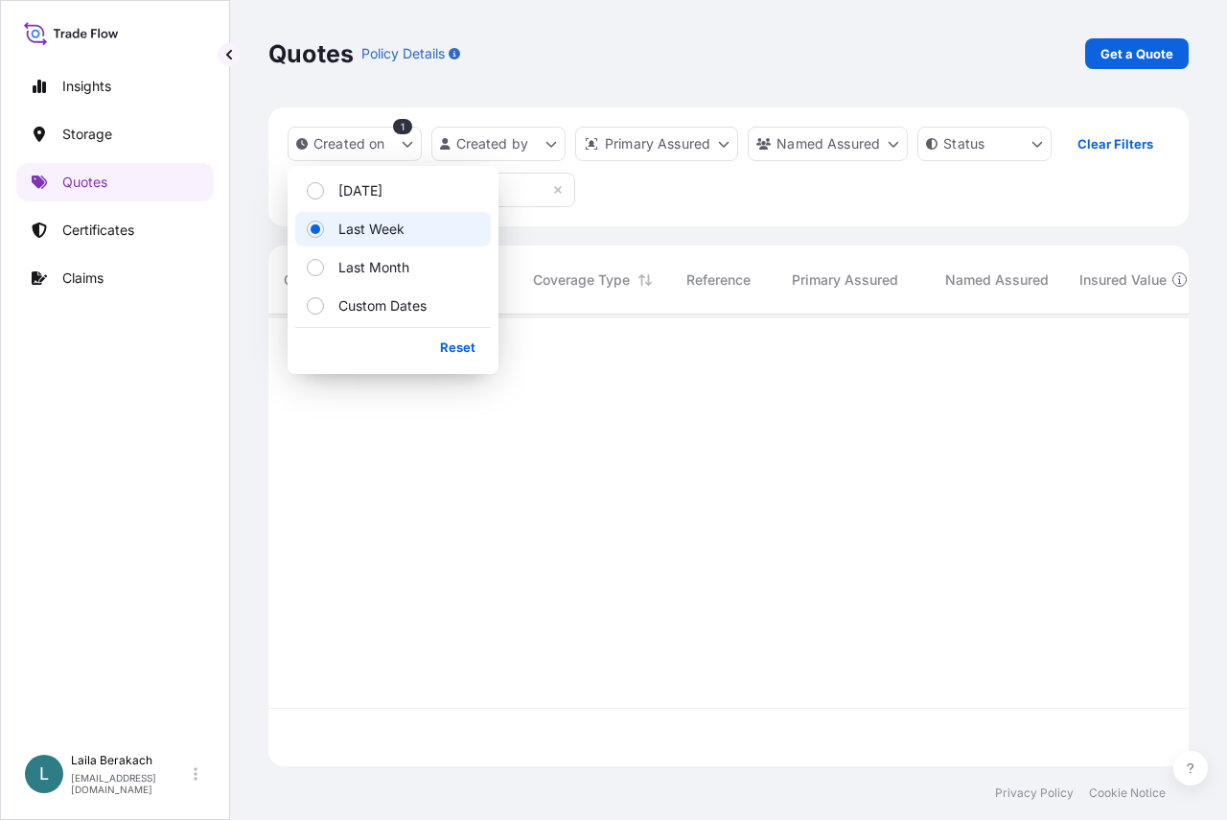
scroll to position [466, 906]
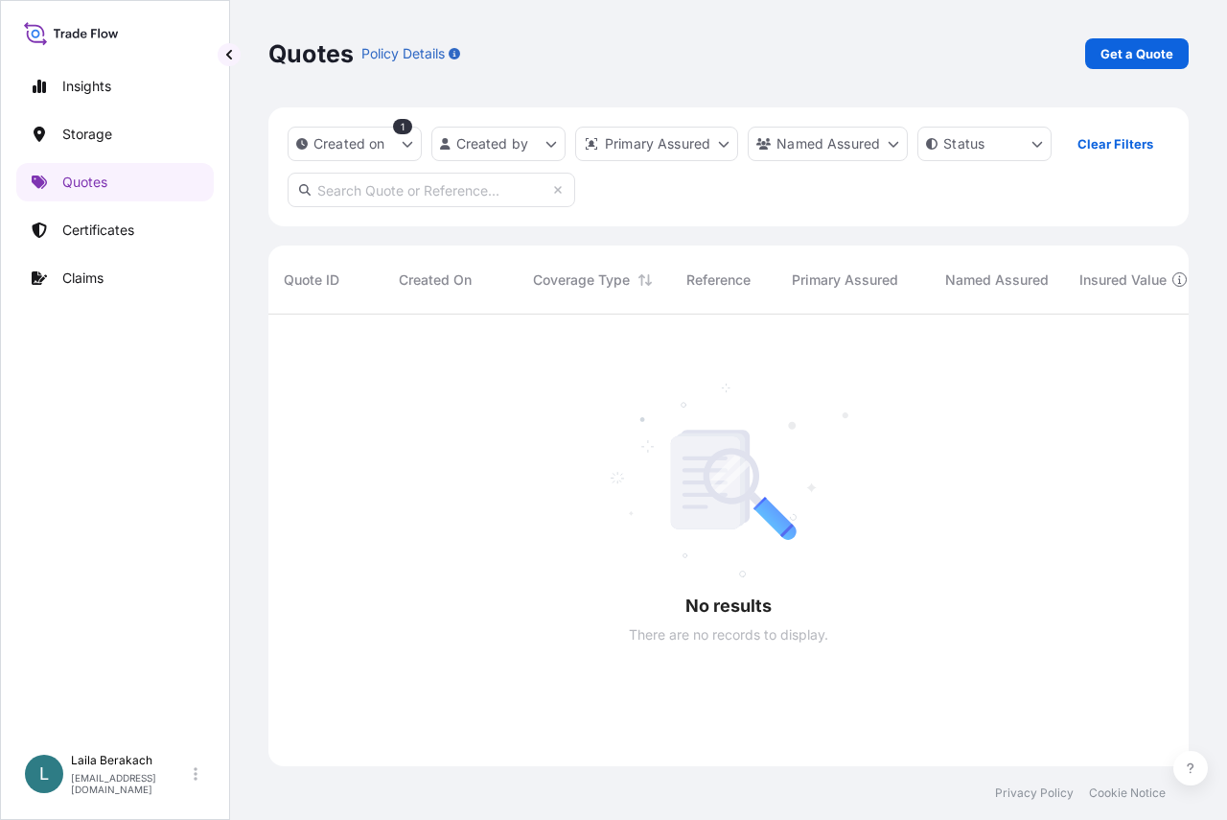
click at [673, 220] on div "Created on 1 Created by Primary Assured Named Assured Status Clear Filters" at bounding box center [728, 166] width 920 height 119
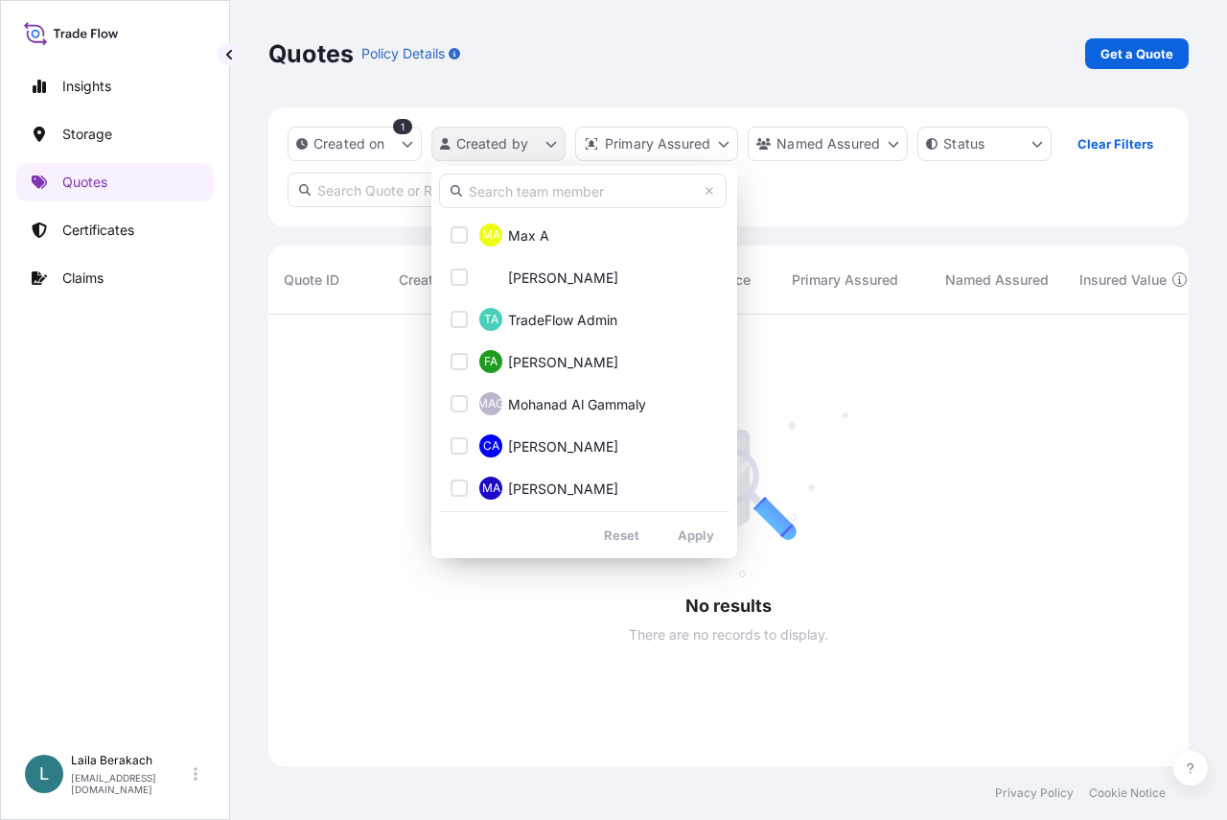
click at [537, 151] on html "Insights Storage Quotes Certificates Claims L [PERSON_NAME] [EMAIL_ADDRESS][DOM…" at bounding box center [613, 410] width 1227 height 820
click at [550, 176] on input "text" at bounding box center [583, 191] width 288 height 35
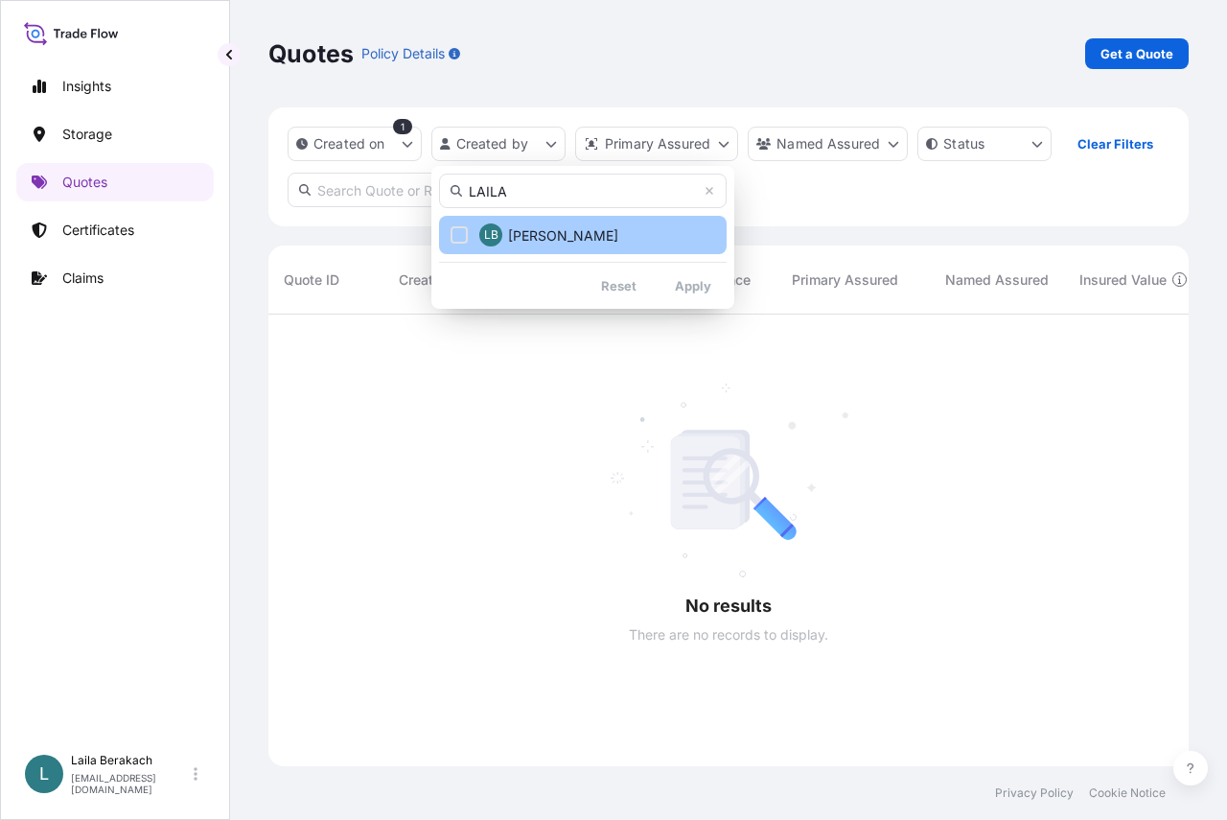
type input "LAILA"
click at [552, 230] on span "[PERSON_NAME]" at bounding box center [563, 235] width 110 height 19
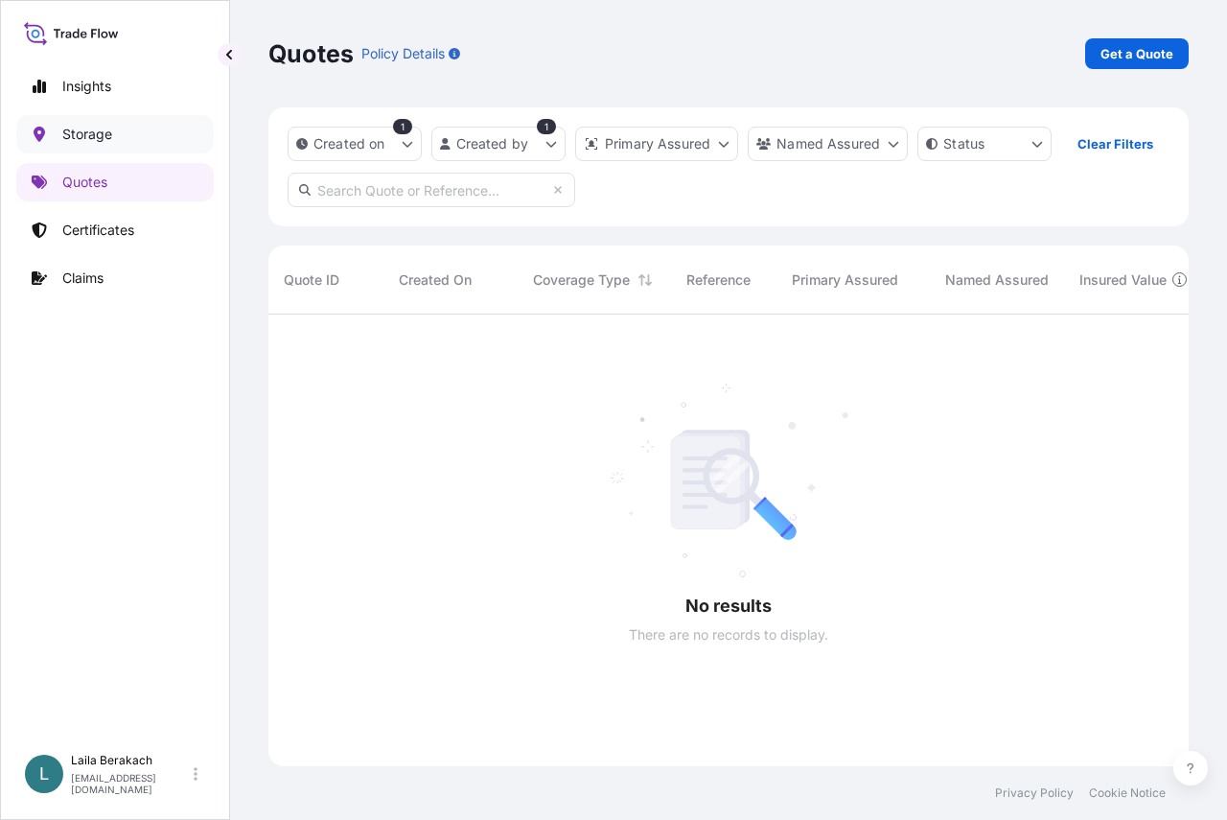
click at [109, 128] on p "Storage" at bounding box center [87, 134] width 50 height 19
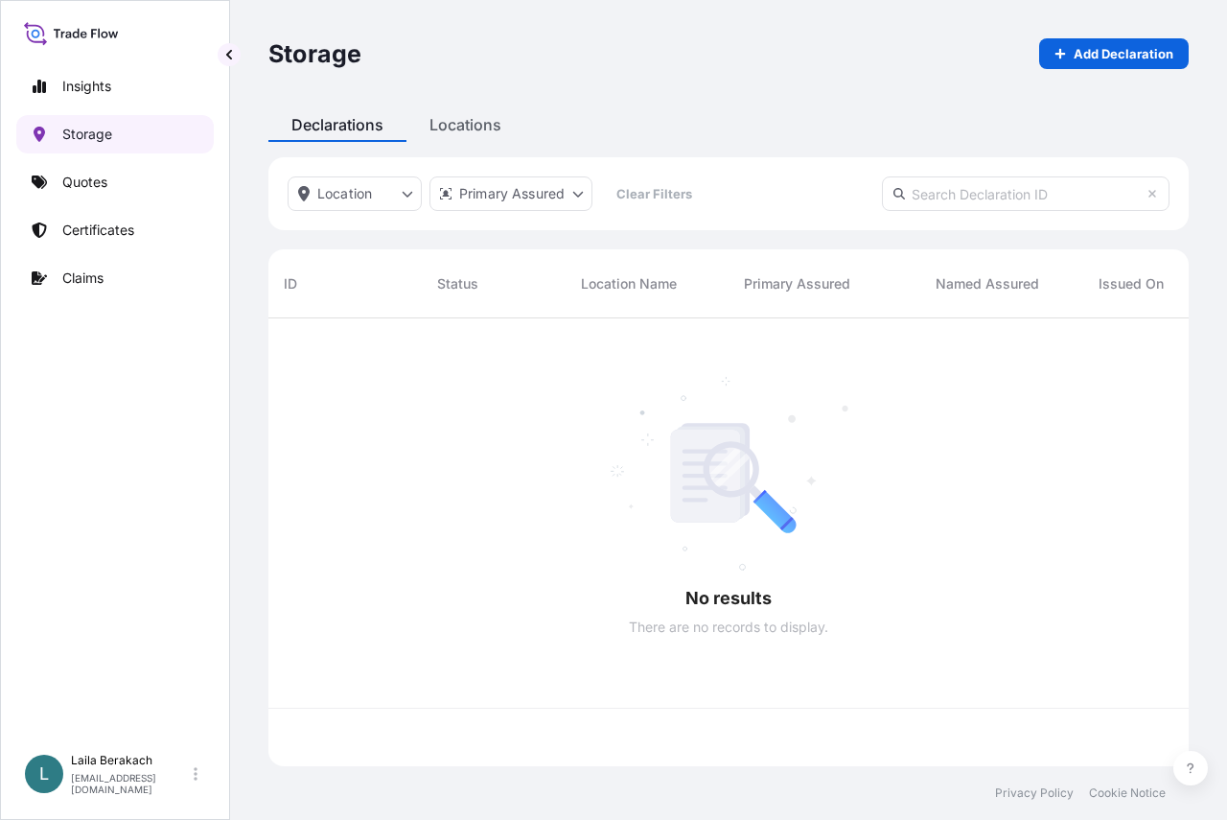
scroll to position [444, 906]
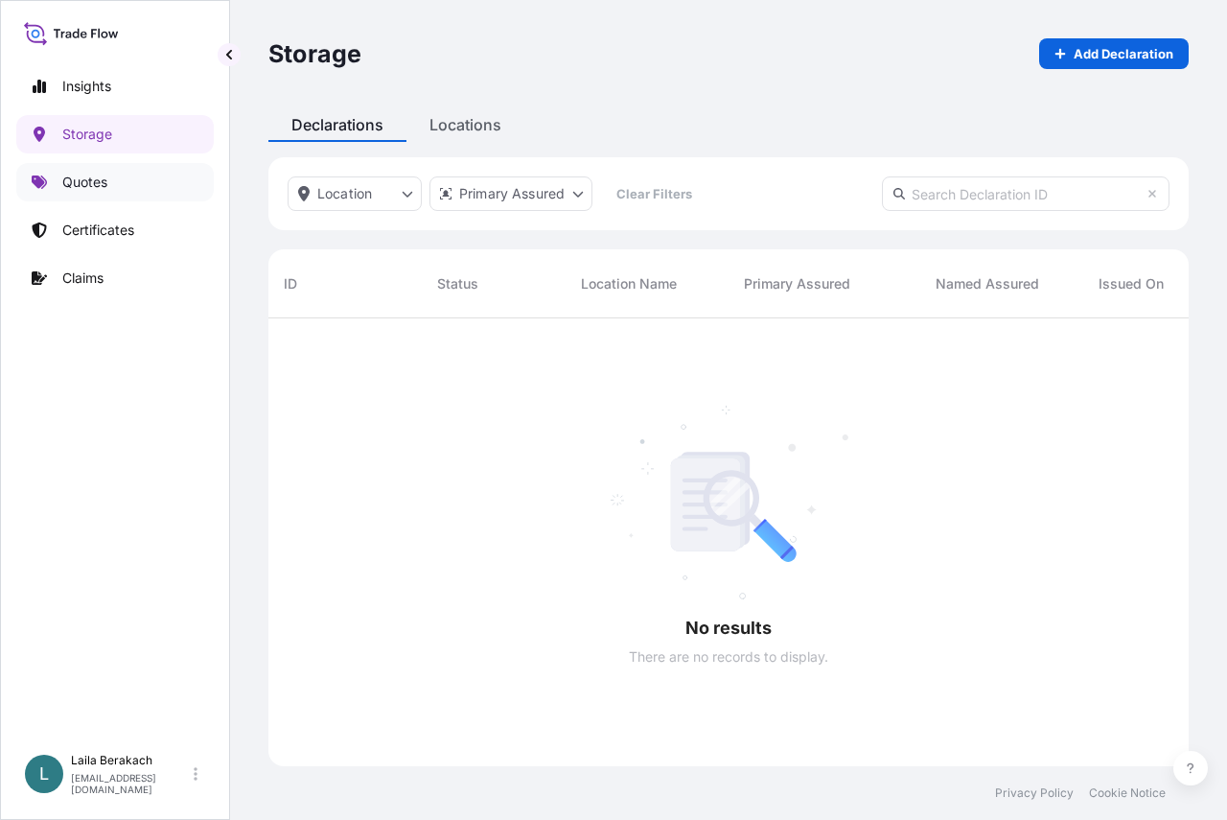
click at [111, 177] on link "Quotes" at bounding box center [114, 182] width 197 height 38
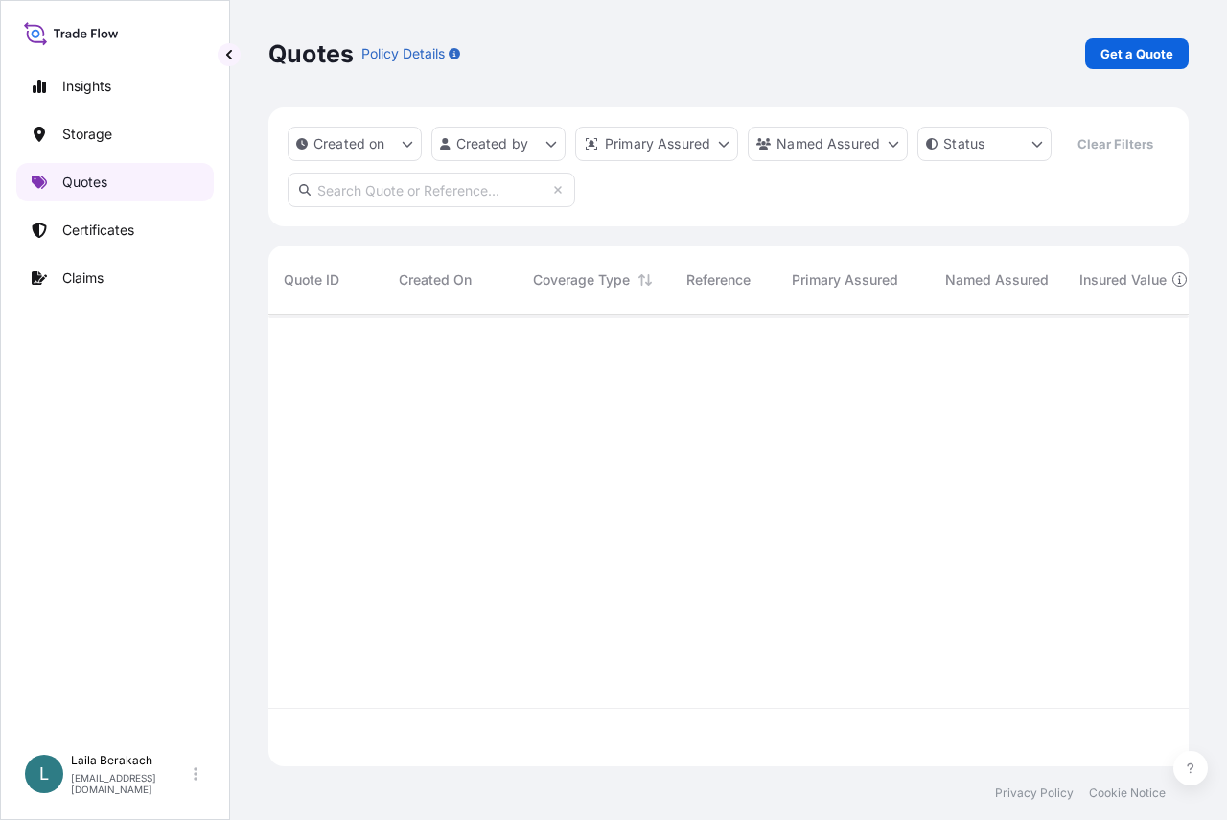
scroll to position [407, 906]
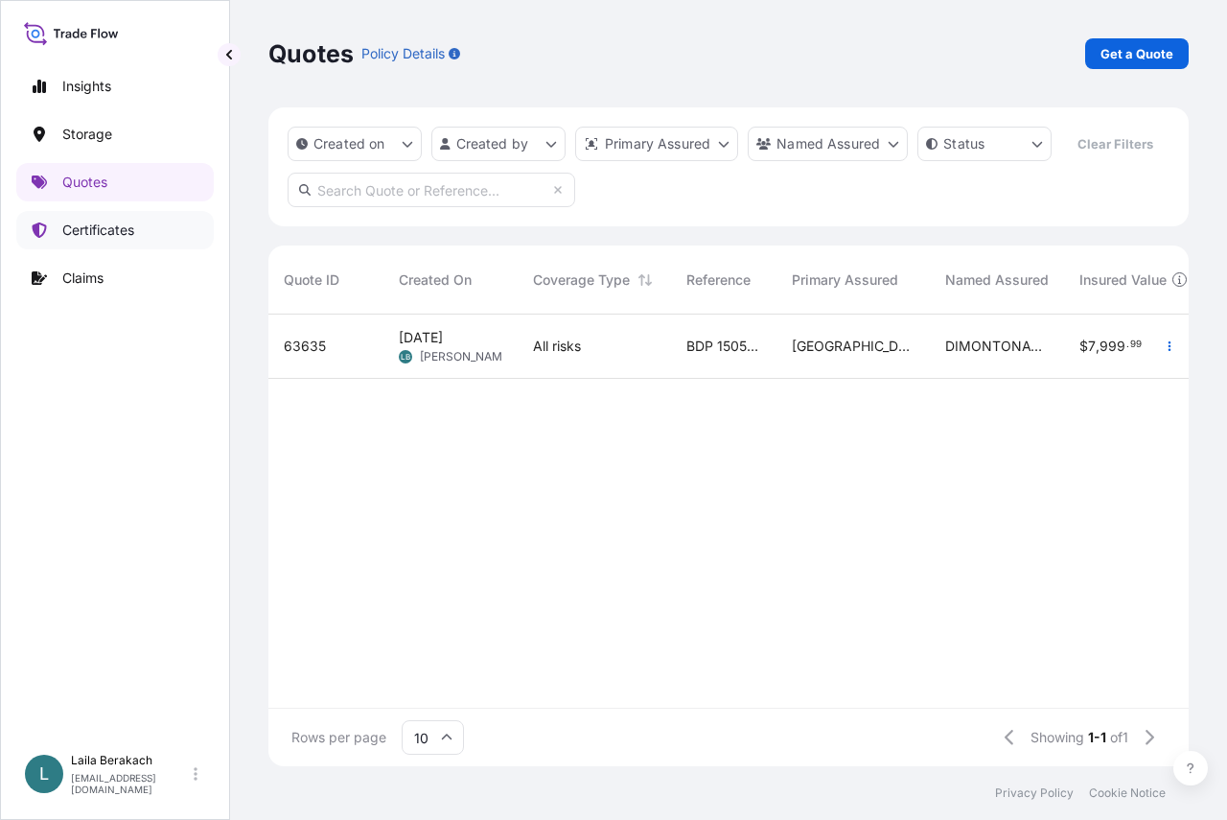
click at [114, 222] on p "Certificates" at bounding box center [98, 229] width 72 height 19
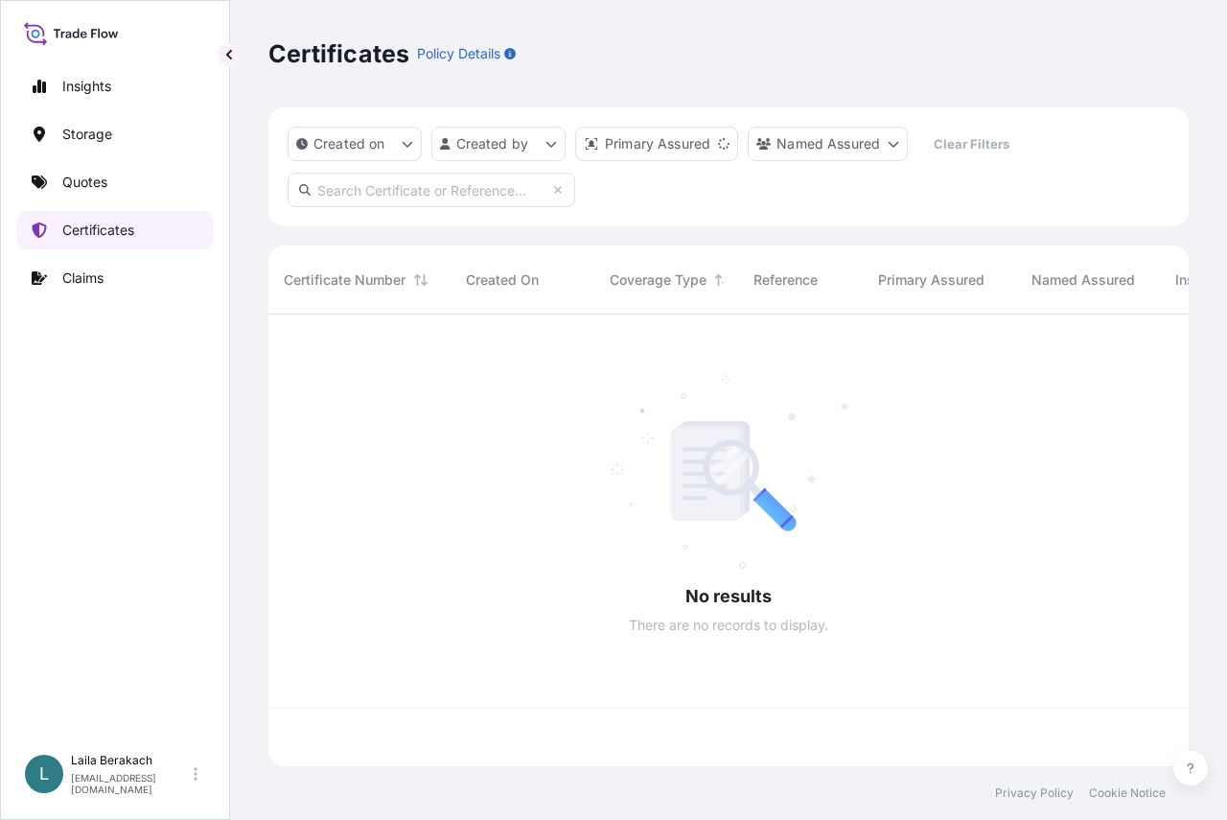
scroll to position [448, 906]
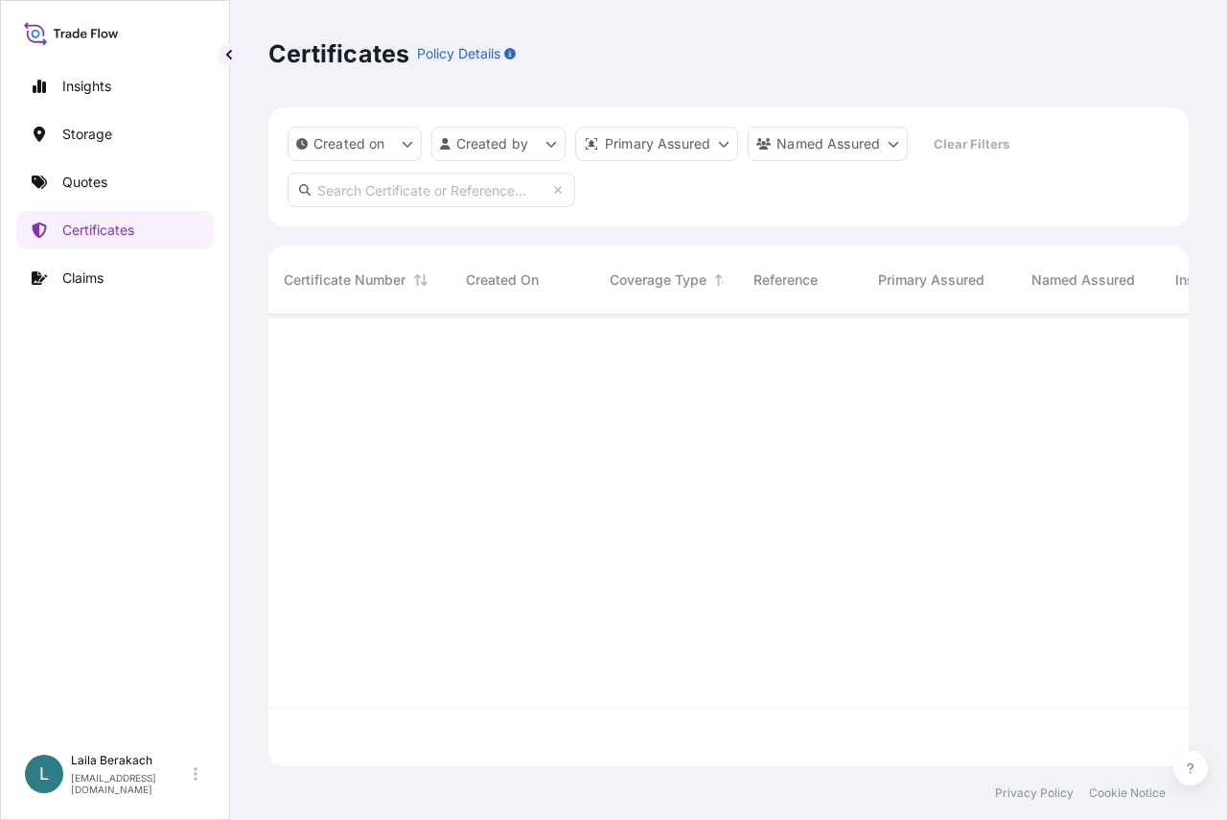
click at [456, 188] on input "text" at bounding box center [432, 190] width 288 height 35
type input "1505193531"
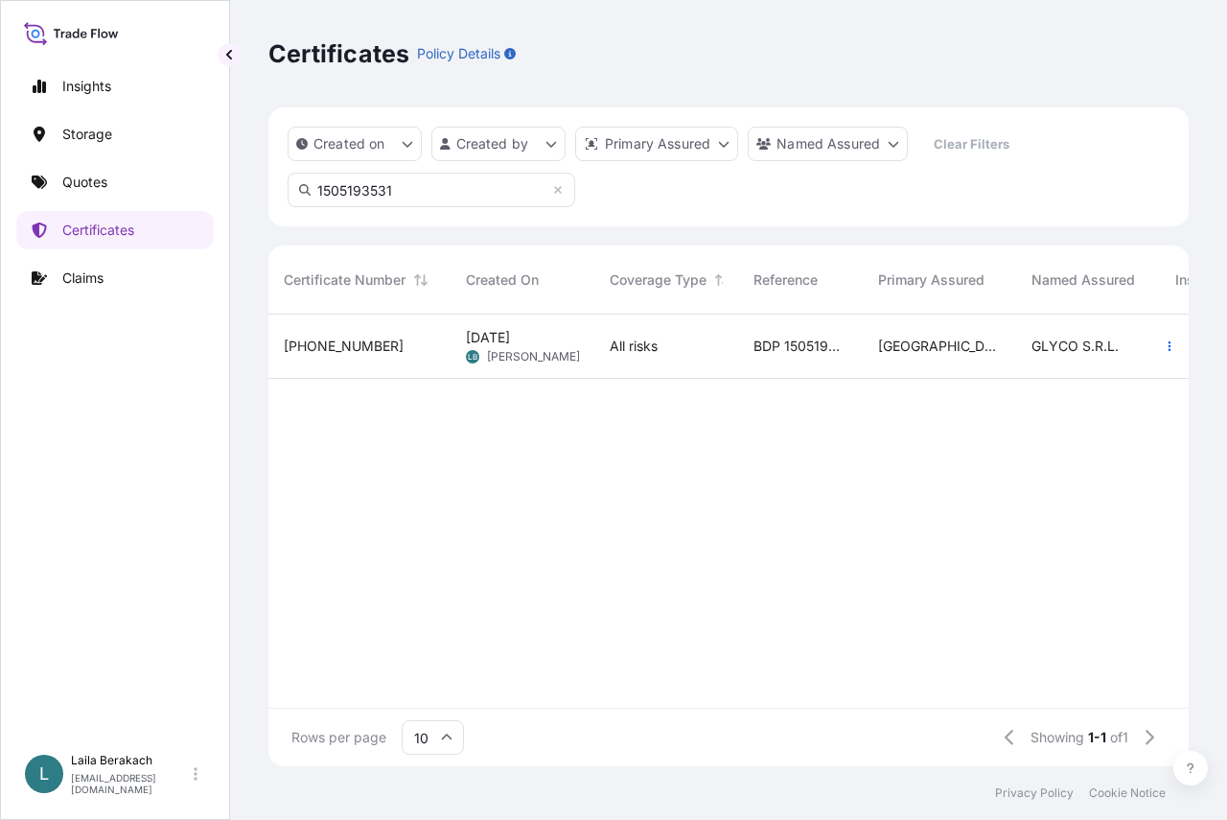
click at [413, 350] on div "[PHONE_NUMBER]" at bounding box center [359, 345] width 151 height 19
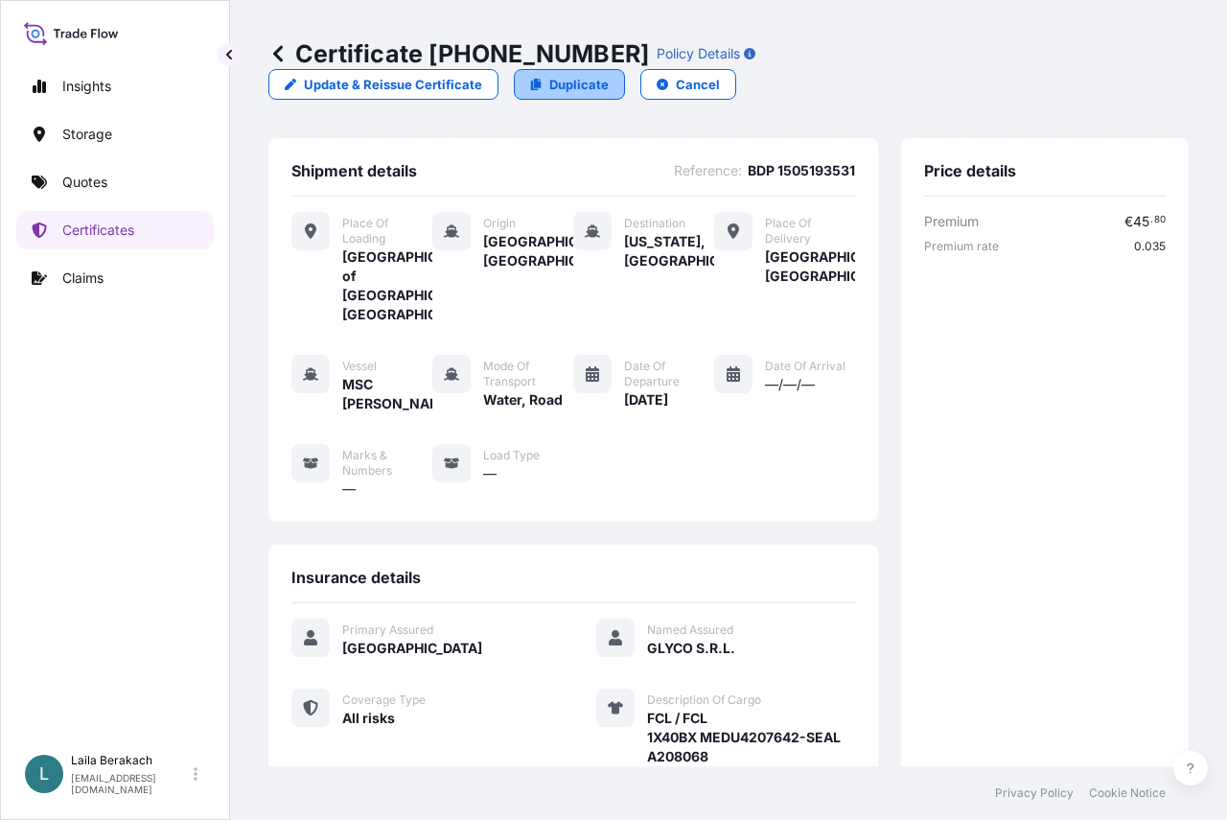
click at [609, 75] on p "Duplicate" at bounding box center [578, 84] width 59 height 19
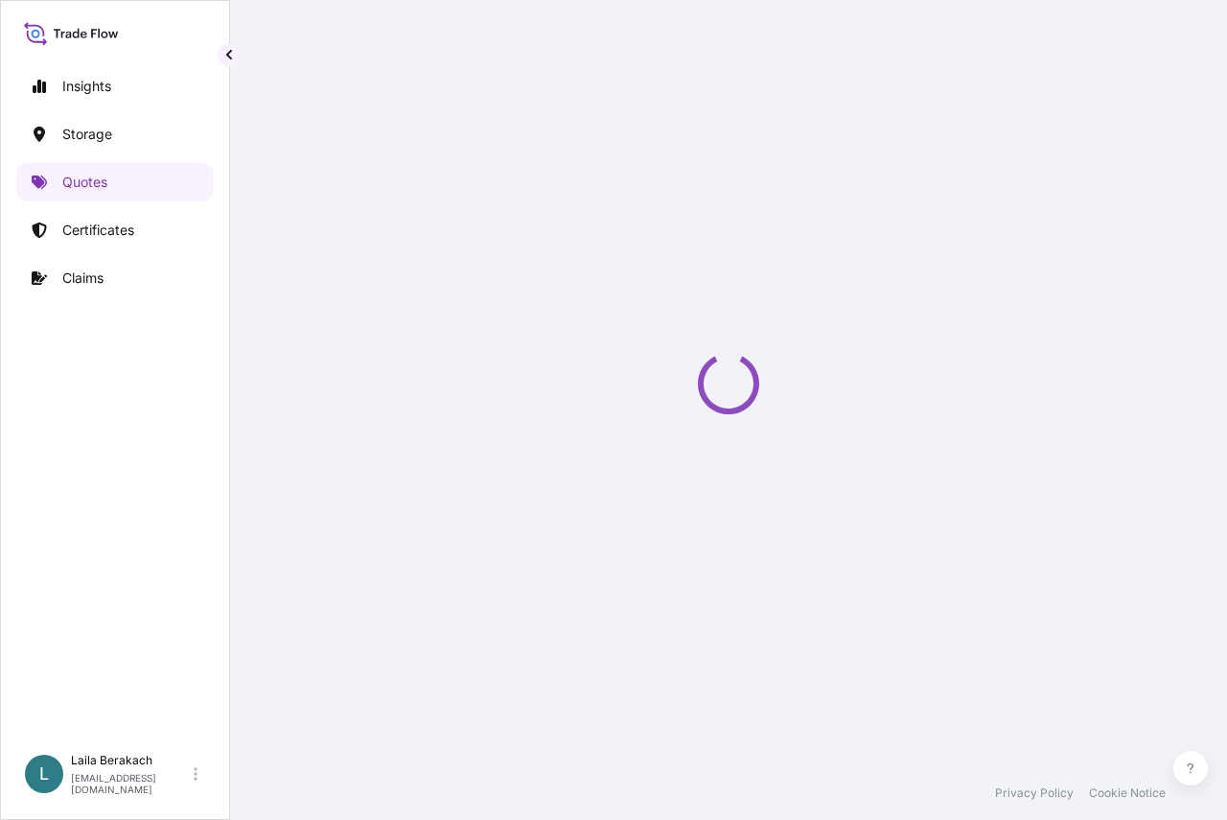
select select "Road / [GEOGRAPHIC_DATA]"
select select "Water"
select select "Road / [GEOGRAPHIC_DATA]"
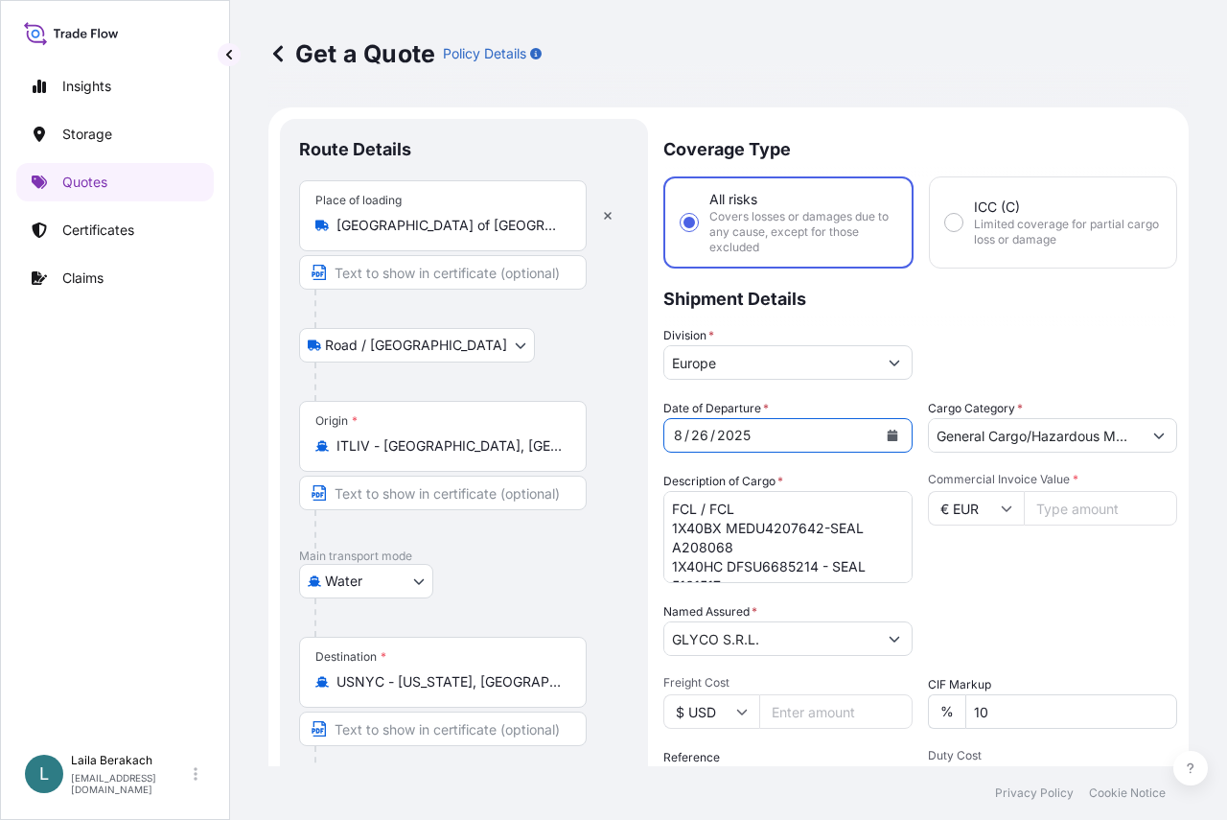
click at [888, 435] on icon "Calendar" at bounding box center [893, 435] width 11 height 12
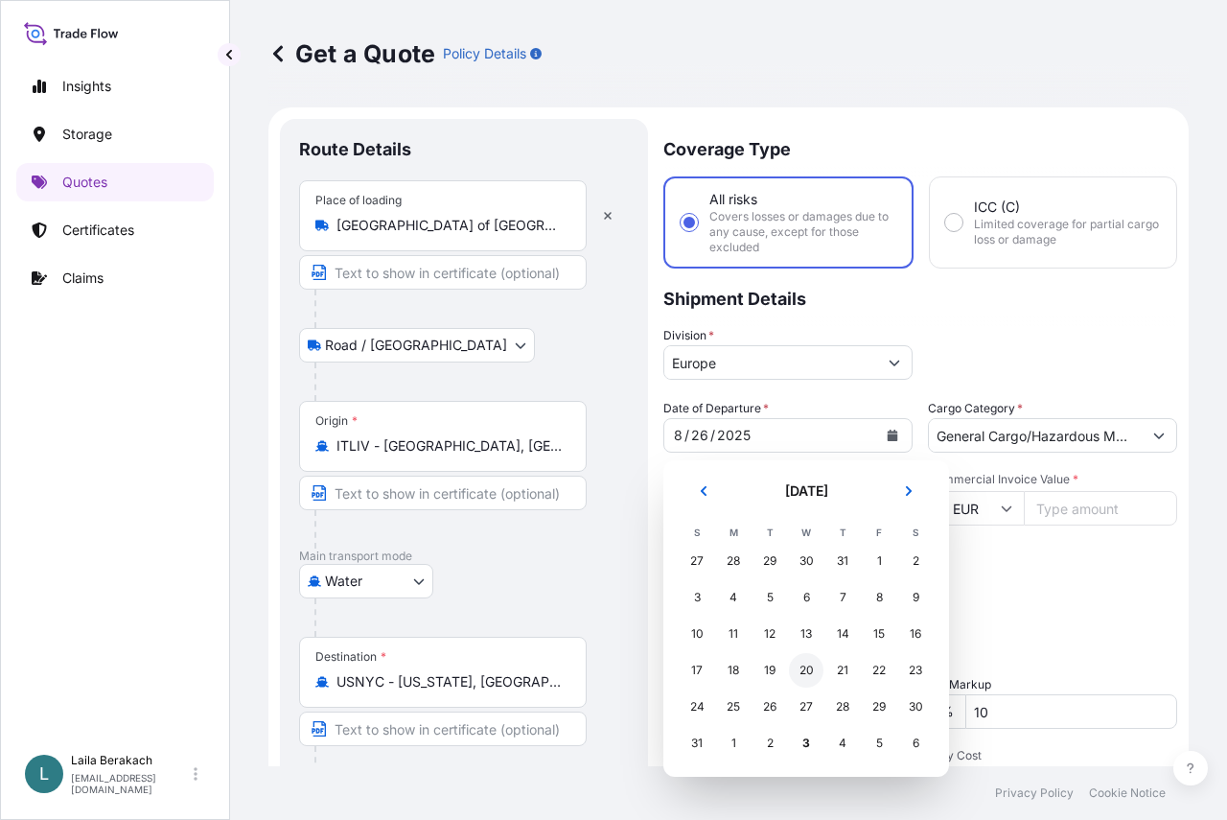
click at [800, 677] on div "20" at bounding box center [806, 670] width 35 height 35
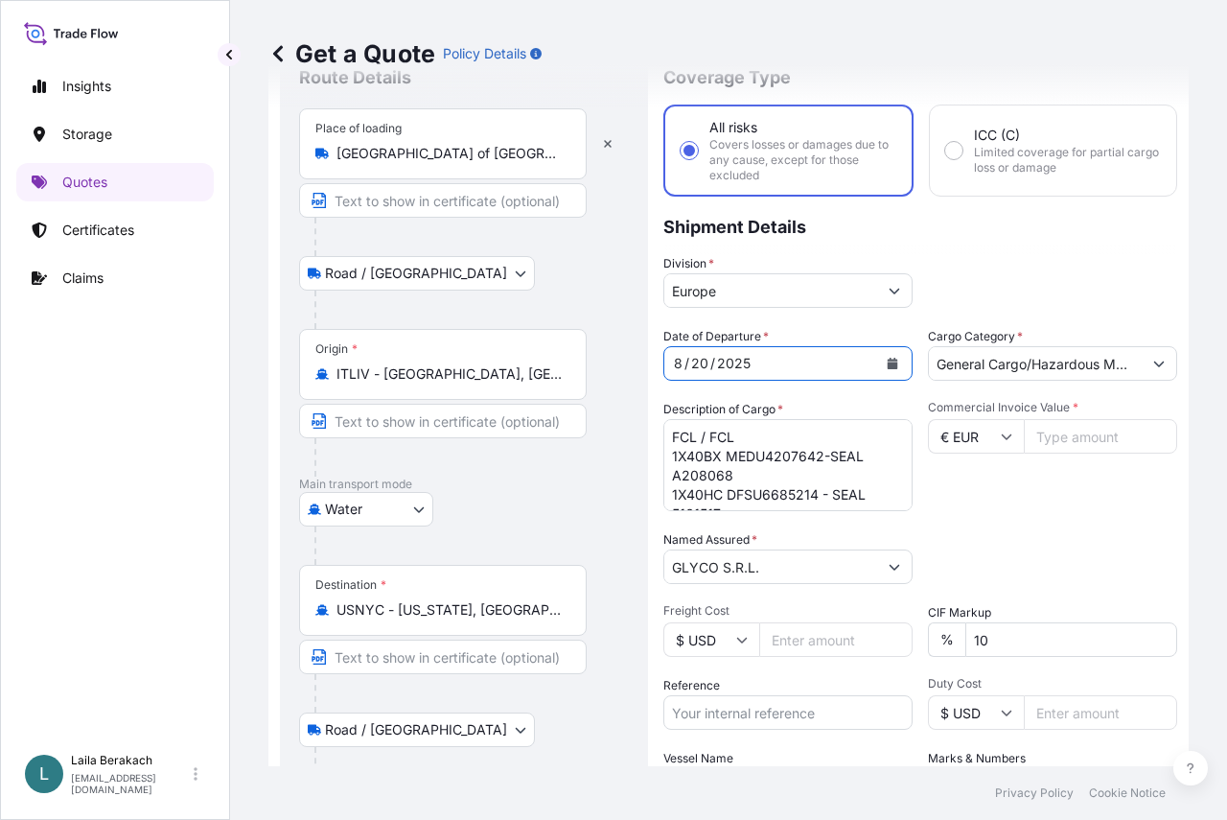
scroll to position [71, 0]
click at [1082, 426] on input "Commercial Invoice Value *" at bounding box center [1100, 437] width 153 height 35
type input "118972"
click at [748, 435] on textarea "FCL / FCL 1X40BX MEDU4207642-SEAL A208068 1X40HC DFSU6685214 - SEAL 5161517 . E…" at bounding box center [787, 466] width 249 height 92
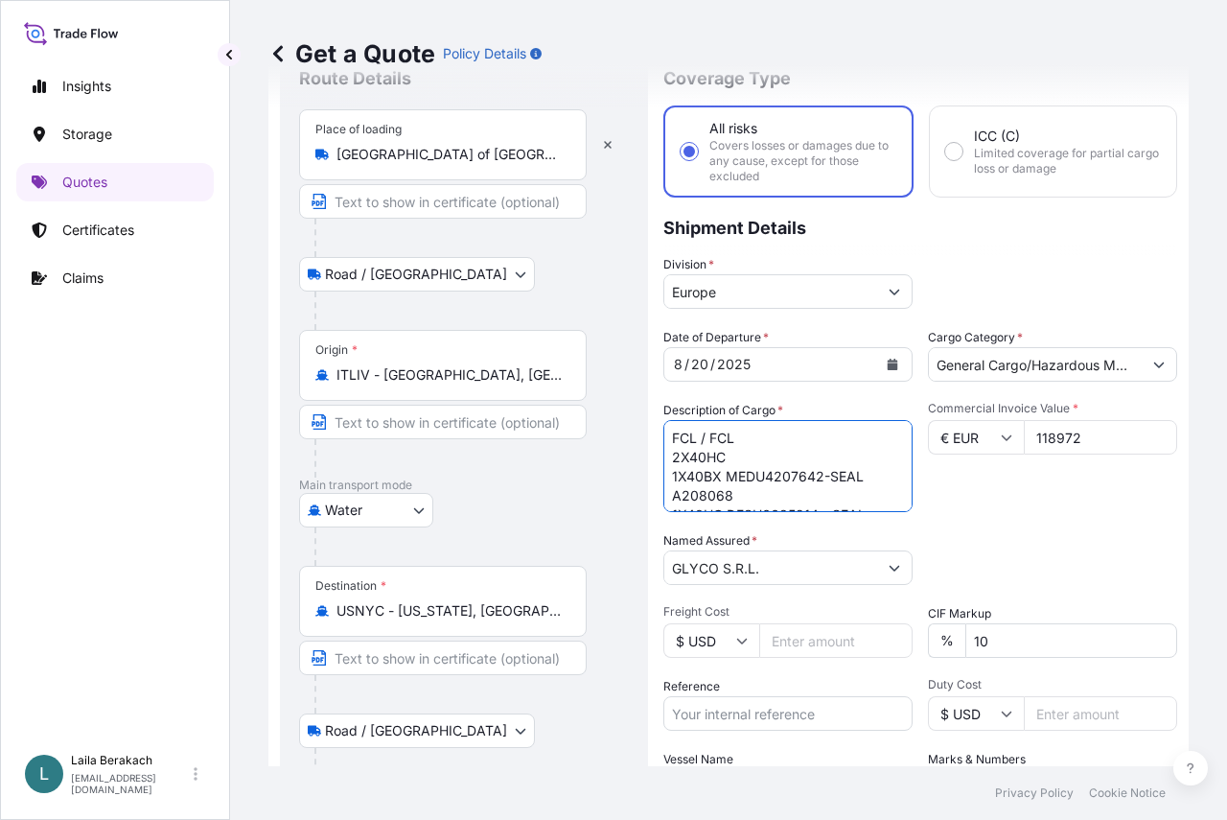
click at [675, 474] on textarea "FCL / FCL 1X40BX MEDU4207642-SEAL A208068 1X40HC DFSU6685214 - SEAL 5161517 . E…" at bounding box center [787, 466] width 249 height 92
drag, startPoint x: 691, startPoint y: 481, endPoint x: 667, endPoint y: 474, distance: 25.2
click at [667, 474] on textarea "FCL / FCL 1X40BX MEDU4207642-SEAL A208068 1X40HC DFSU6685214 - SEAL 5161517 . E…" at bounding box center [787, 466] width 249 height 92
click at [775, 456] on textarea "FCL / FCL 1X40BX MEDU4207642-SEAL A208068 1X40HC DFSU6685214 - SEAL 5161517 . E…" at bounding box center [787, 466] width 249 height 92
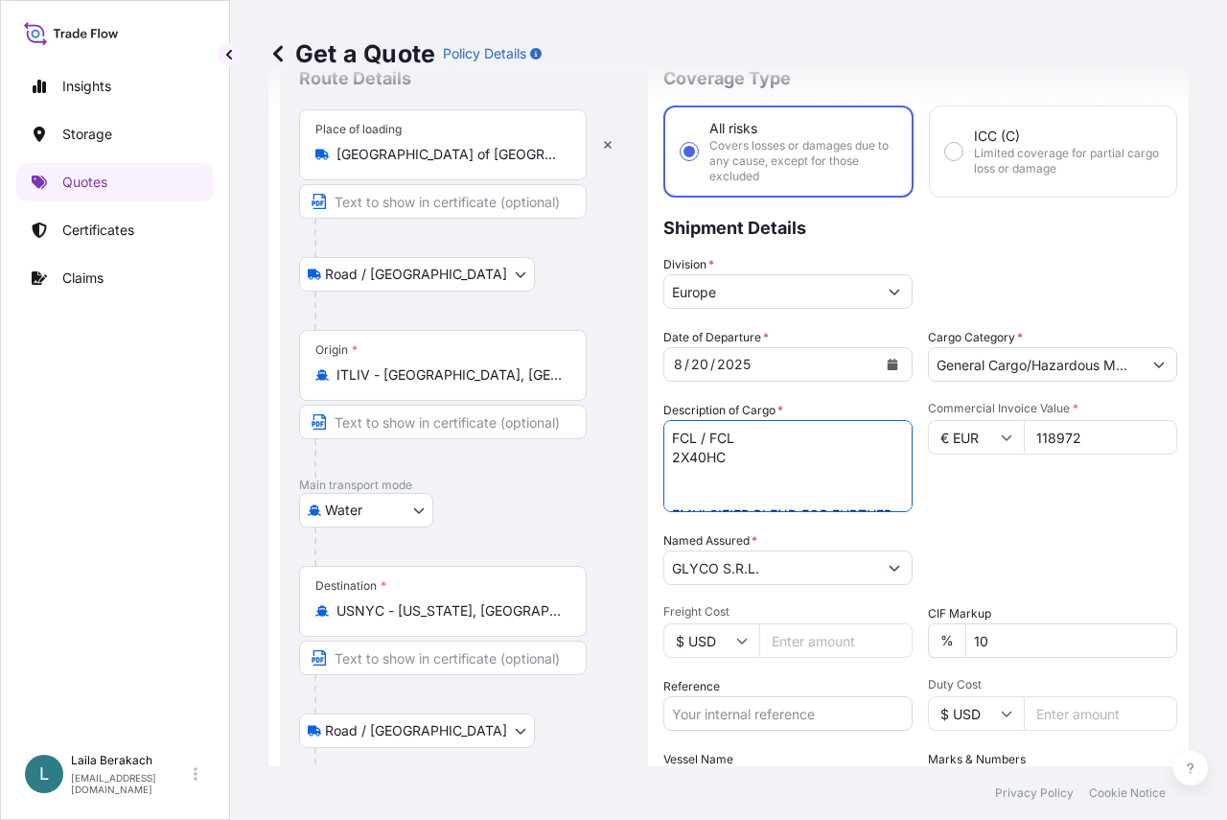
paste textarea "CXDU2055744"
click at [871, 472] on textarea "FCL / FCL 1X40BX MEDU4207642-SEAL A208068 1X40HC DFSU6685214 - SEAL 5161517 . E…" at bounding box center [787, 466] width 249 height 92
paste textarea "MSDU5778094"
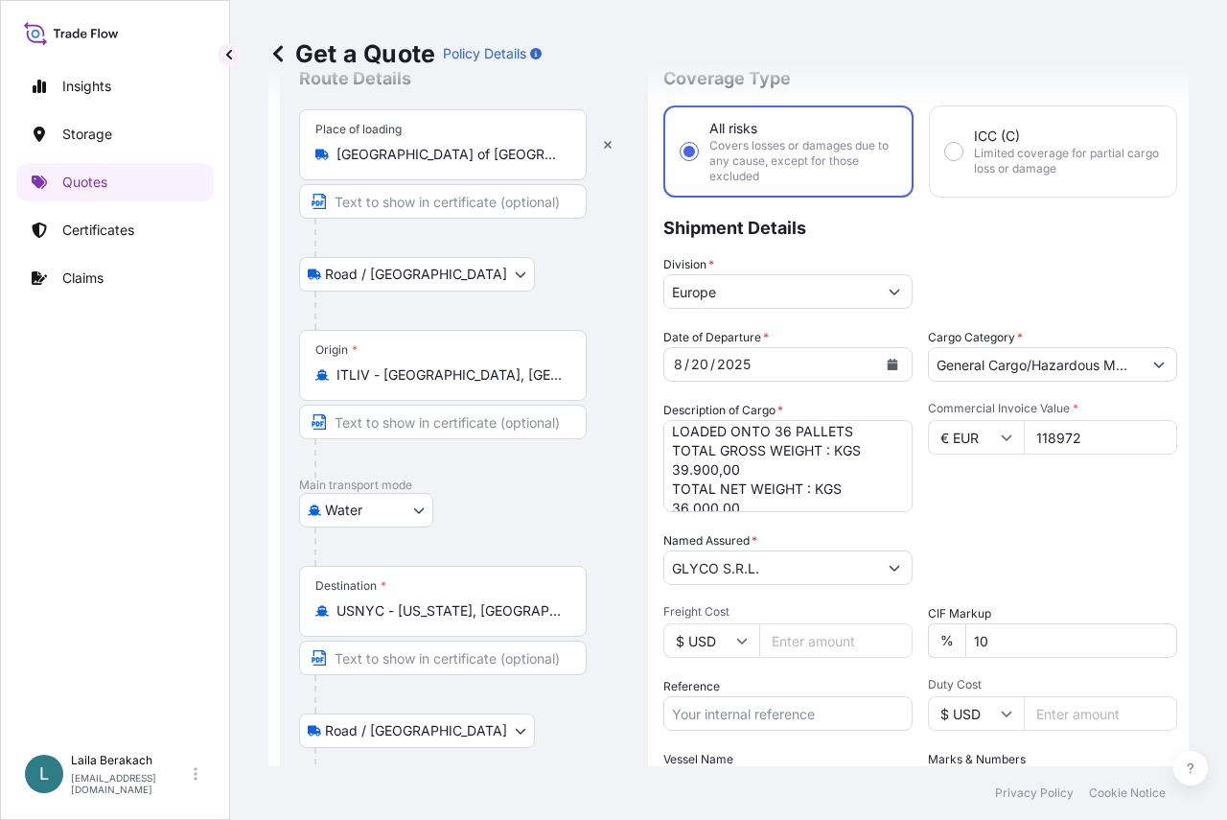
scroll to position [232, 0]
drag, startPoint x: 716, startPoint y: 439, endPoint x: 676, endPoint y: 427, distance: 42.1
click at [674, 438] on textarea "FCL / FCL 1X40BX MEDU4207642-SEAL A208068 1X40HC DFSU6685214 - SEAL 5161517 . E…" at bounding box center [787, 466] width 249 height 92
click at [798, 480] on textarea "FCL / FCL 1X40BX MEDU4207642-SEAL A208068 1X40HC DFSU6685214 - SEAL 5161517 . E…" at bounding box center [787, 466] width 249 height 92
click at [685, 470] on textarea "FCL / FCL 1X40BX MEDU4207642-SEAL A208068 1X40HC DFSU6685214 - SEAL 5161517 . E…" at bounding box center [787, 466] width 249 height 92
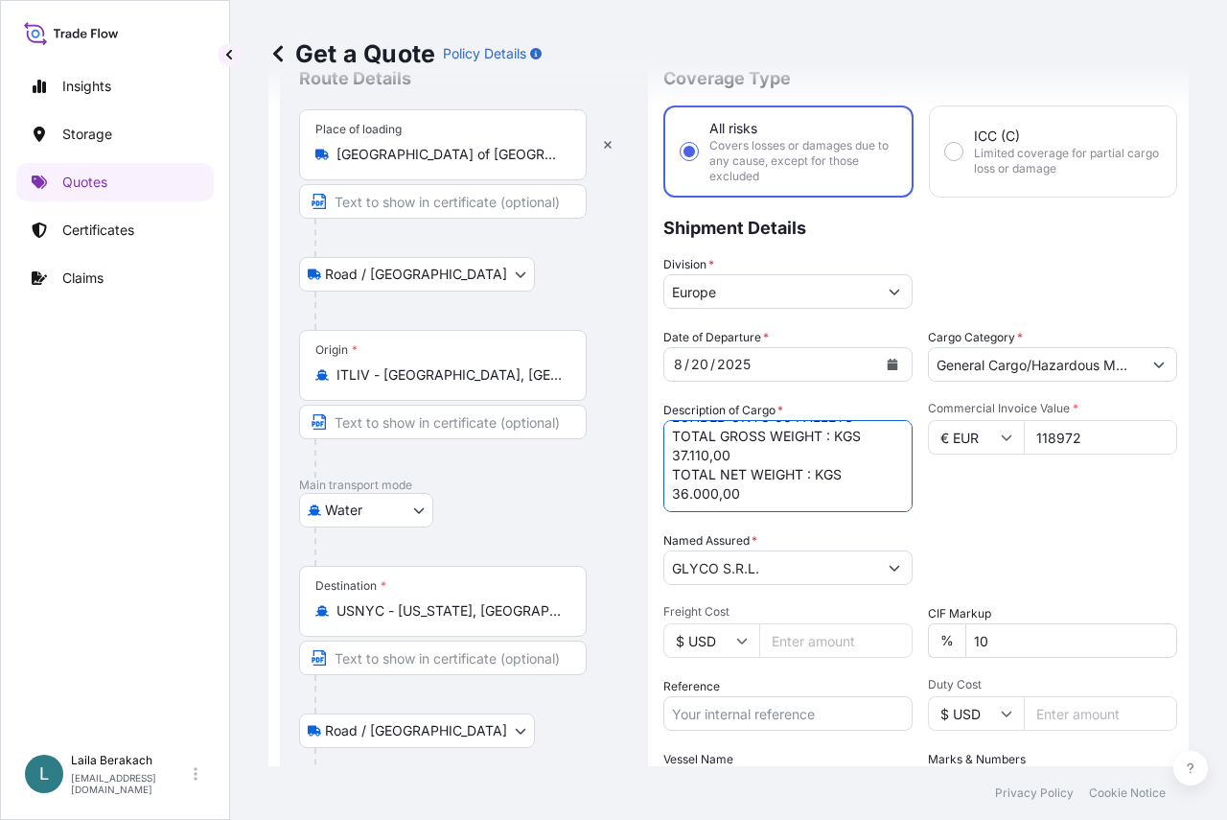
type textarea "FCL / FCL 2X40HC CXDU2055744 -SEAL 2069817 MSDU5778094 - SEAL 1674983 . EMULSIF…"
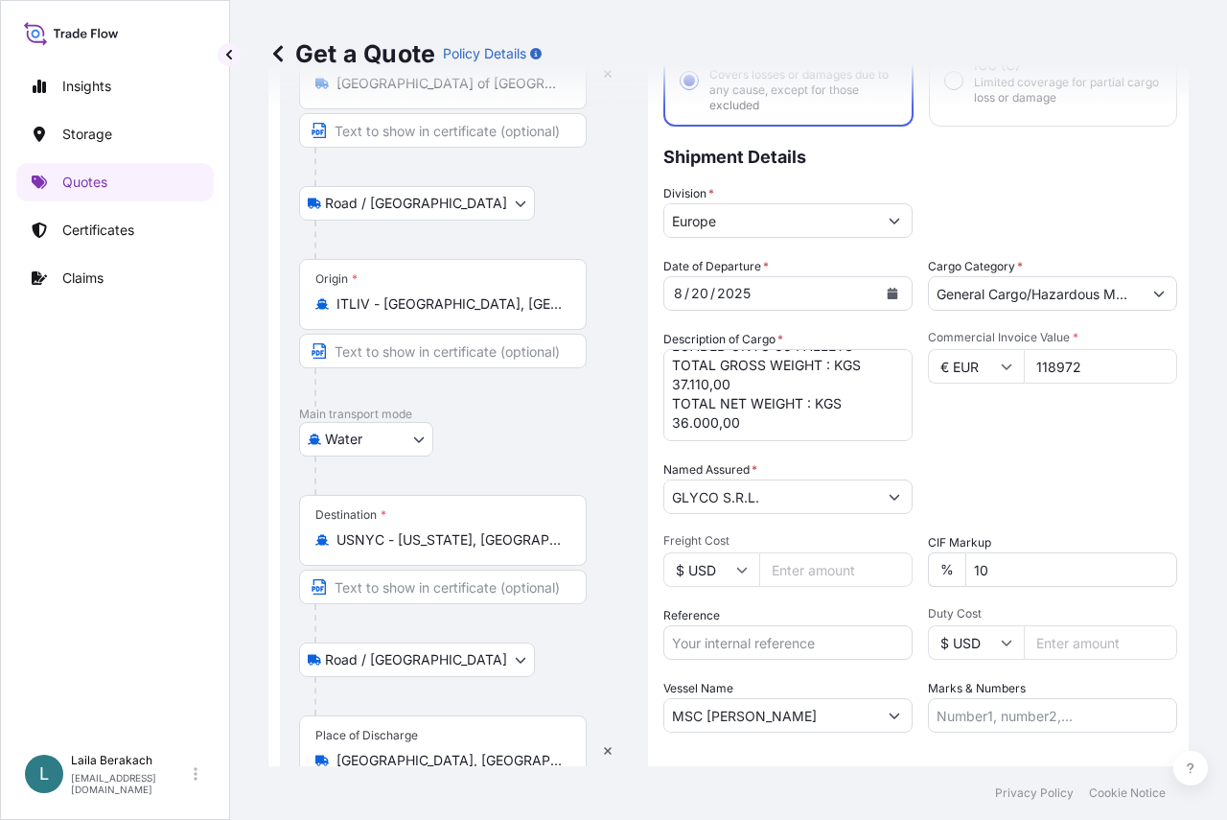
scroll to position [263, 0]
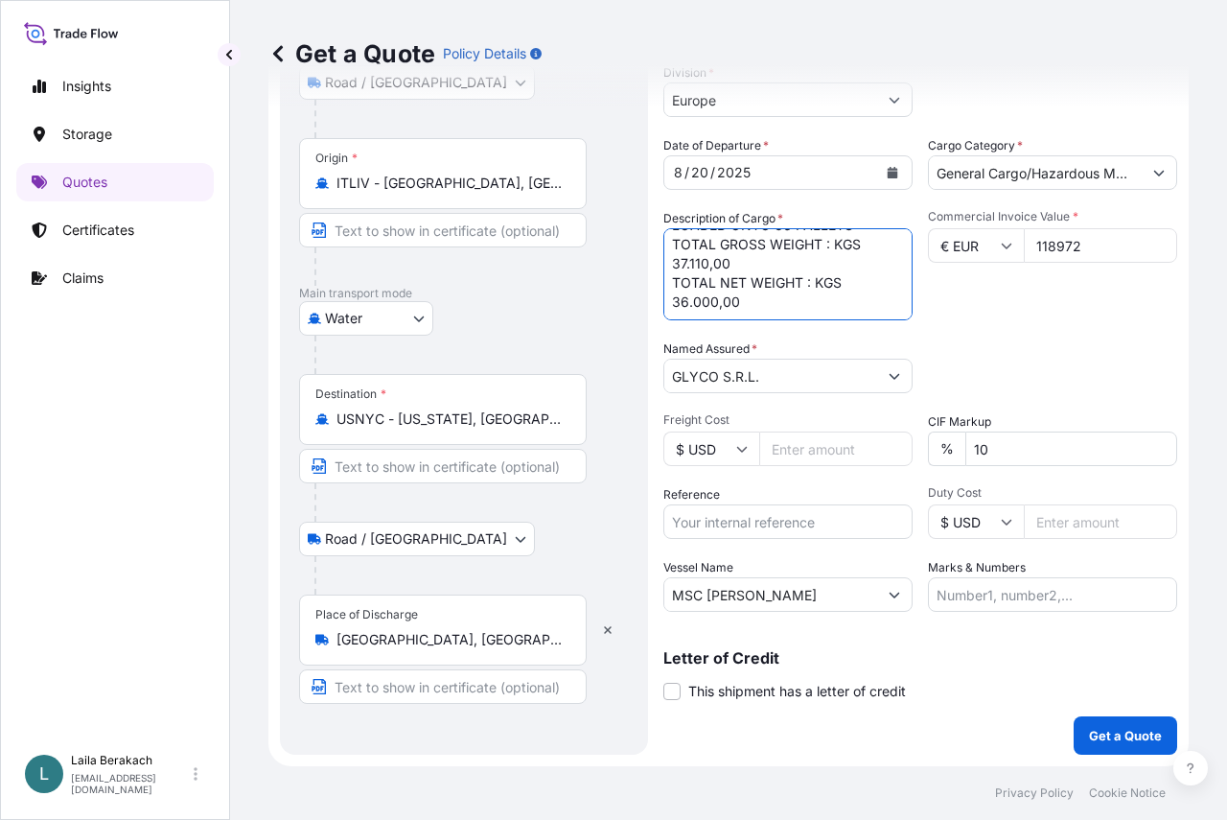
click at [781, 517] on input "Reference" at bounding box center [787, 521] width 249 height 35
type input "BDP 1505193530"
click at [1074, 716] on button "Get a Quote" at bounding box center [1126, 735] width 104 height 38
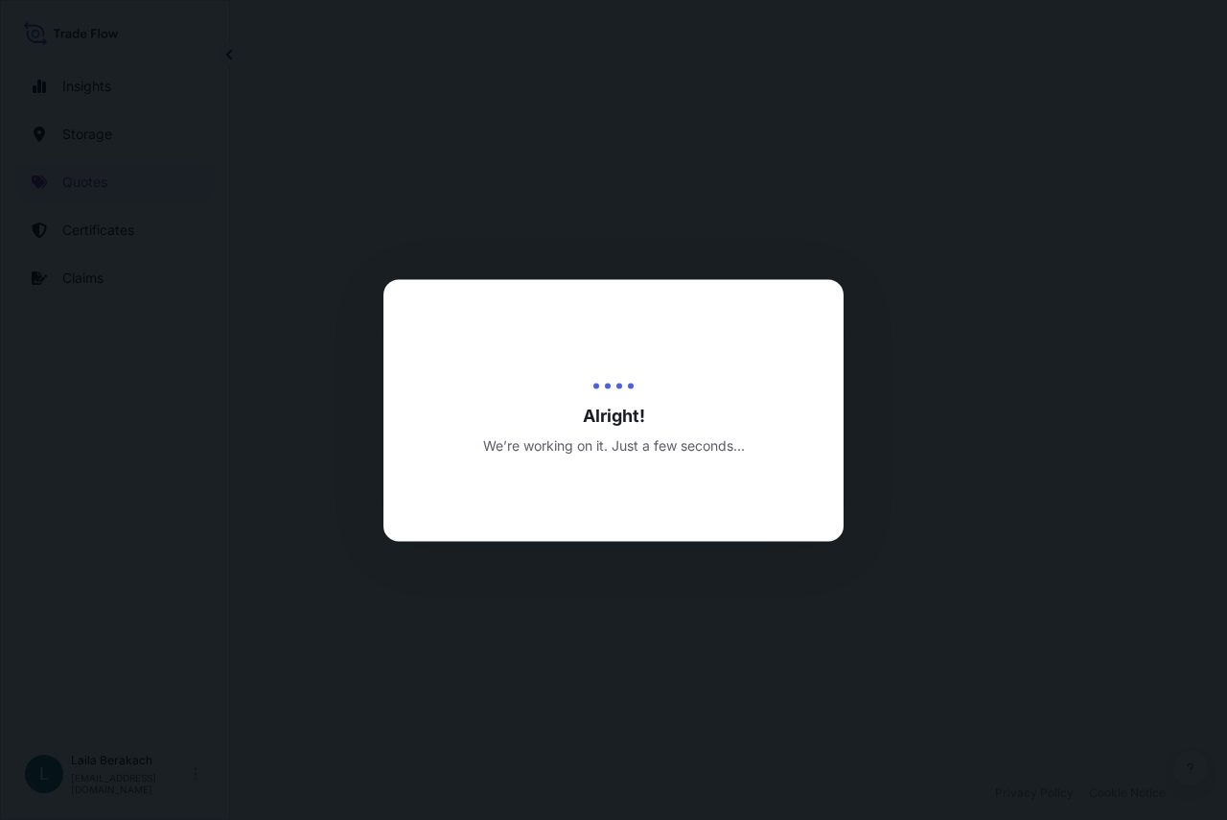
select select "Road / [GEOGRAPHIC_DATA]"
select select "Water"
select select "Road / [GEOGRAPHIC_DATA]"
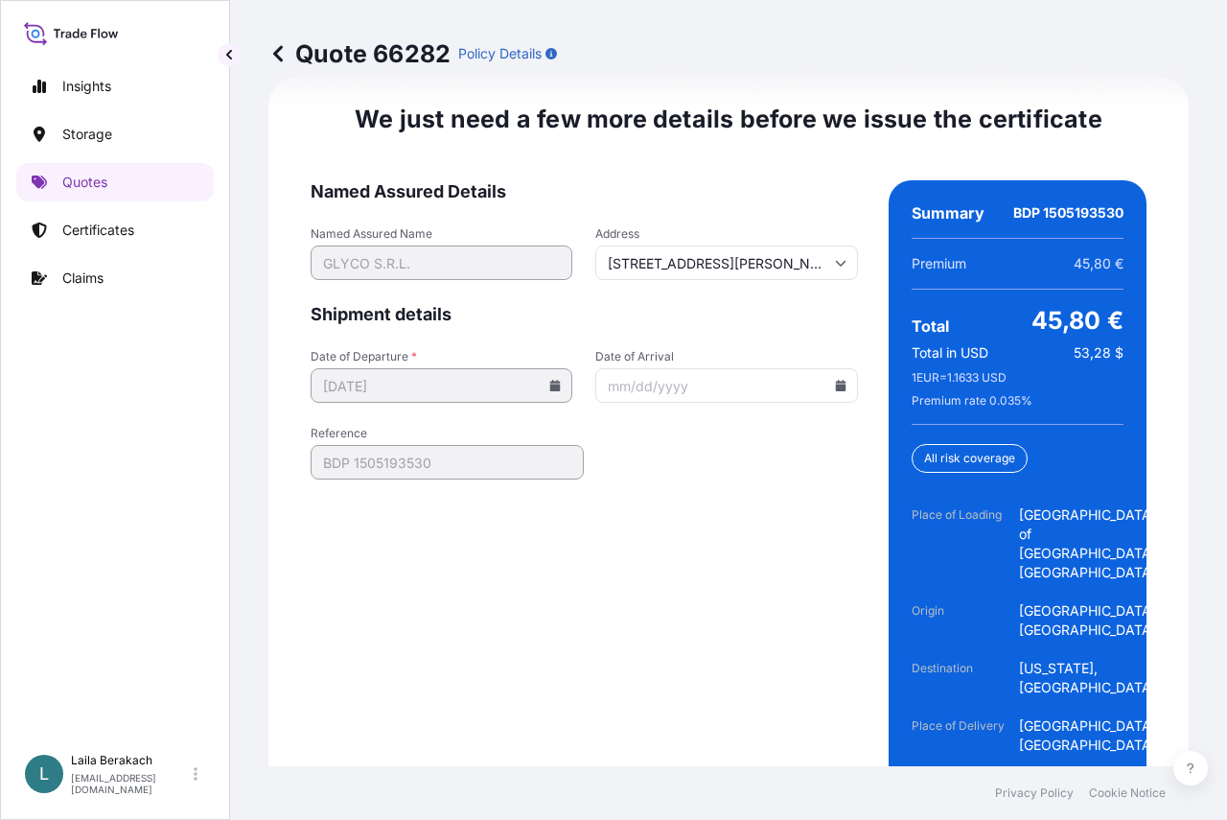
scroll to position [3262, 0]
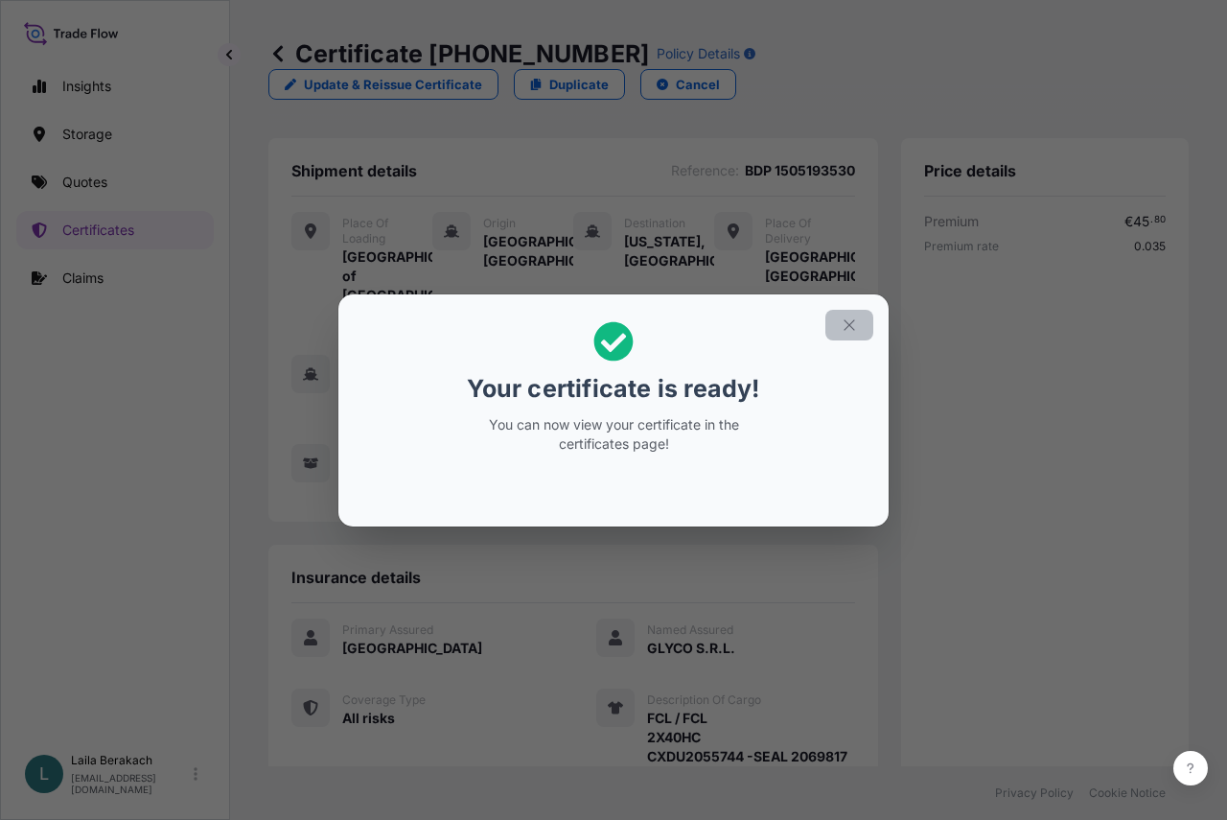
click at [857, 330] on button "button" at bounding box center [849, 325] width 48 height 31
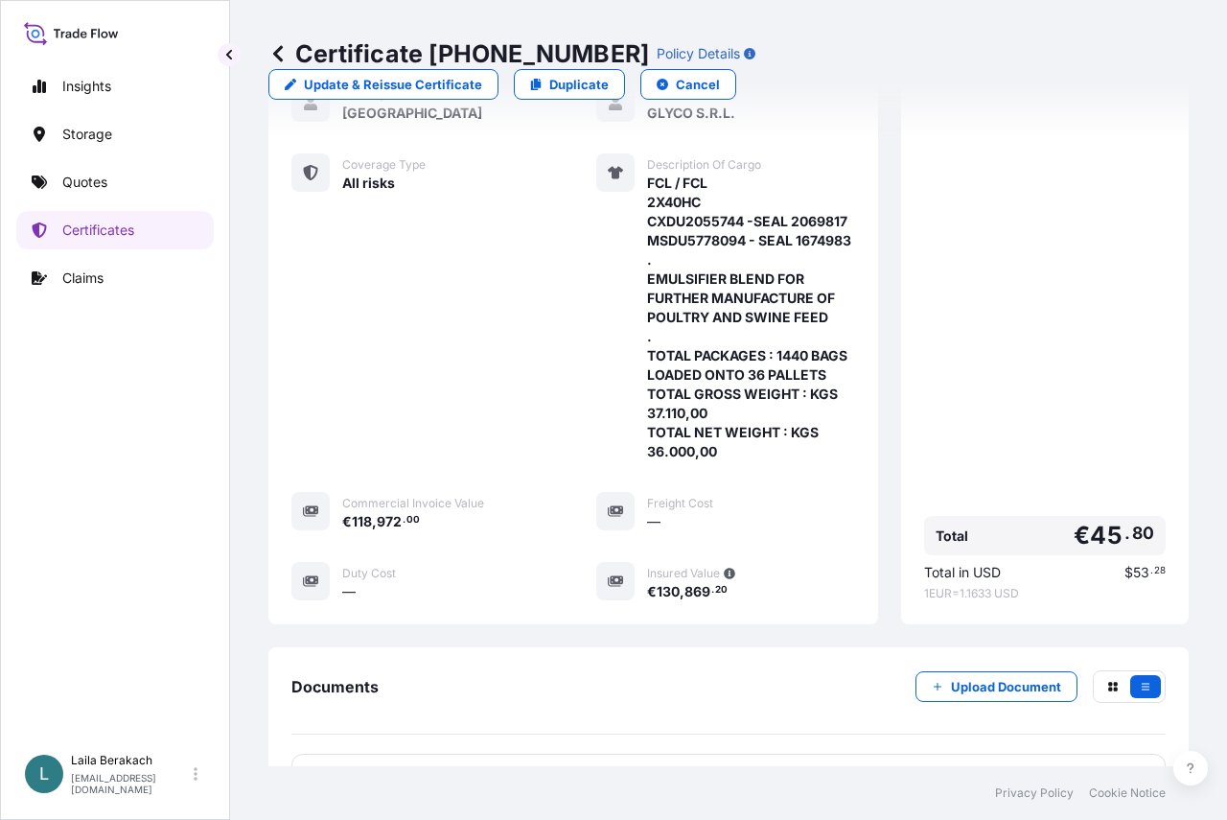
scroll to position [738, 0]
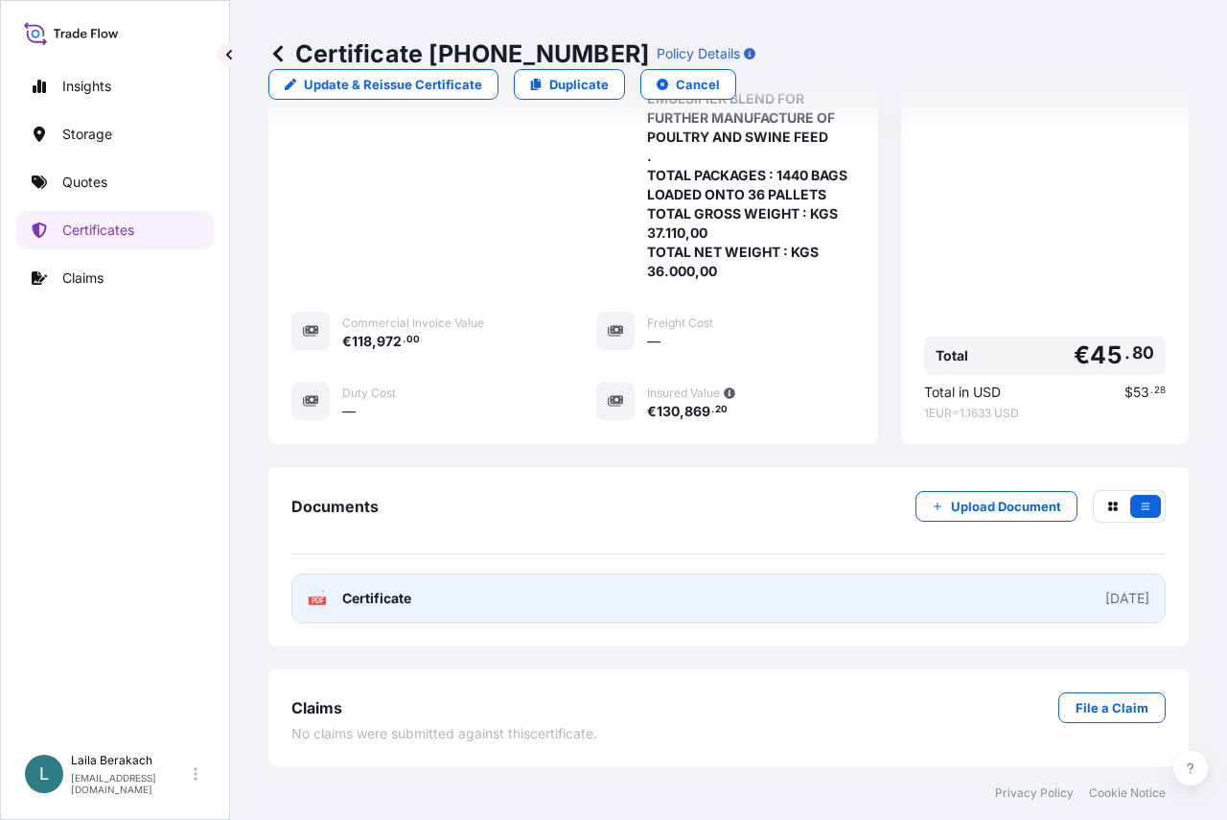
click at [681, 605] on link "PDF Certificate [DATE]" at bounding box center [728, 598] width 874 height 50
